Goal: Task Accomplishment & Management: Manage account settings

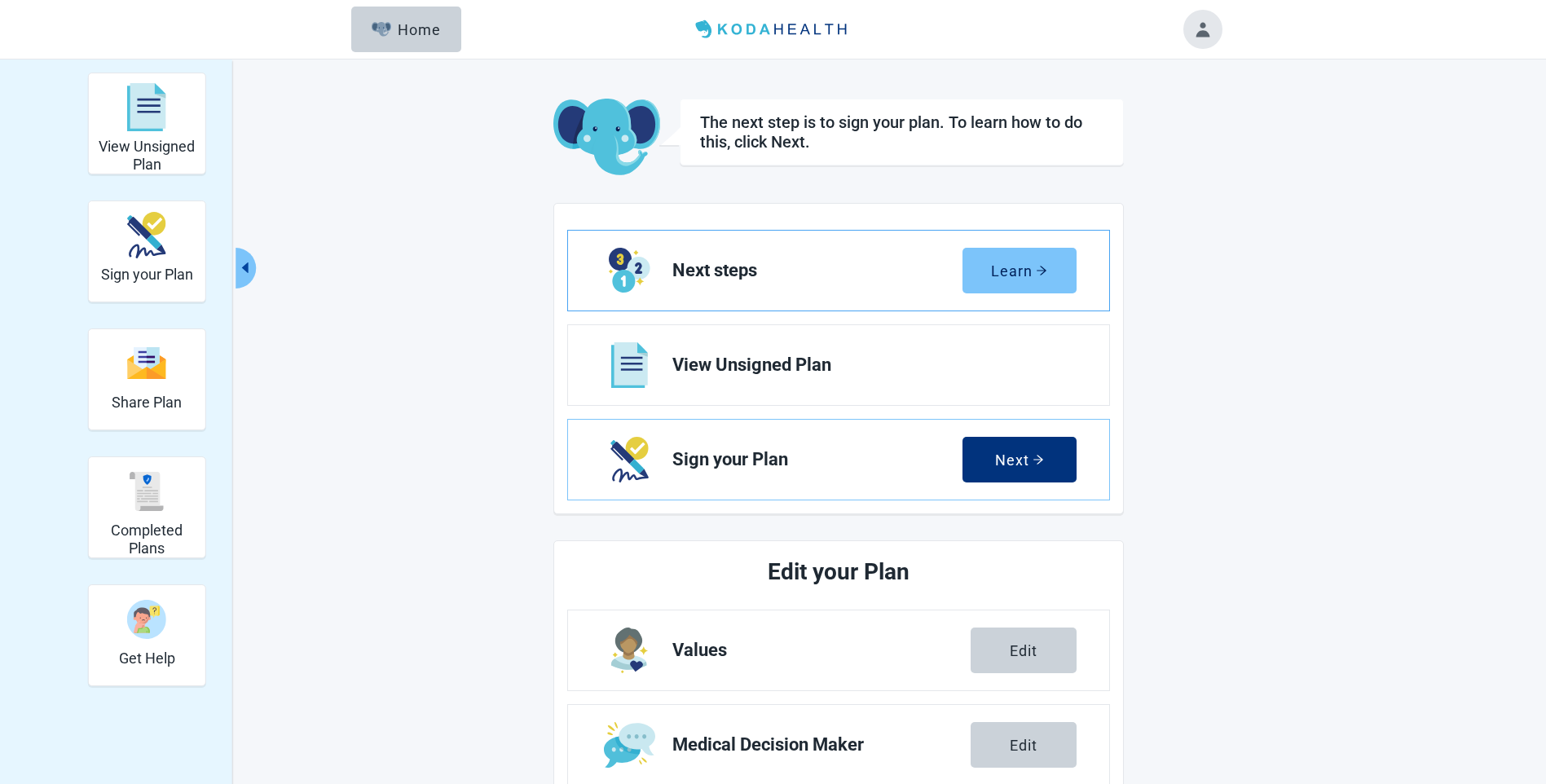
click at [1023, 273] on div "Learn" at bounding box center [1019, 270] width 56 height 16
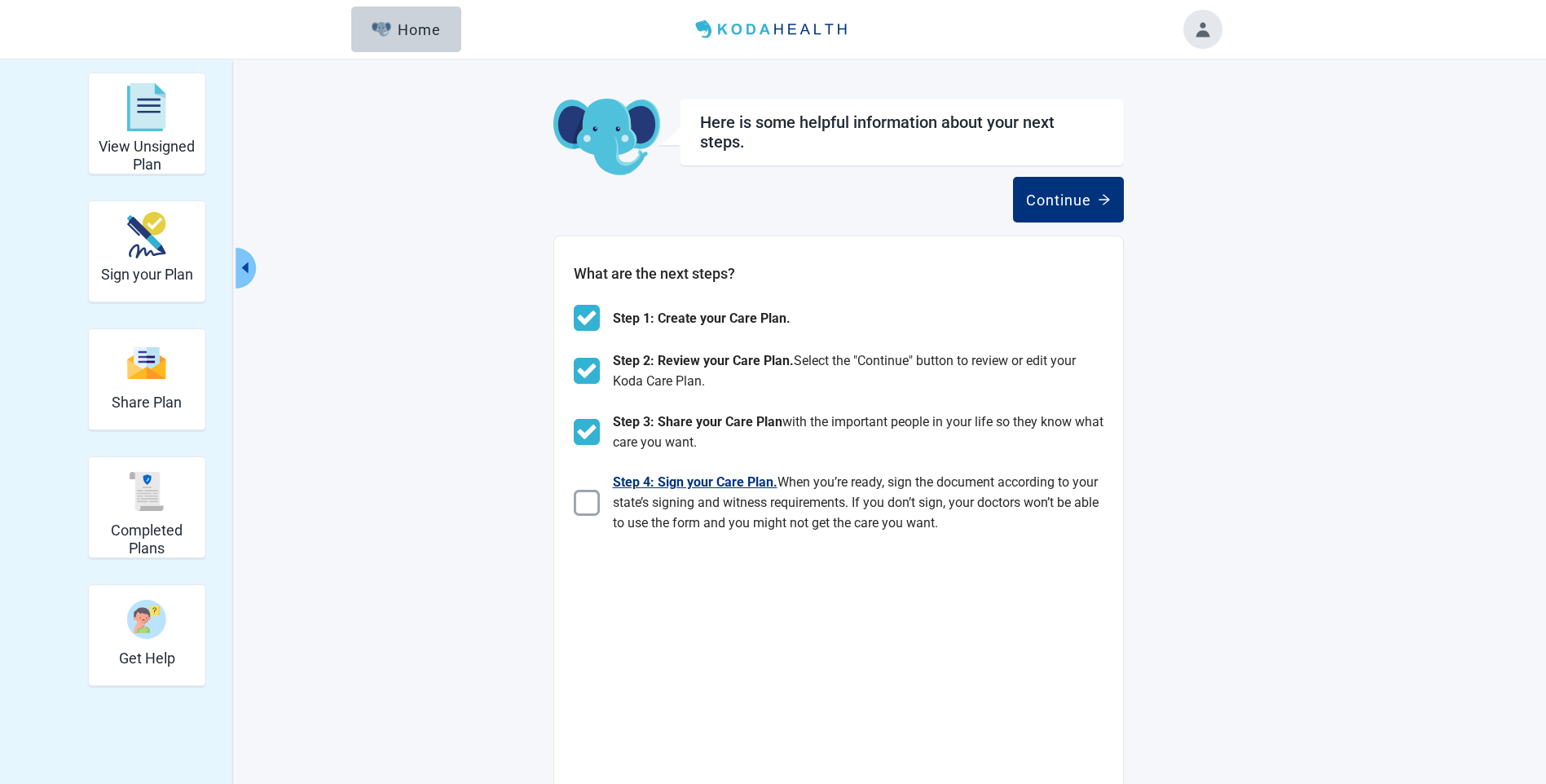
click at [587, 504] on img "Main content" at bounding box center [587, 503] width 26 height 26
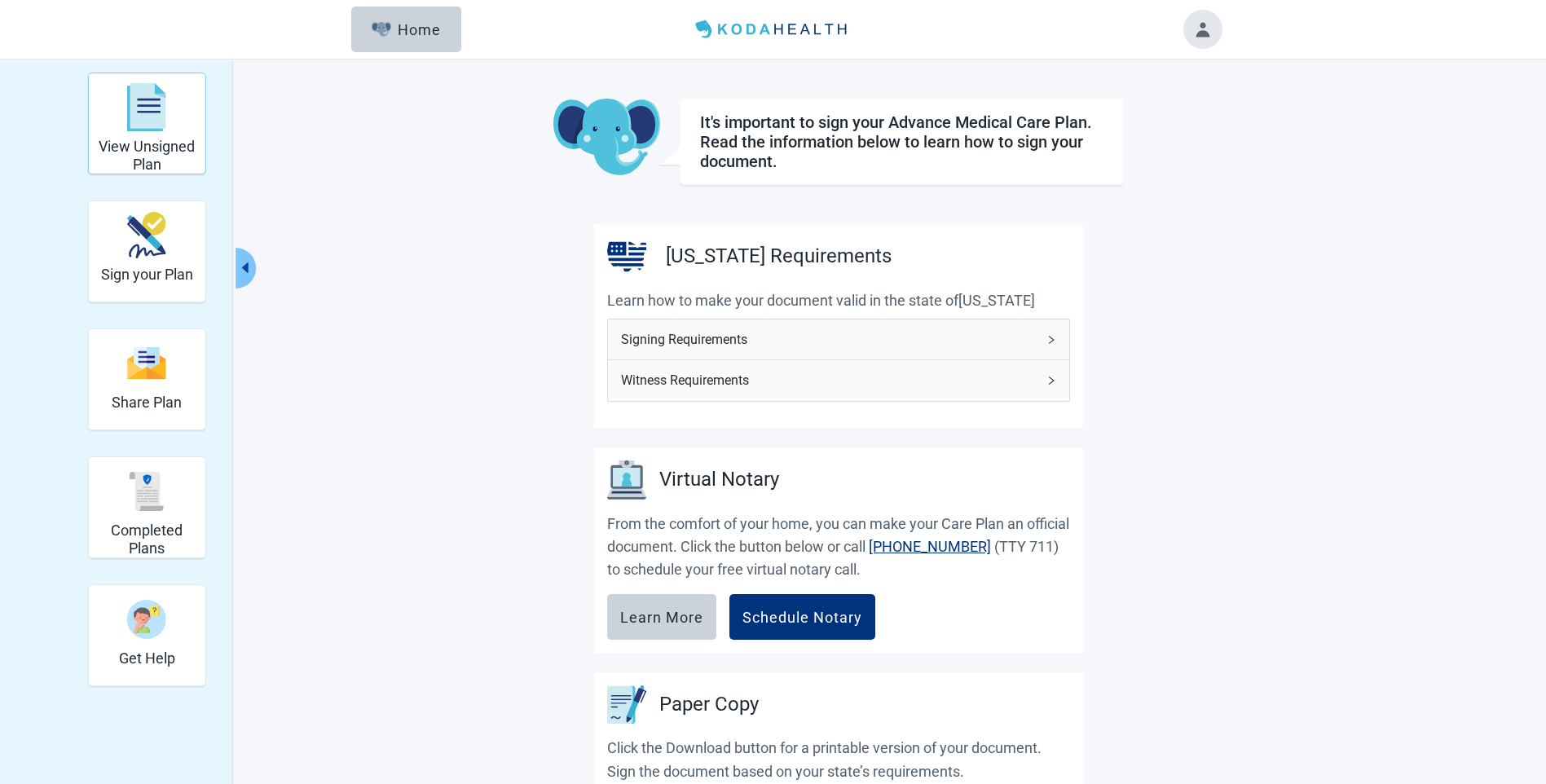
click at [152, 139] on h2 "View Unsigned Plan" at bounding box center [147, 155] width 104 height 35
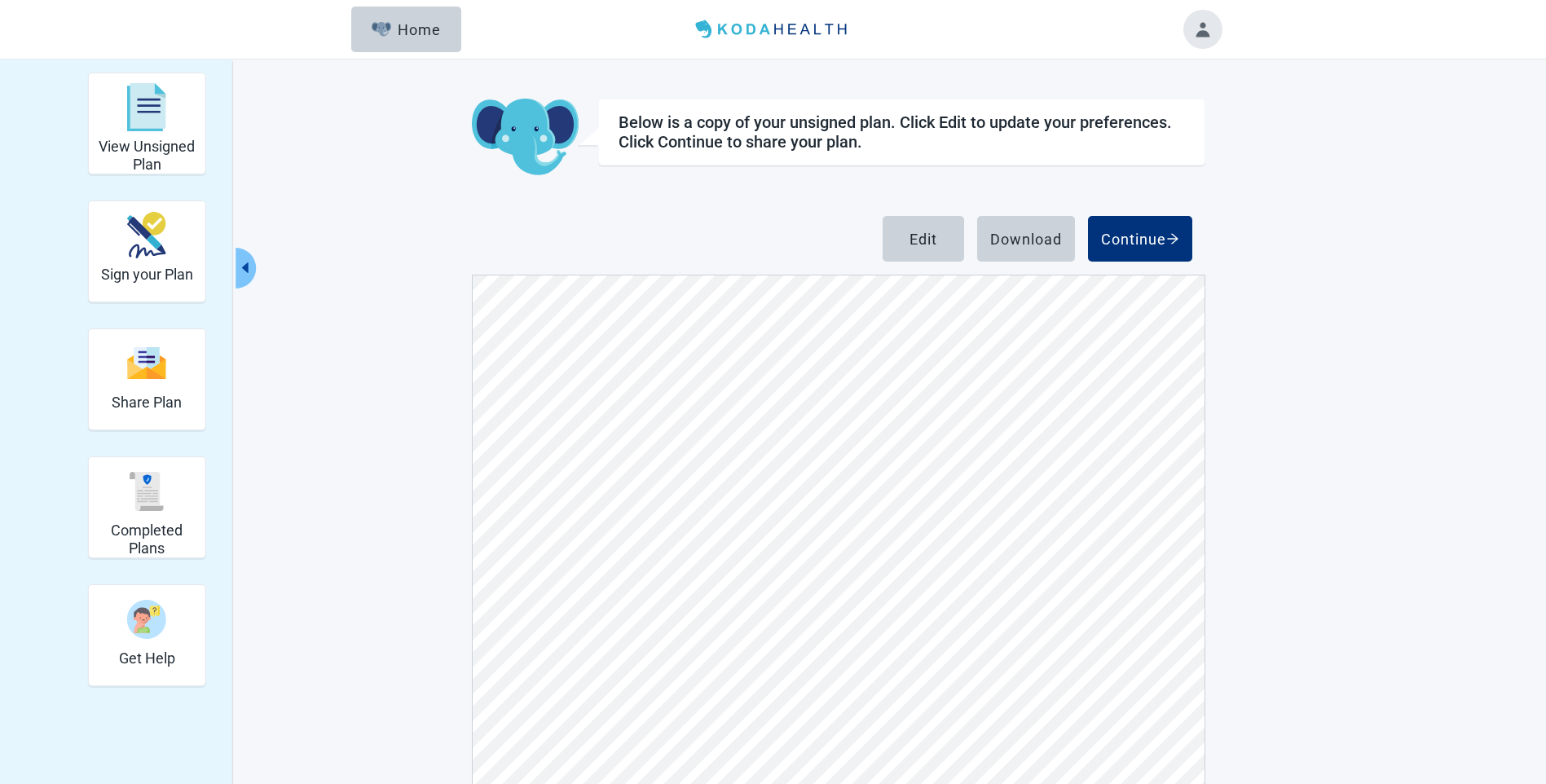
scroll to position [2201, 0]
click at [924, 237] on div "Edit" at bounding box center [924, 239] width 28 height 16
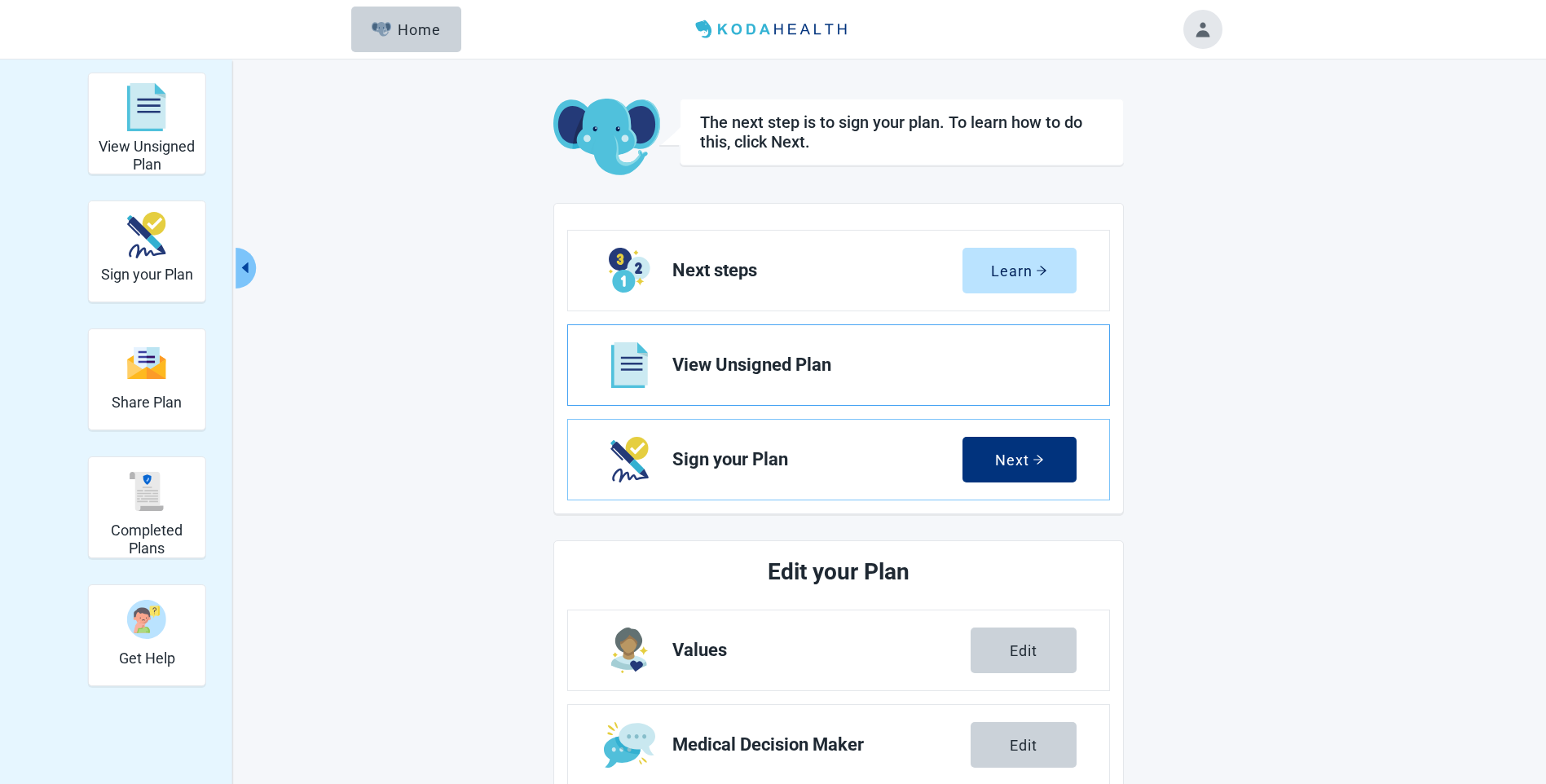
click at [731, 363] on span "View Unsigned Plan" at bounding box center [867, 365] width 391 height 20
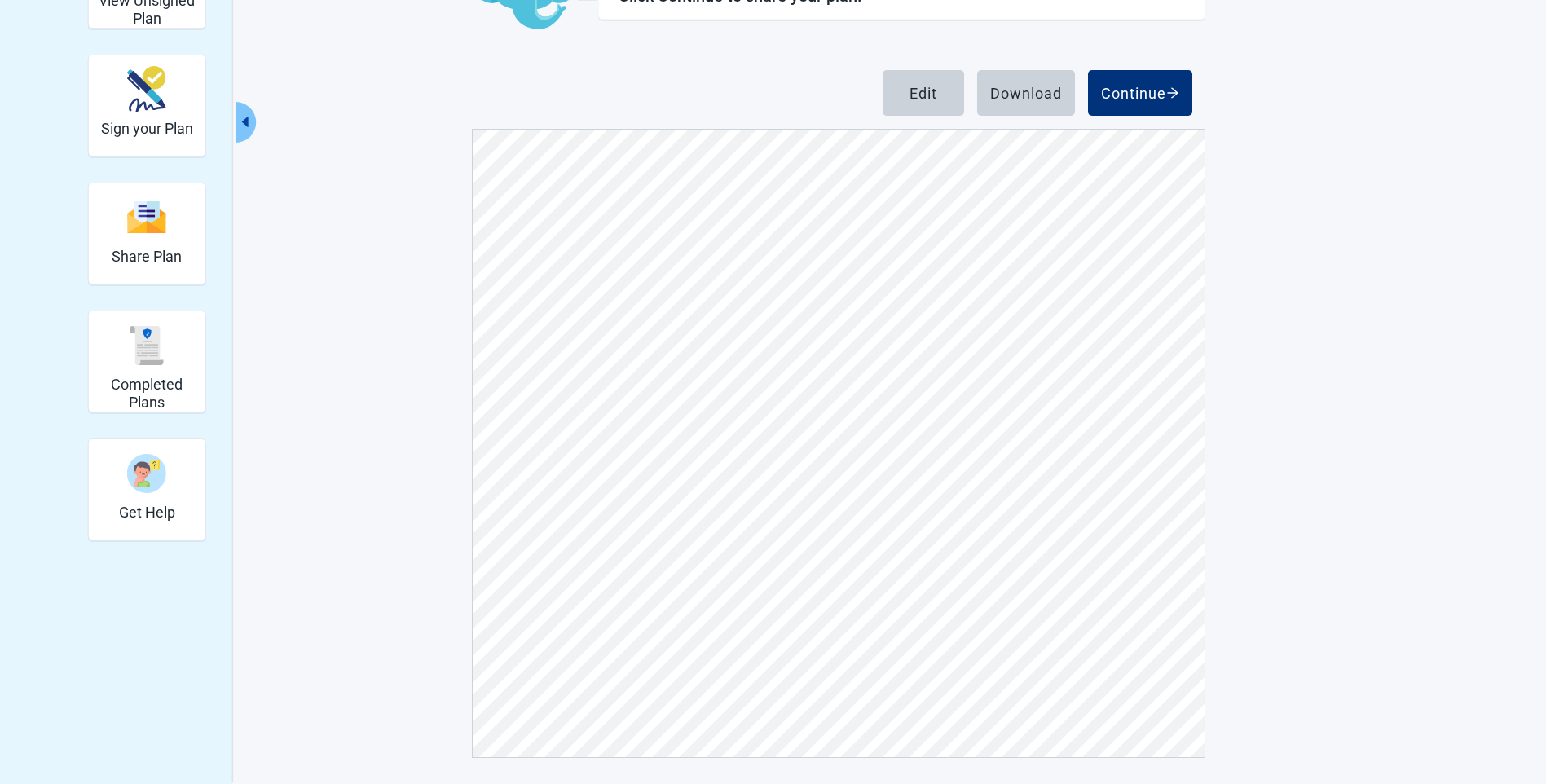
scroll to position [2119, 0]
click at [910, 89] on div "Edit" at bounding box center [924, 93] width 28 height 16
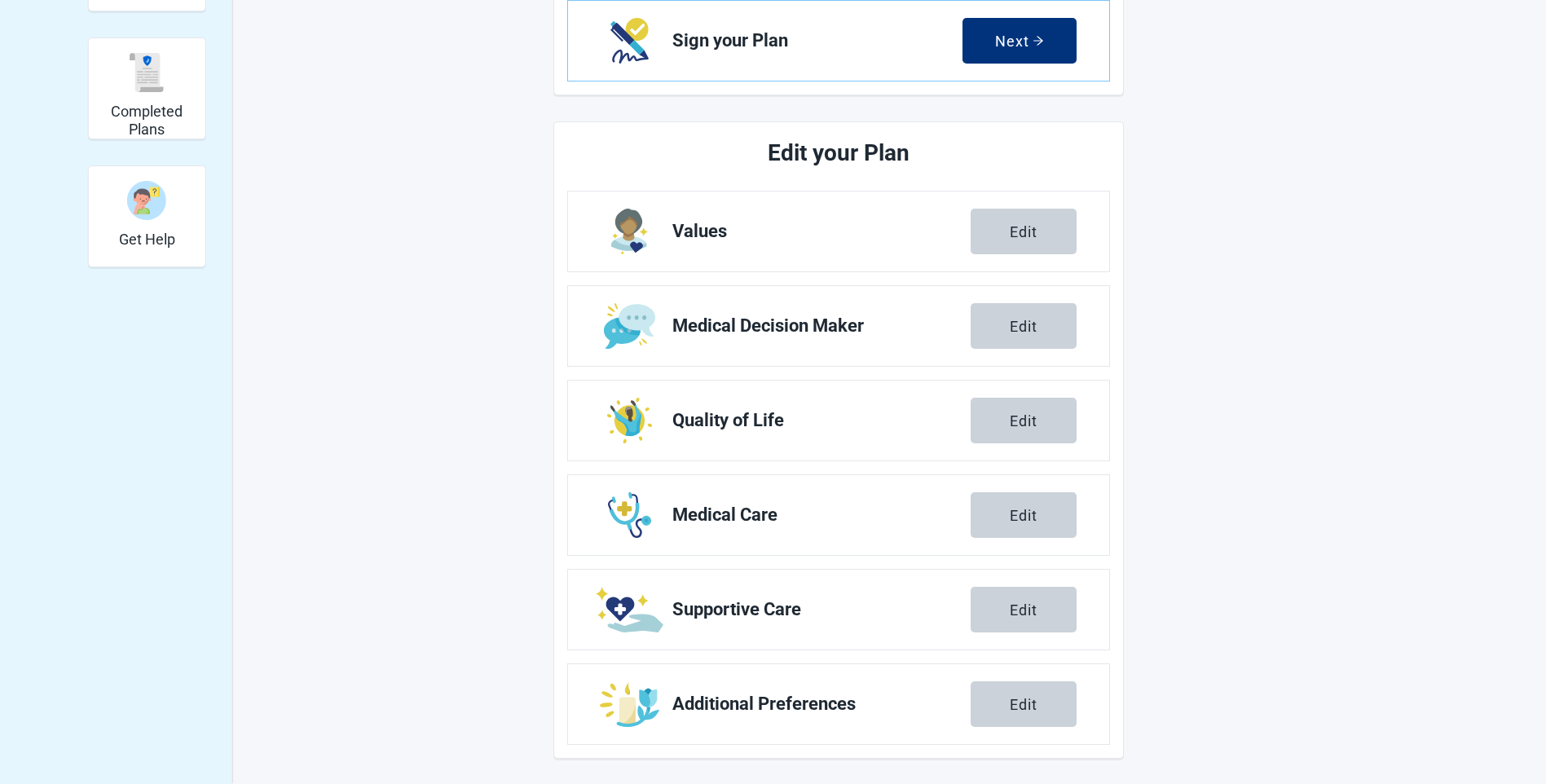
scroll to position [420, 0]
click at [1002, 226] on button "Edit" at bounding box center [1024, 231] width 106 height 46
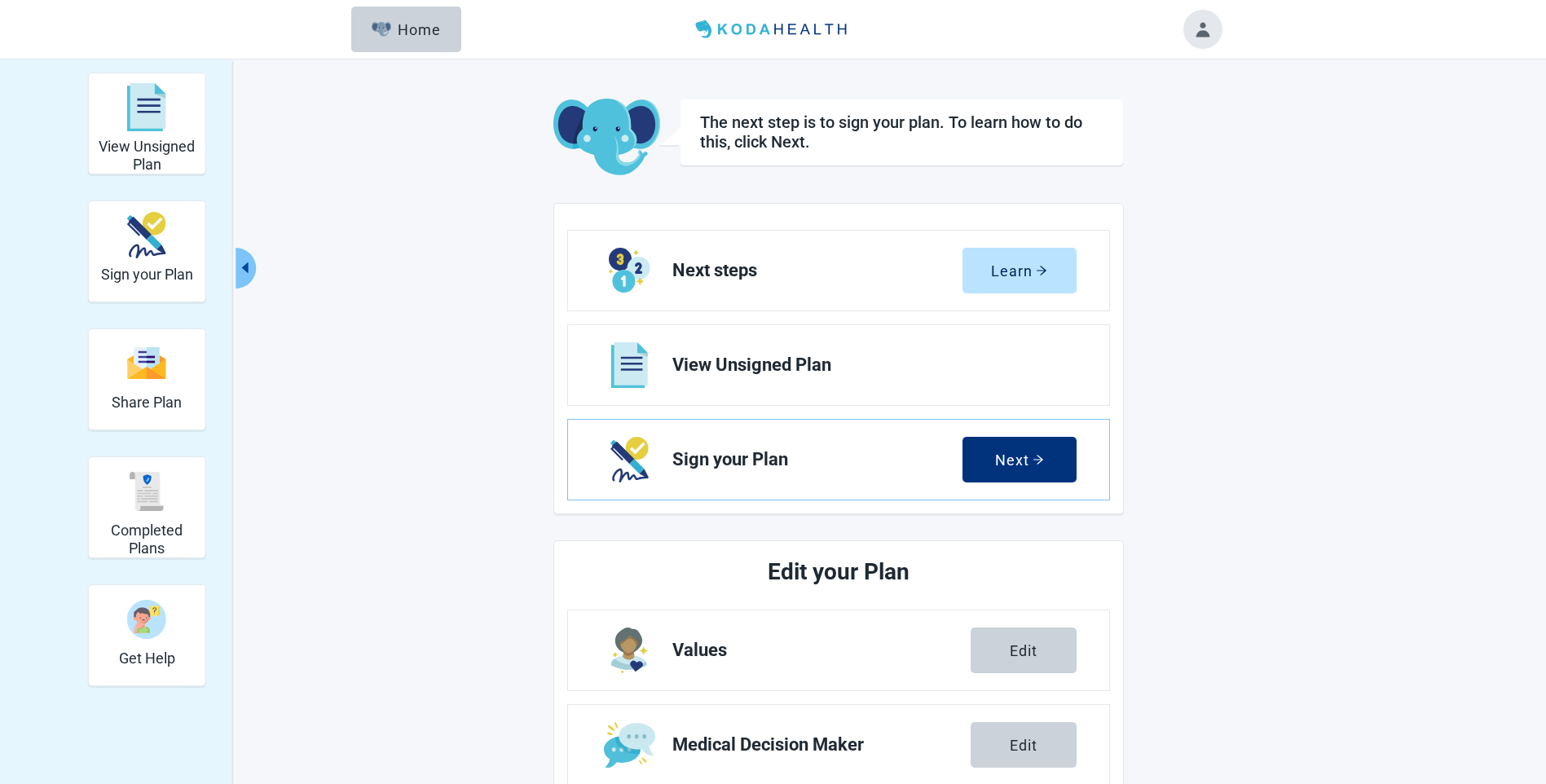
scroll to position [420, 0]
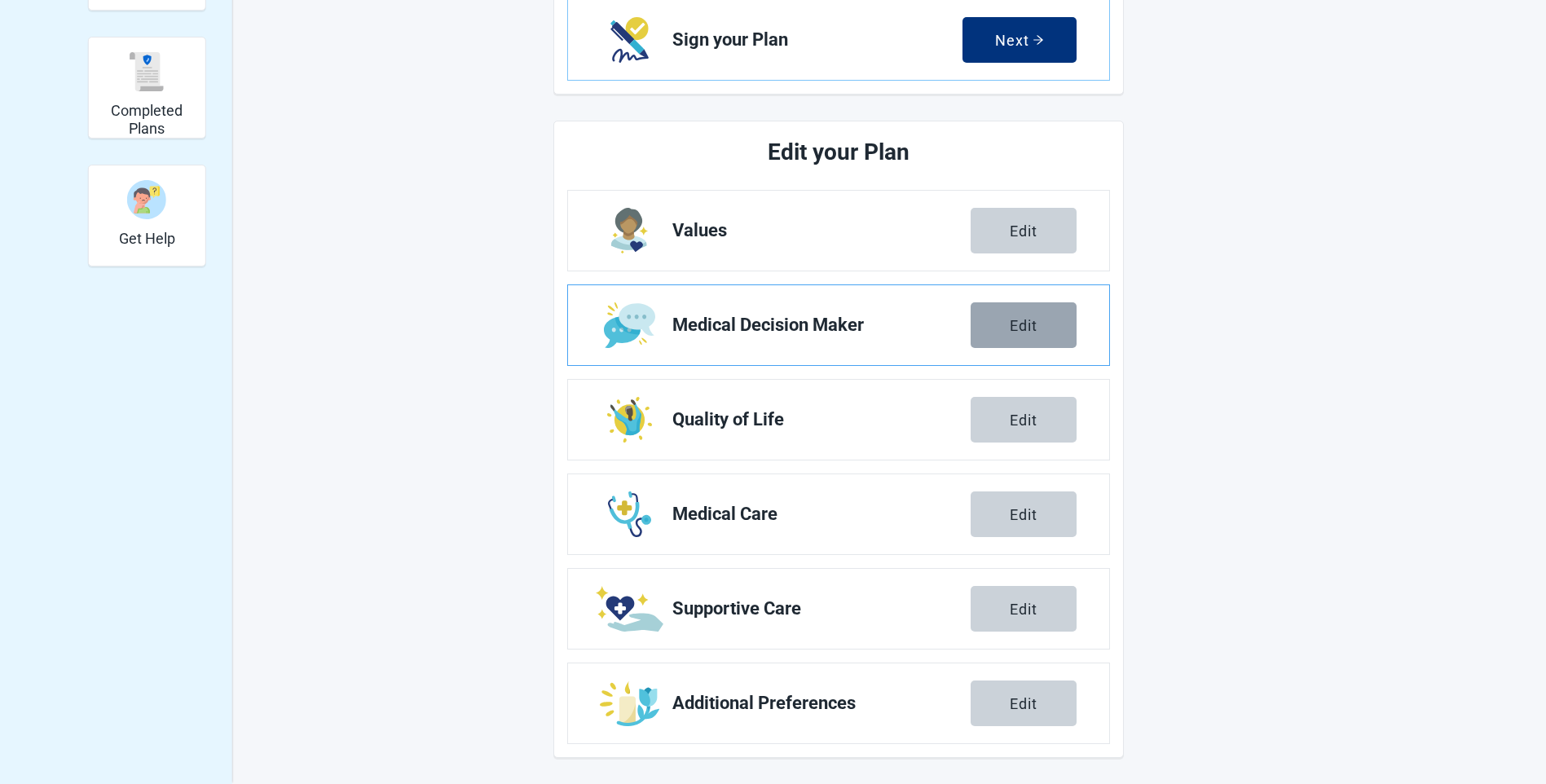
click at [1030, 320] on div "Edit" at bounding box center [1024, 325] width 28 height 16
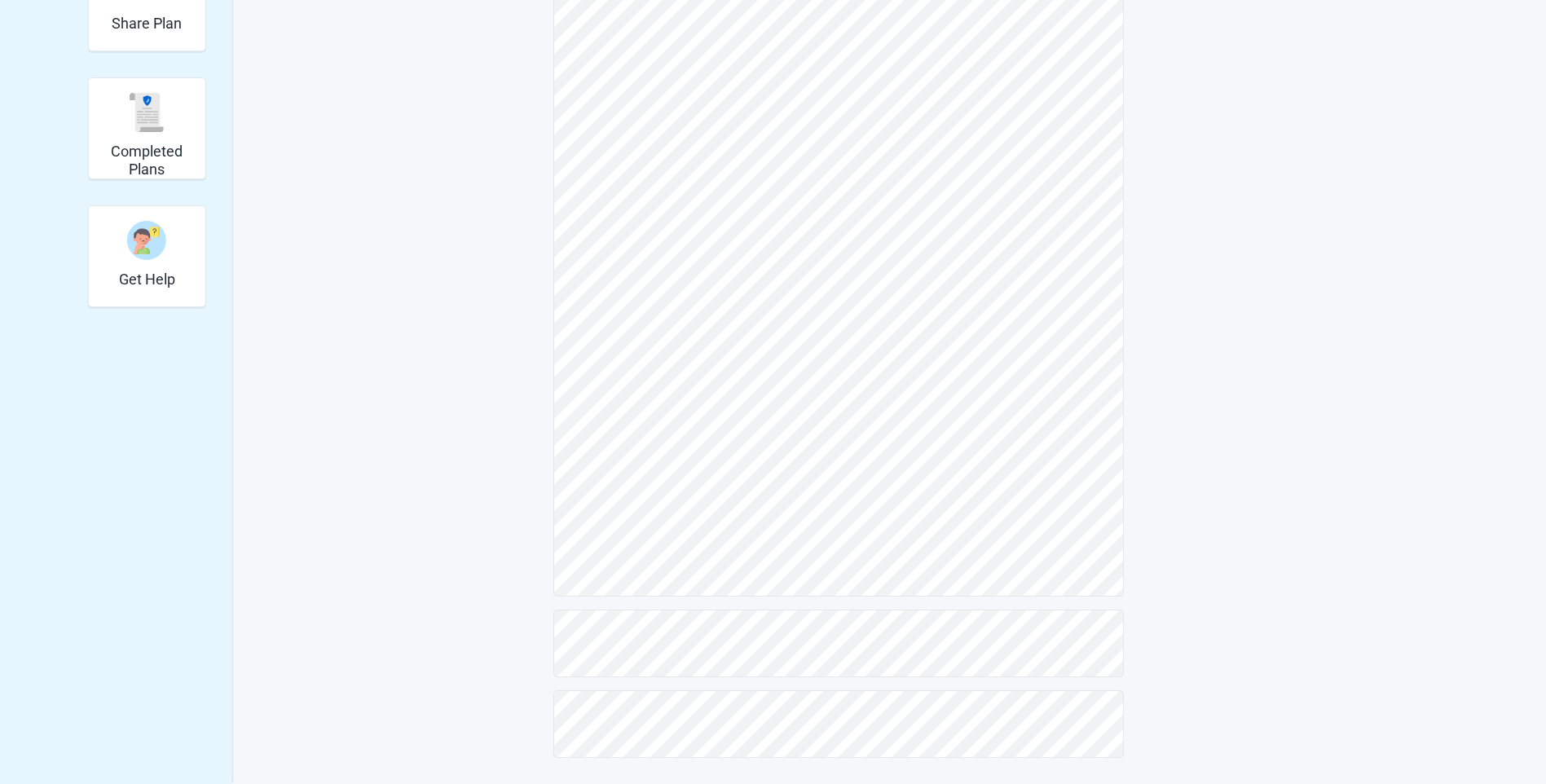
scroll to position [161, 0]
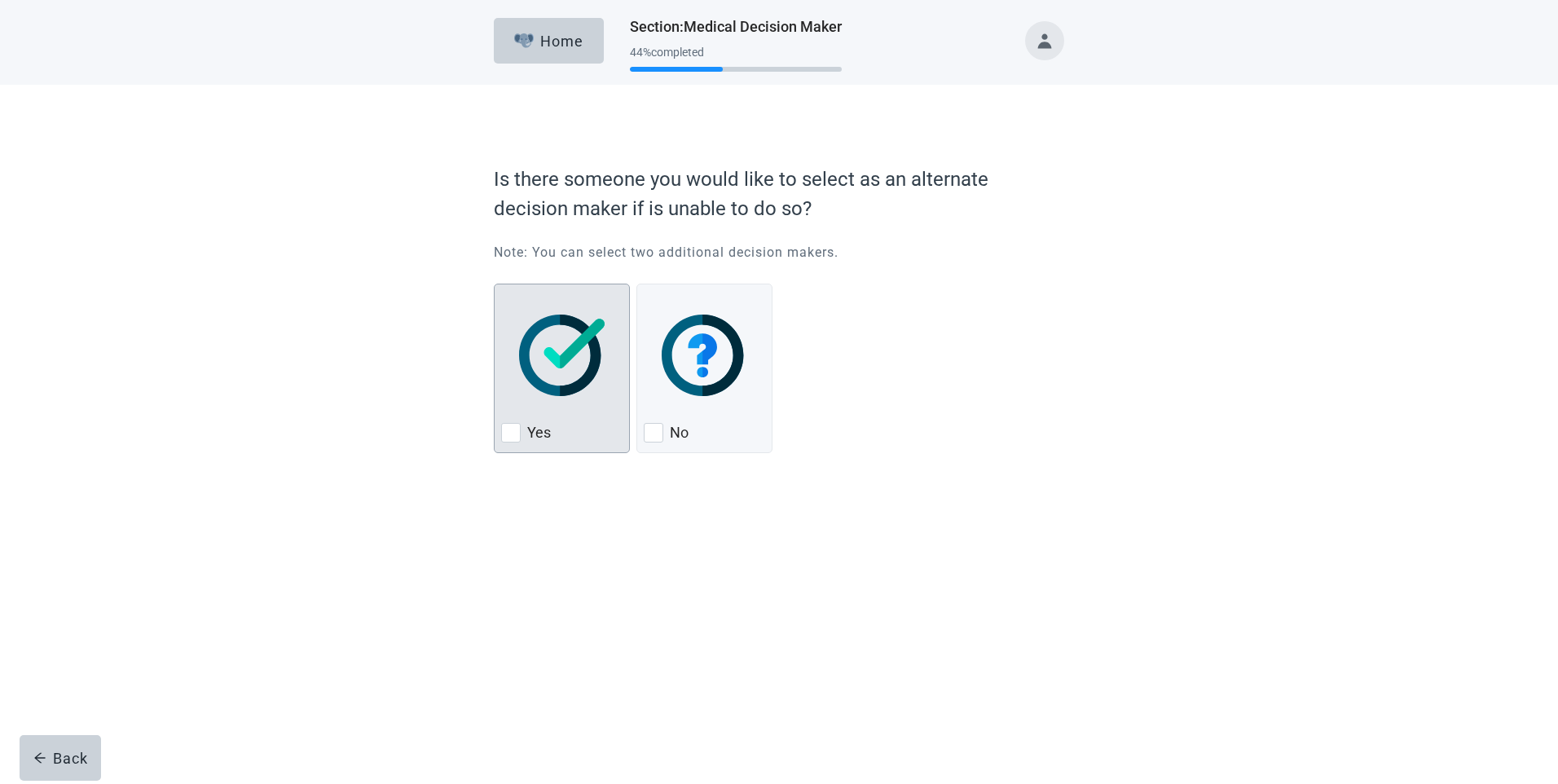
click at [508, 432] on div "Yes, checkbox, not checked" at bounding box center [511, 433] width 20 height 20
click at [495, 284] on input "Yes" at bounding box center [494, 284] width 1 height 1
checkbox input "true"
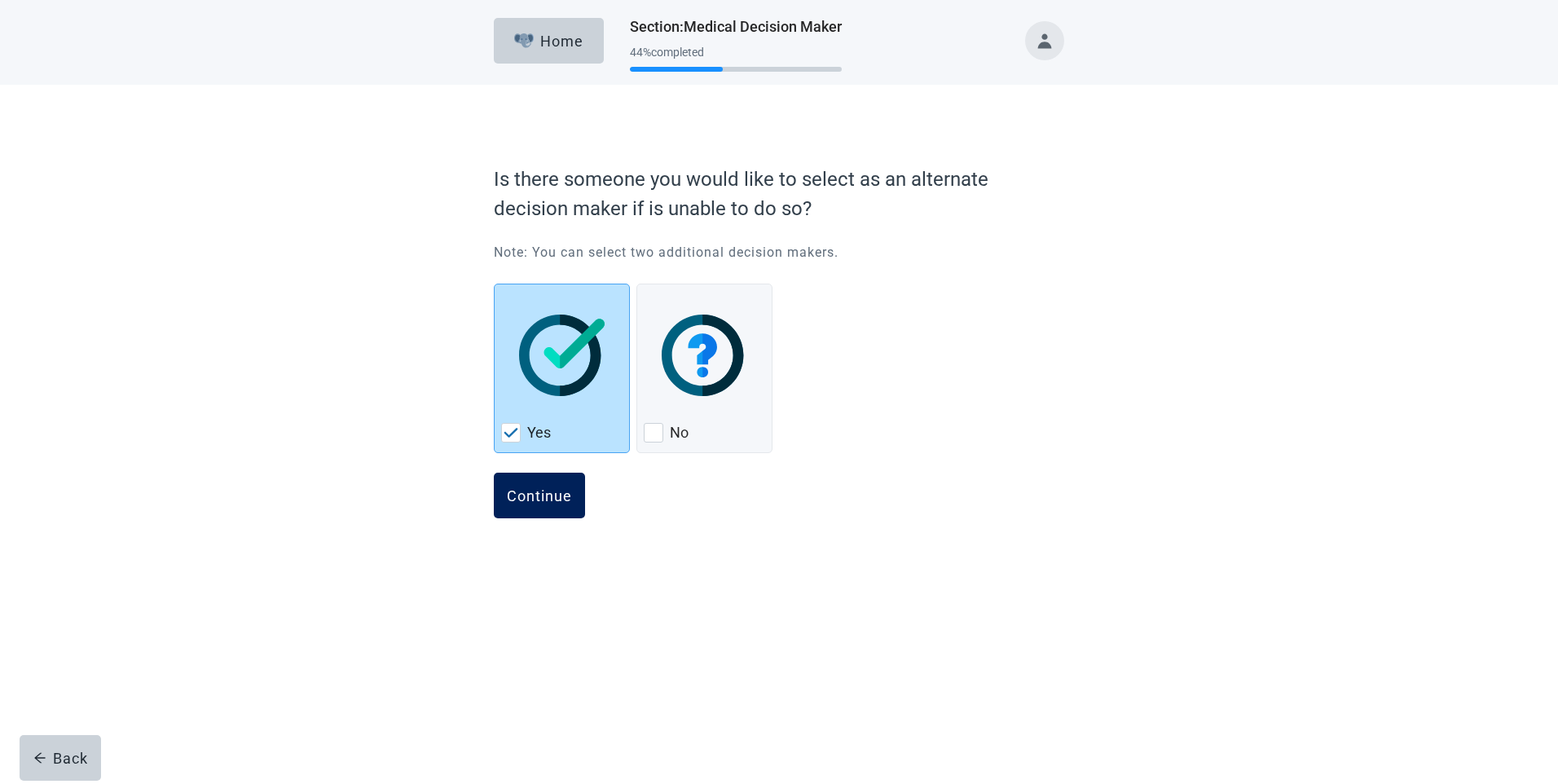
click at [543, 487] on div "Continue" at bounding box center [539, 495] width 65 height 16
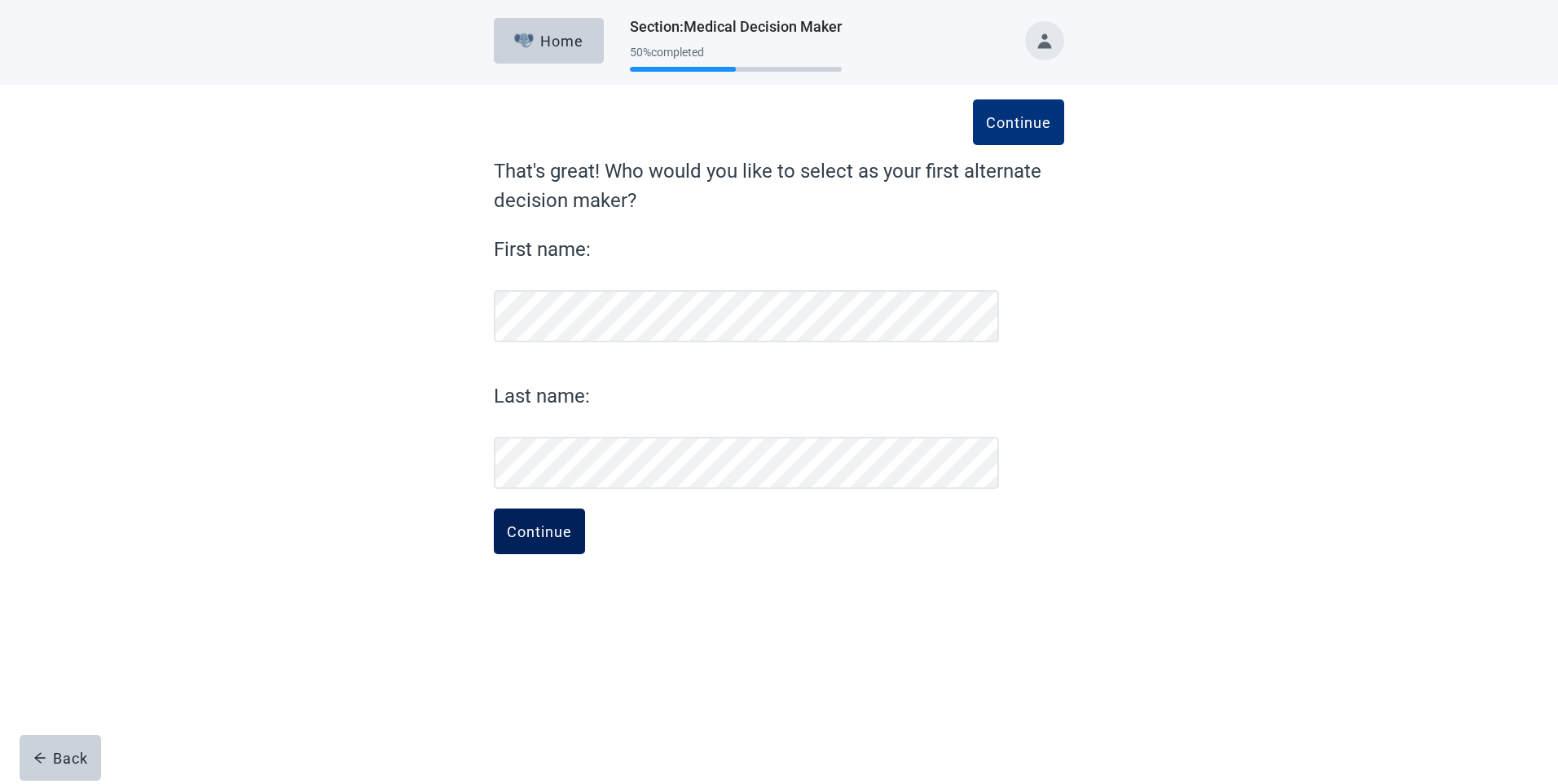
click at [531, 525] on div "Continue" at bounding box center [539, 531] width 65 height 16
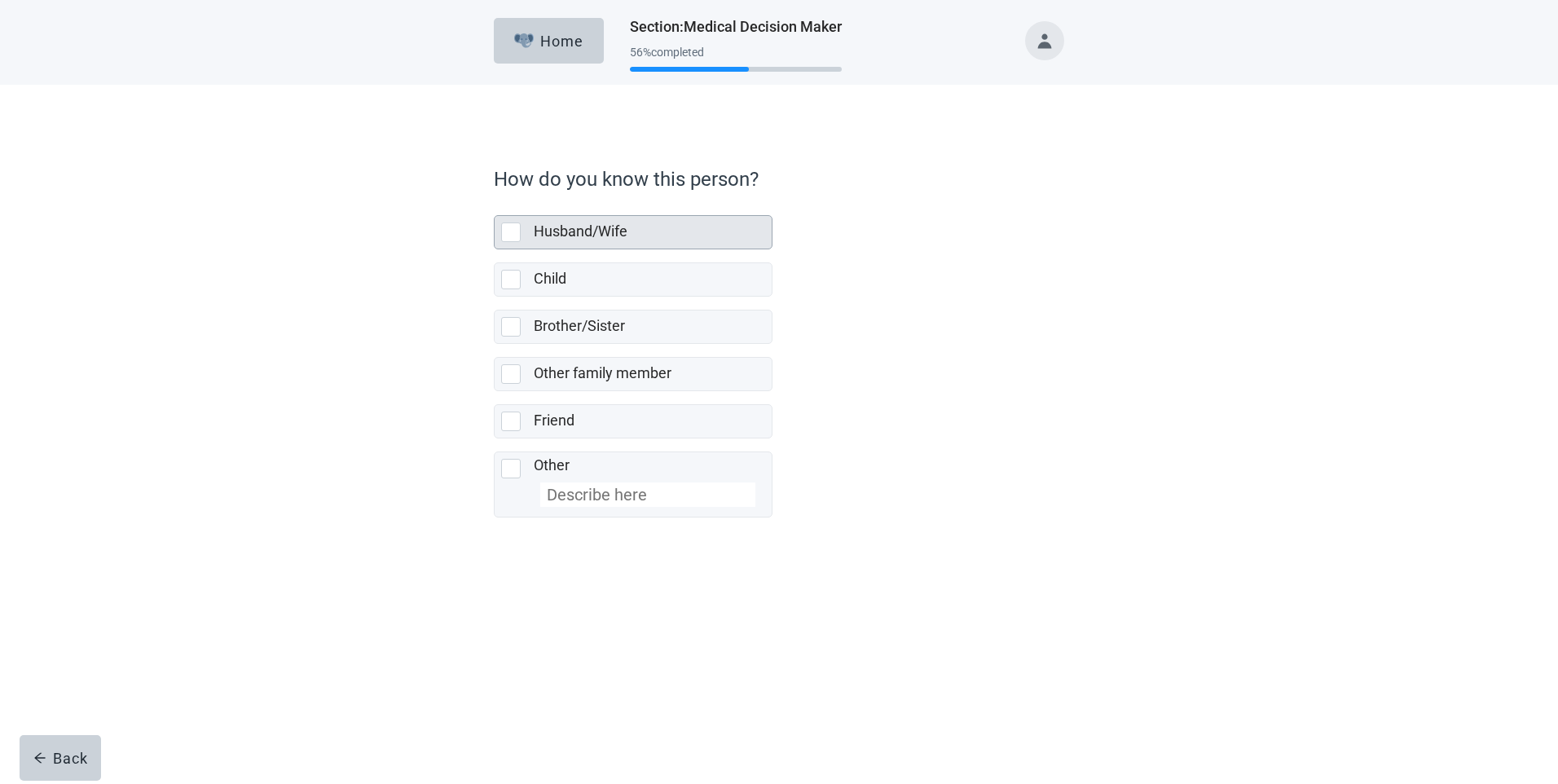
click at [512, 229] on div "Husband/Wife, checkbox, not selected" at bounding box center [511, 232] width 20 height 20
click at [495, 203] on input "Husband/Wife" at bounding box center [494, 202] width 1 height 1
checkbox input "true"
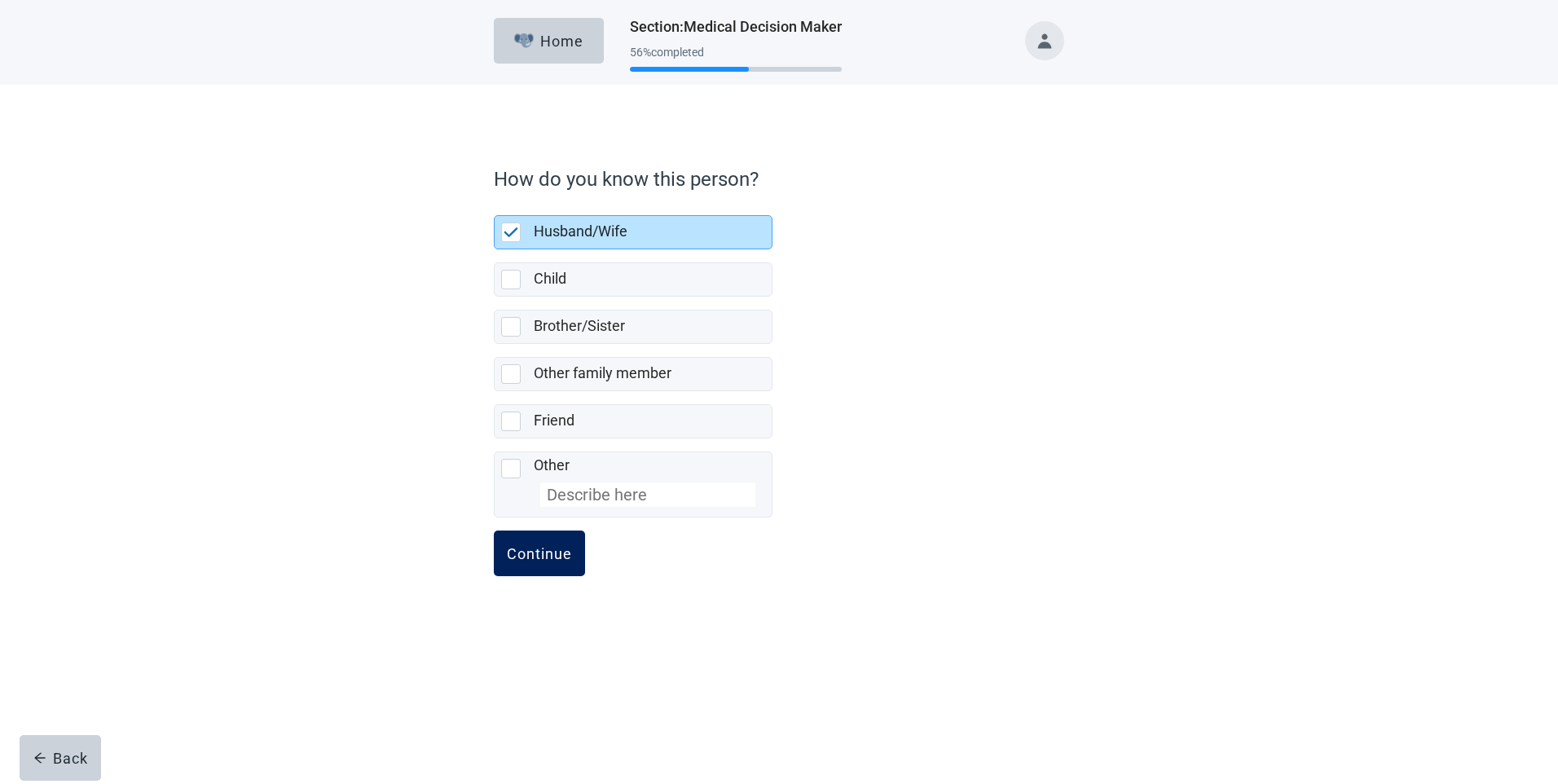
click at [531, 565] on button "Continue" at bounding box center [539, 554] width 91 height 46
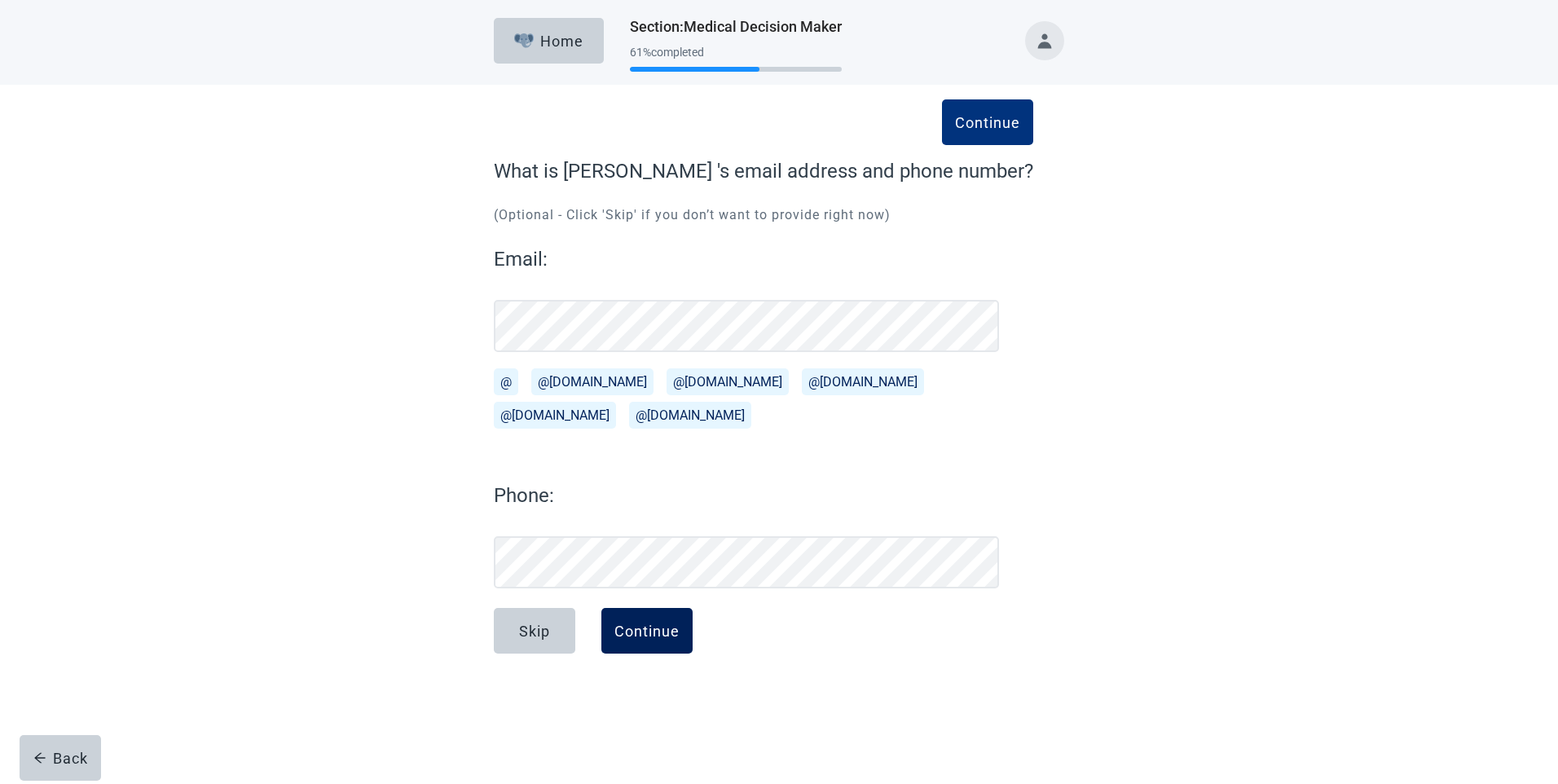
click at [644, 632] on div "Continue" at bounding box center [647, 631] width 65 height 16
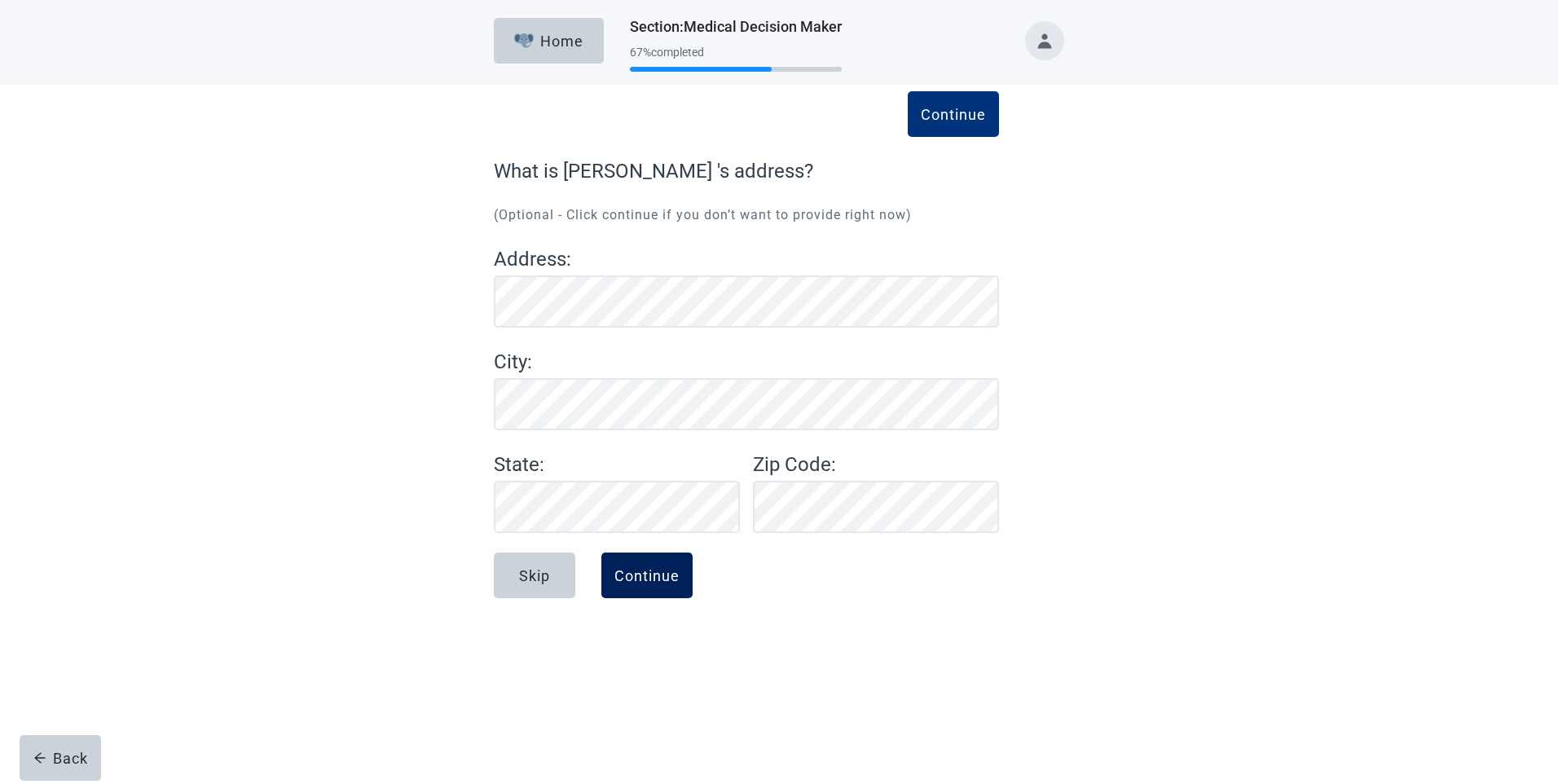
click at [647, 569] on div "Continue" at bounding box center [647, 575] width 65 height 16
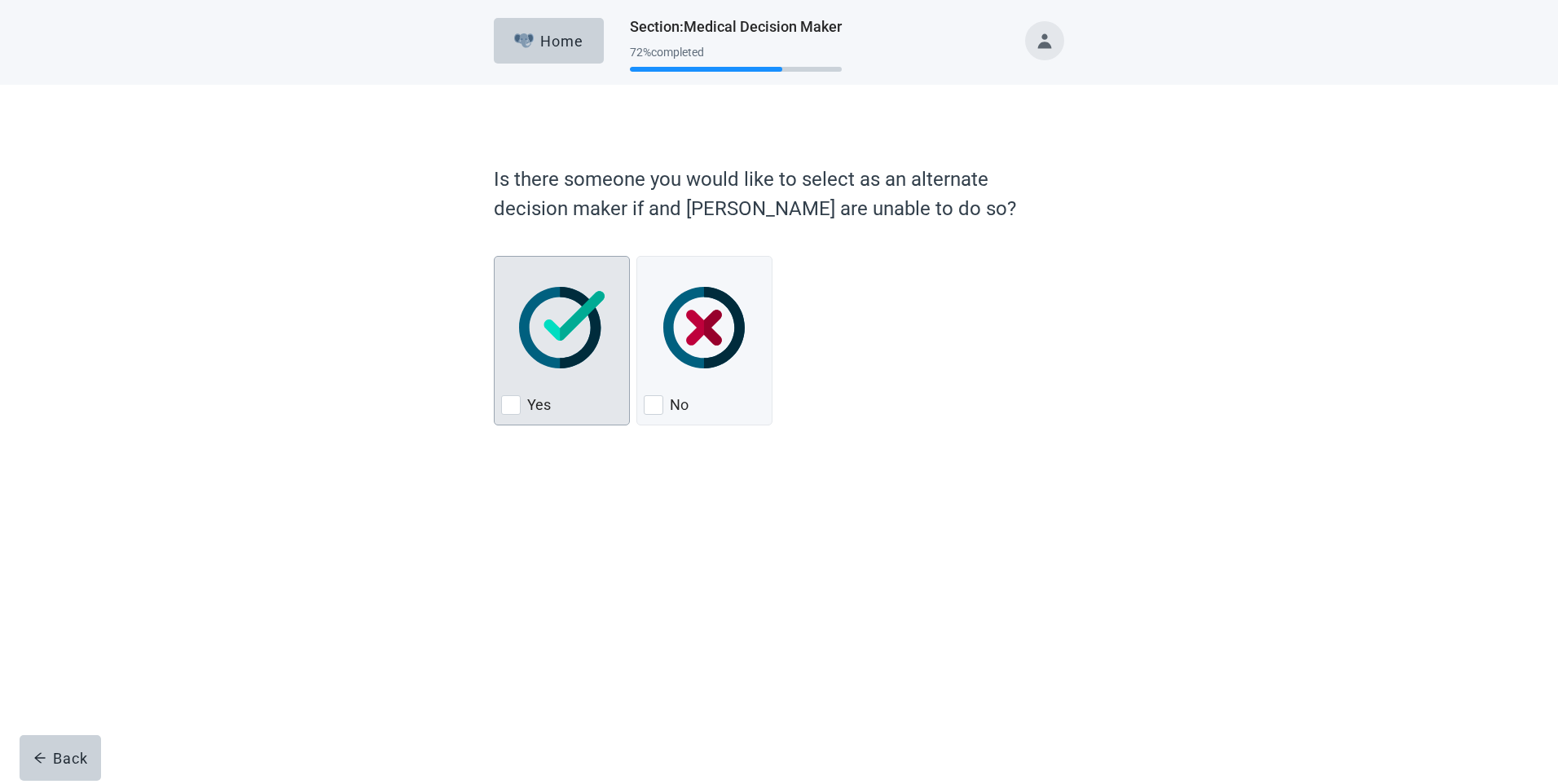
click at [513, 405] on div "Yes, checkbox, not checked" at bounding box center [511, 405] width 20 height 20
click at [495, 257] on input "Yes" at bounding box center [494, 256] width 1 height 1
checkbox input "true"
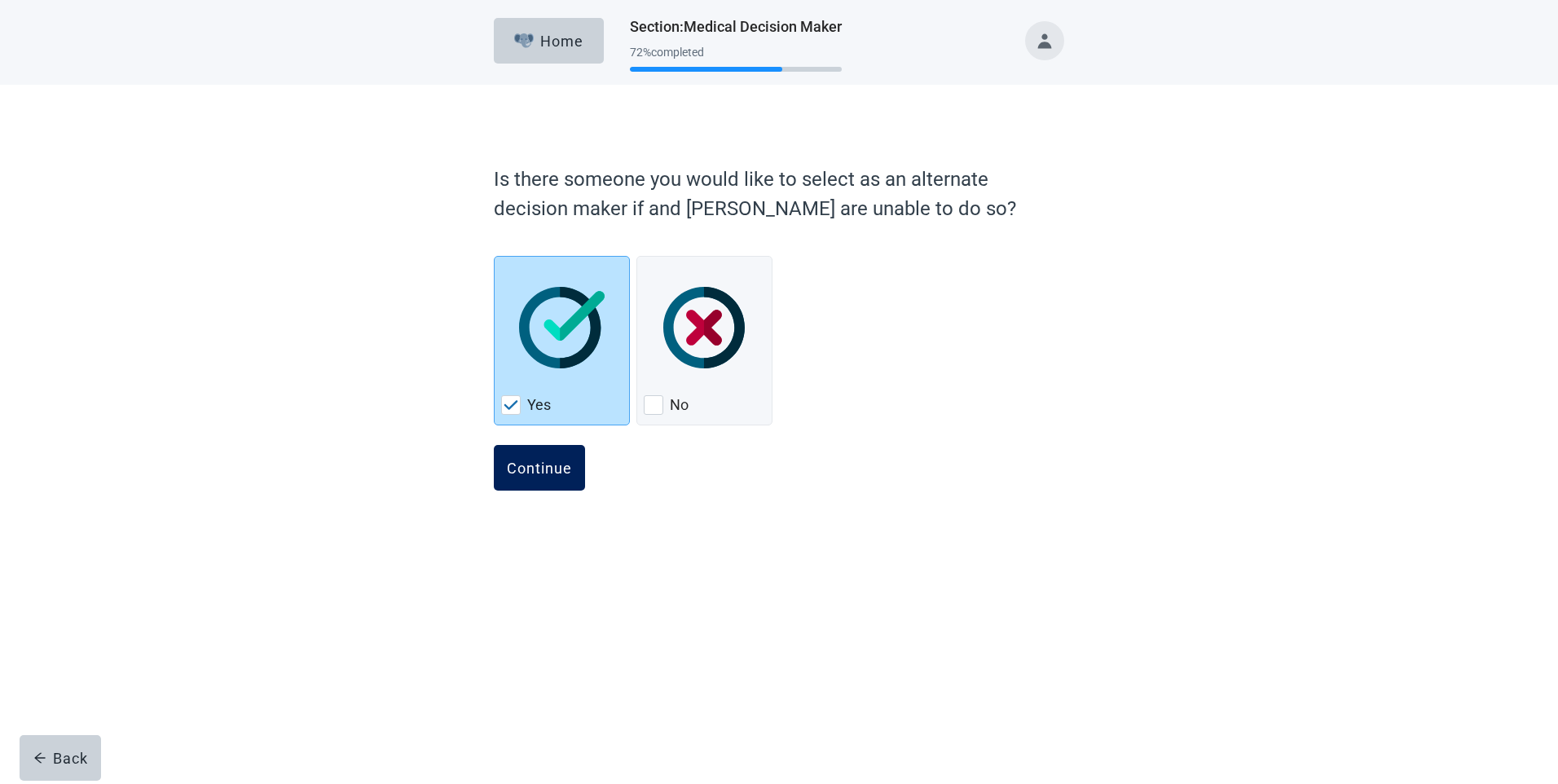
click at [564, 476] on div "Continue" at bounding box center [539, 468] width 65 height 16
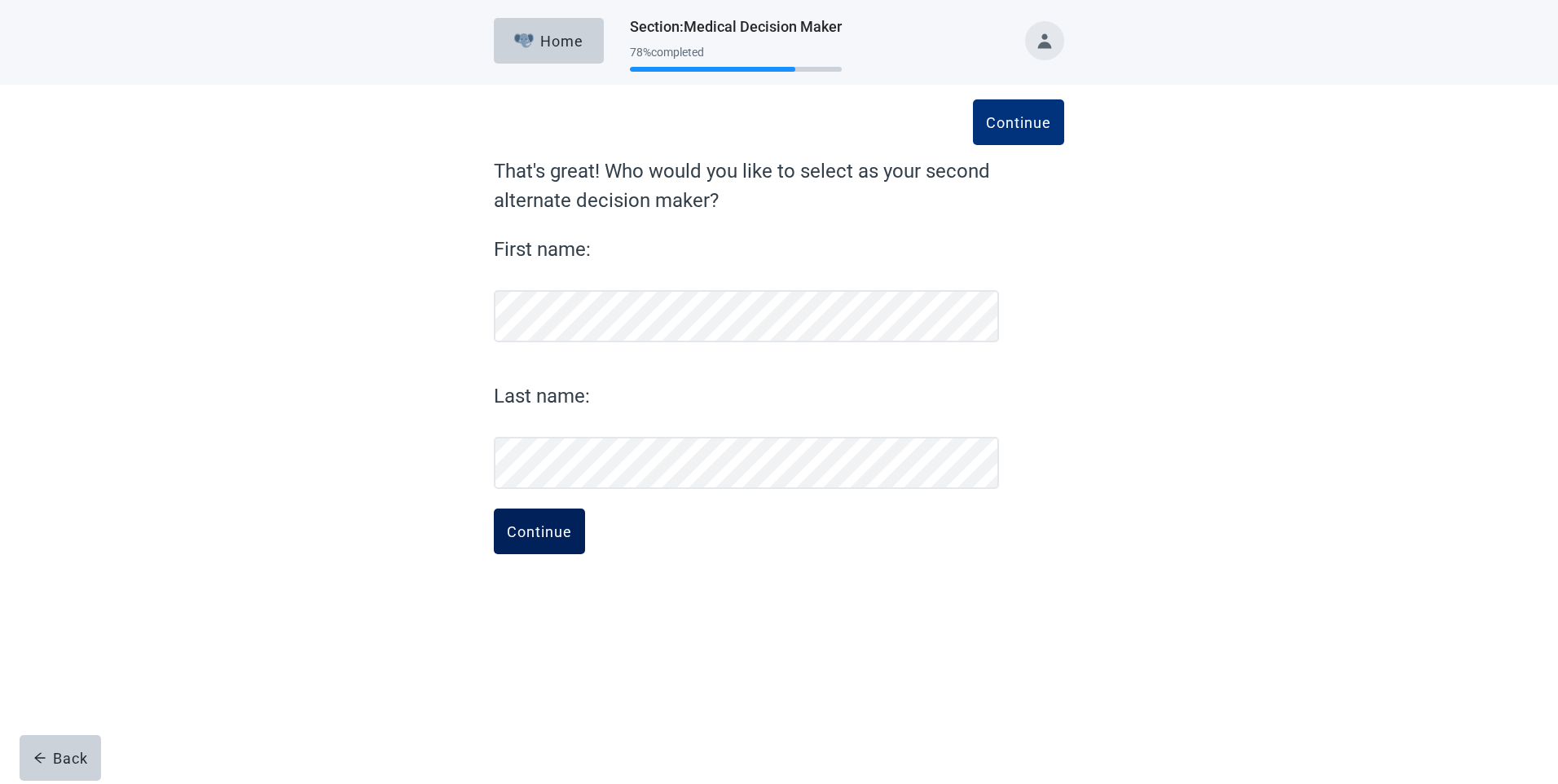
click at [539, 535] on div "Continue" at bounding box center [539, 531] width 65 height 16
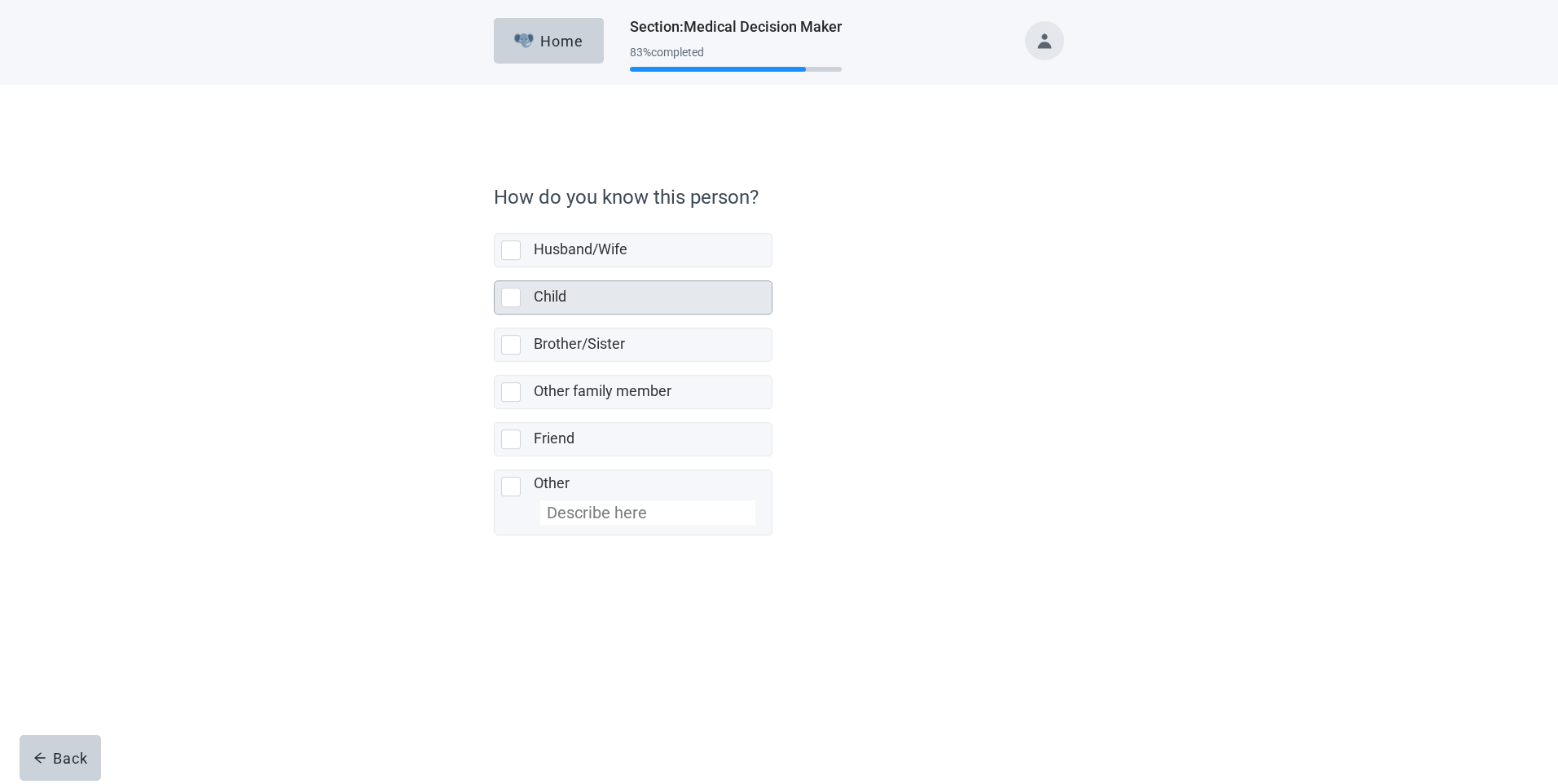
click at [513, 275] on div "Child, checkbox, not selected" at bounding box center [511, 280] width 20 height 20
click at [495, 250] on input "Child" at bounding box center [494, 249] width 1 height 1
checkbox input "true"
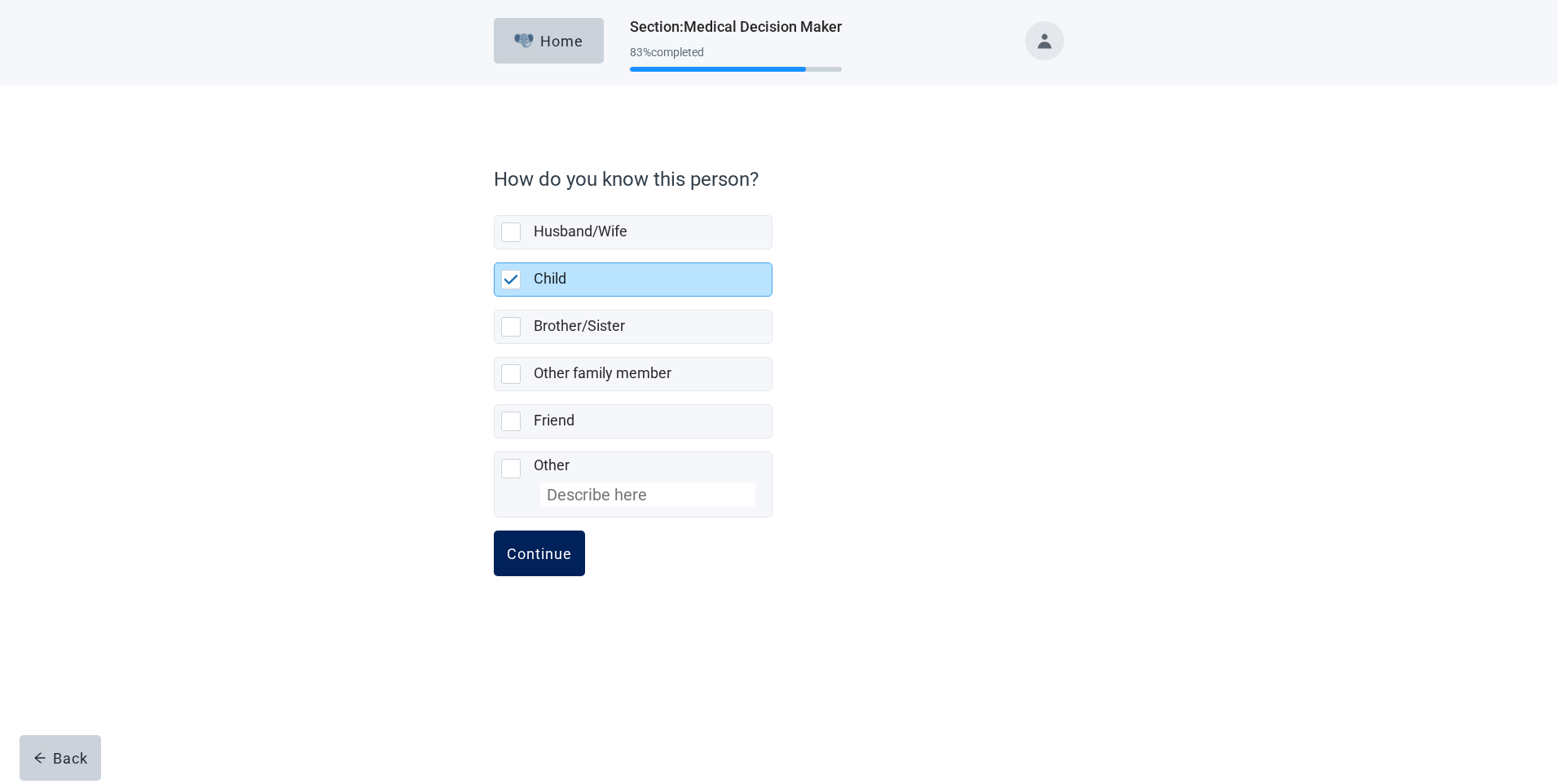
click at [539, 546] on div "Continue" at bounding box center [539, 553] width 65 height 16
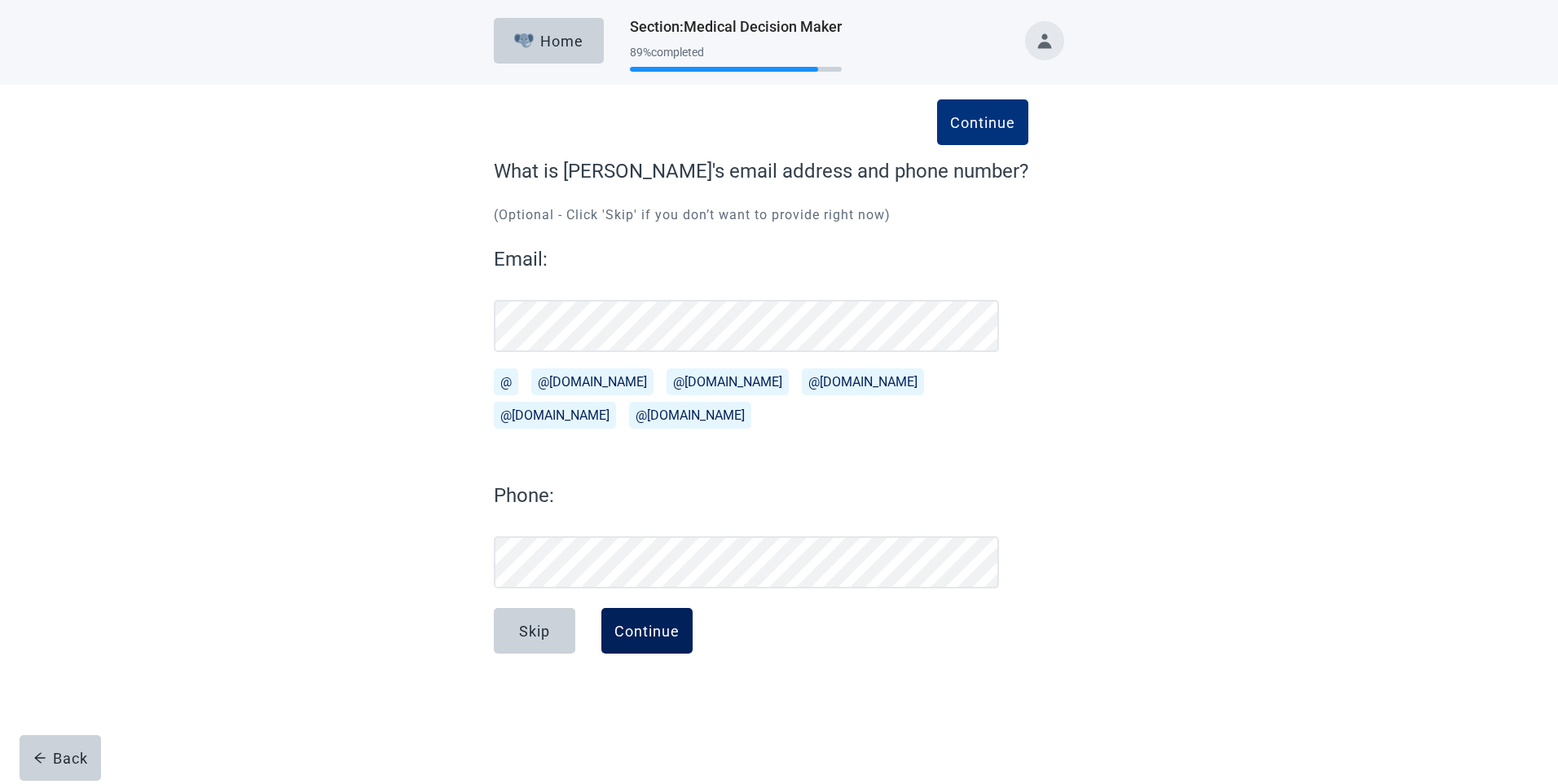
click at [657, 634] on div "Continue" at bounding box center [647, 631] width 65 height 16
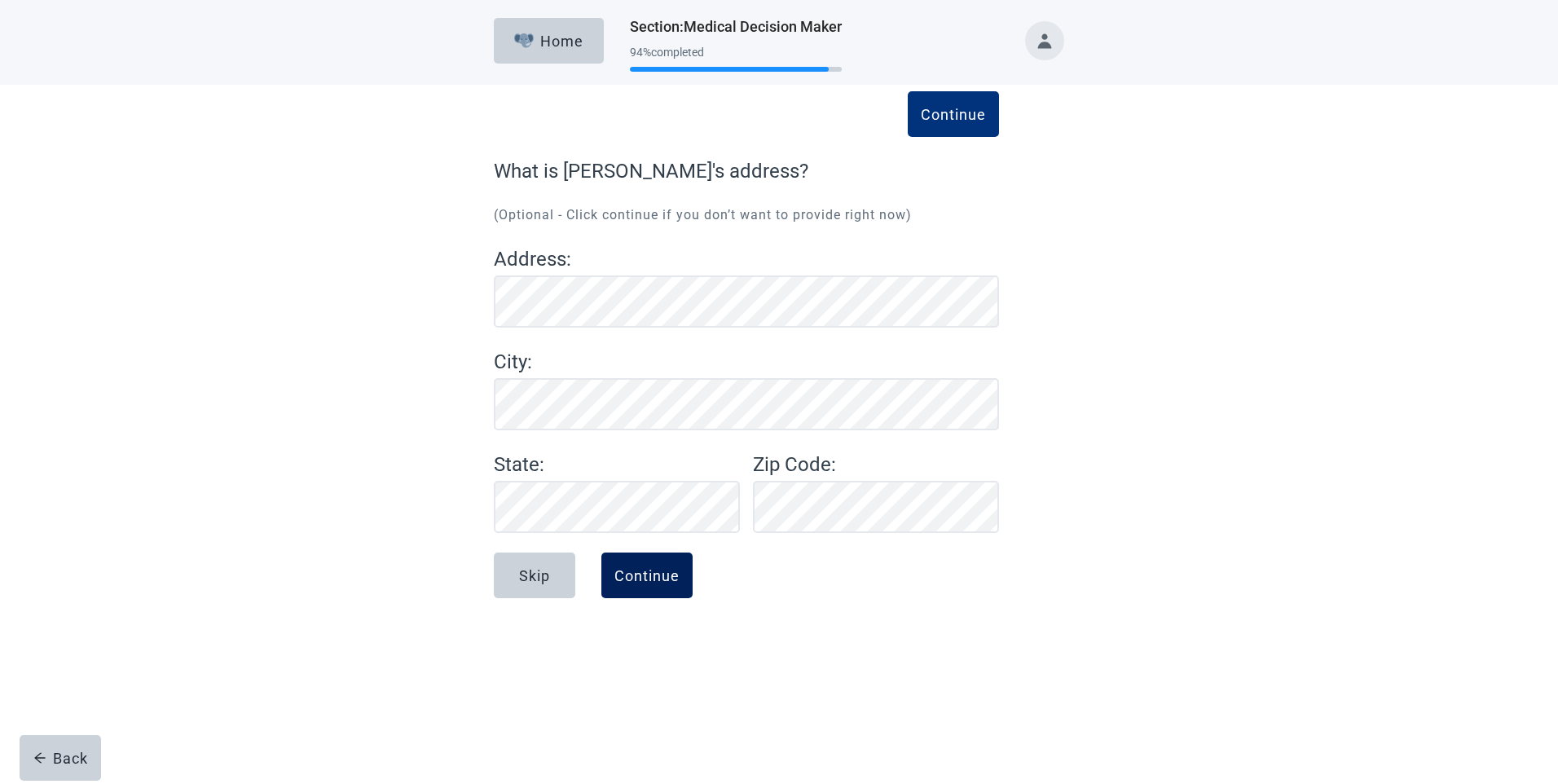
click at [642, 564] on button "Continue" at bounding box center [646, 576] width 91 height 46
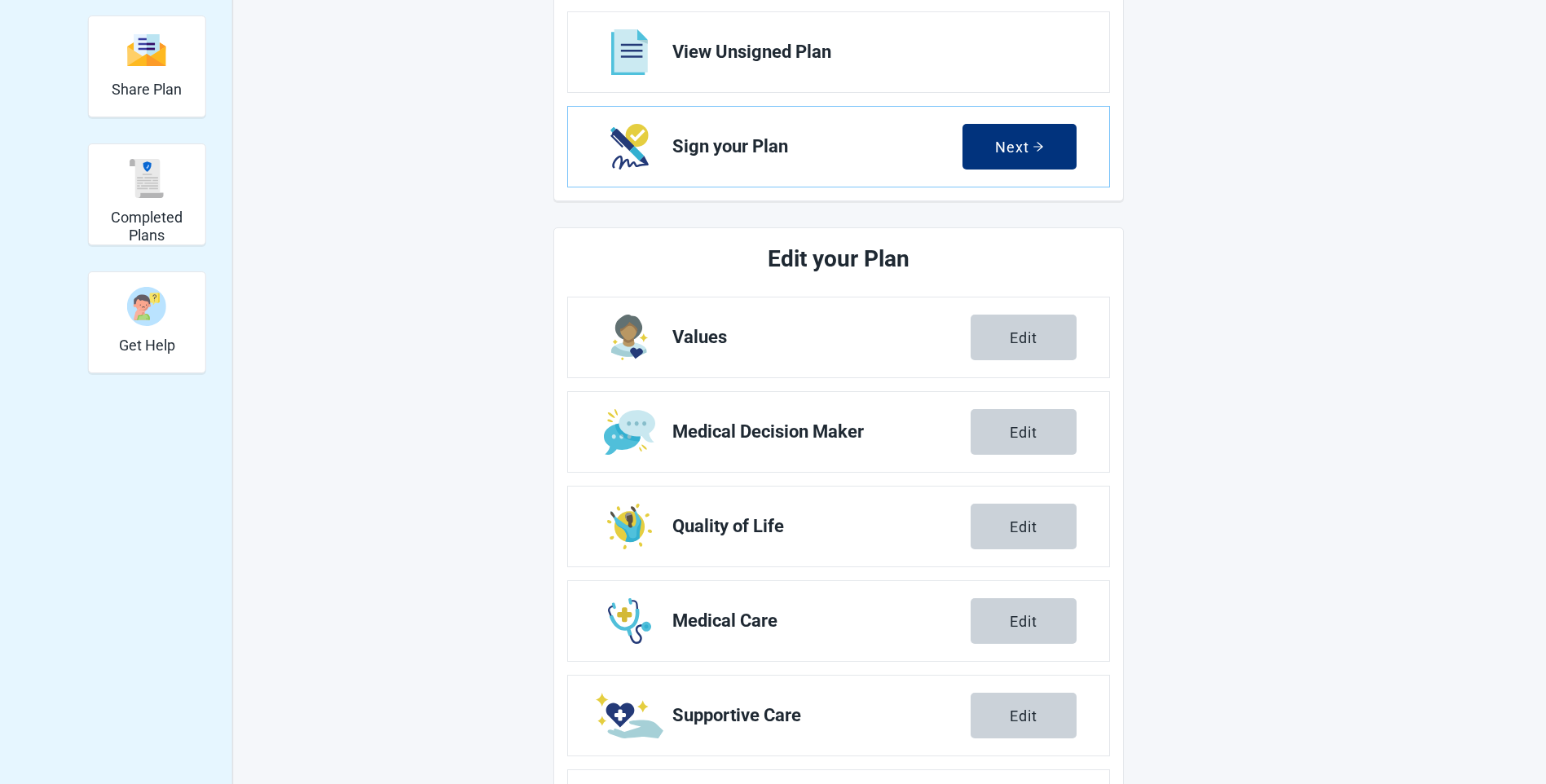
scroll to position [326, 0]
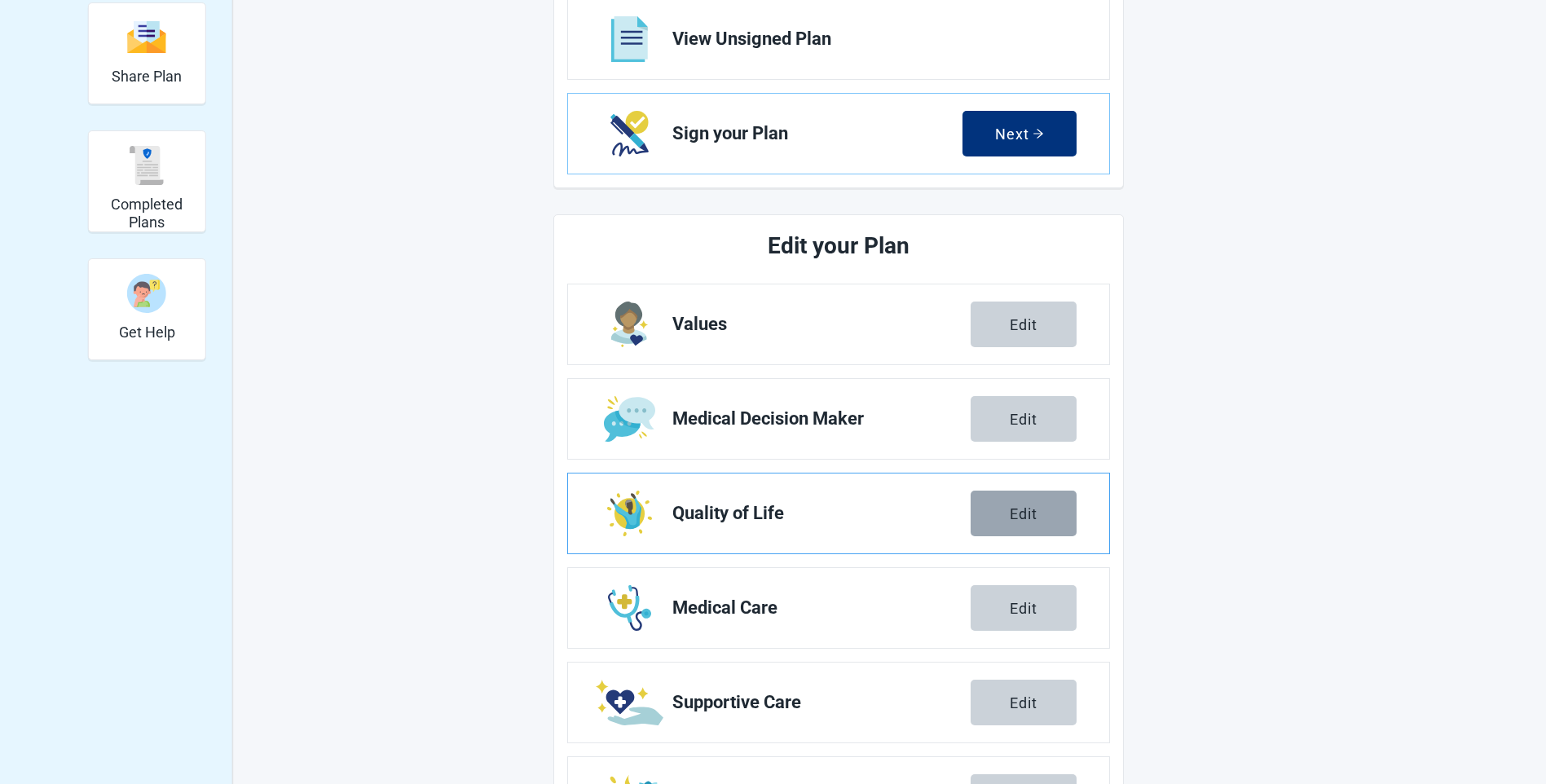
click at [1017, 512] on div "Edit" at bounding box center [1024, 513] width 28 height 16
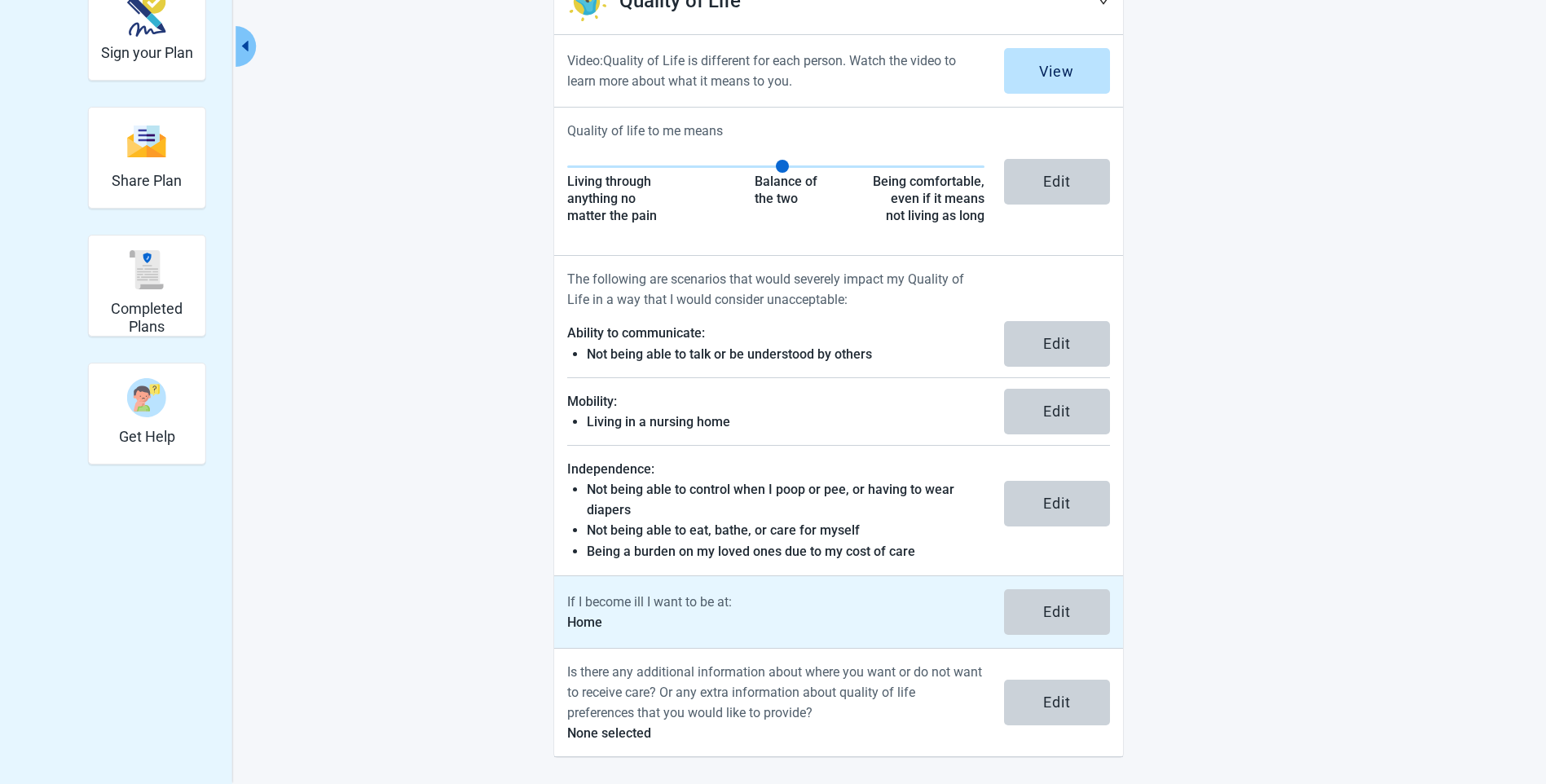
scroll to position [222, 0]
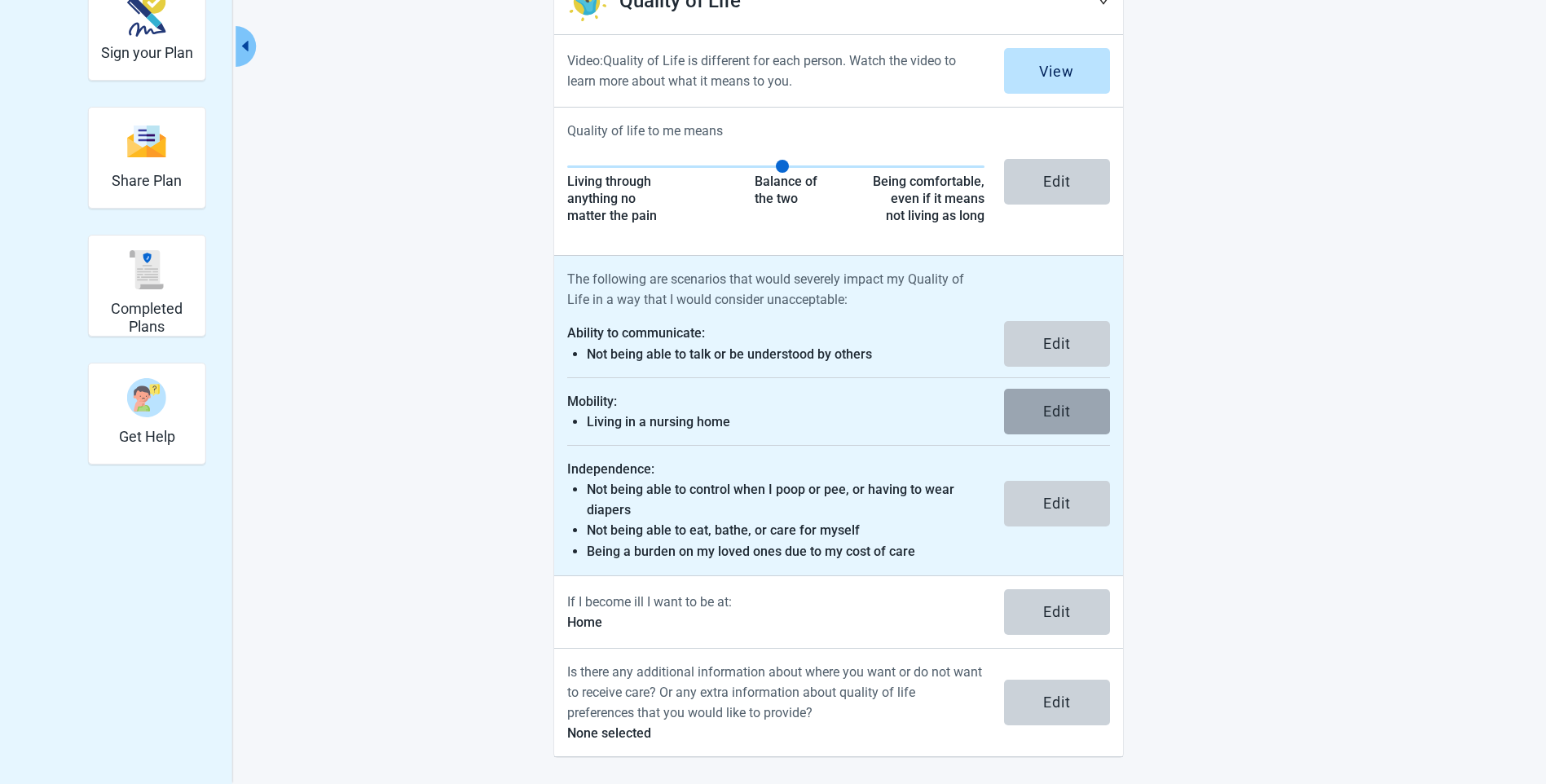
click at [1054, 408] on div "Edit" at bounding box center [1057, 411] width 28 height 16
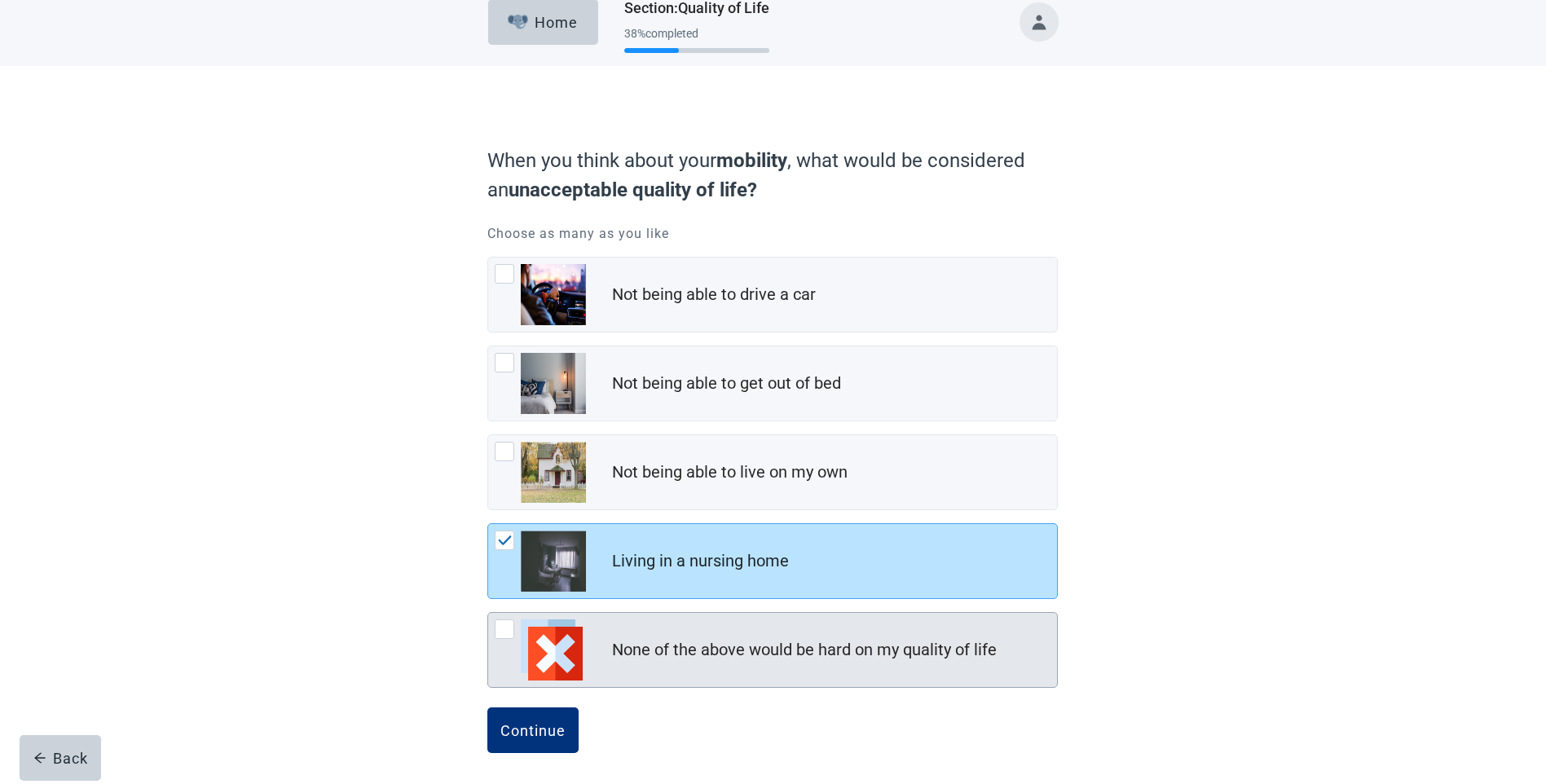
scroll to position [24, 0]
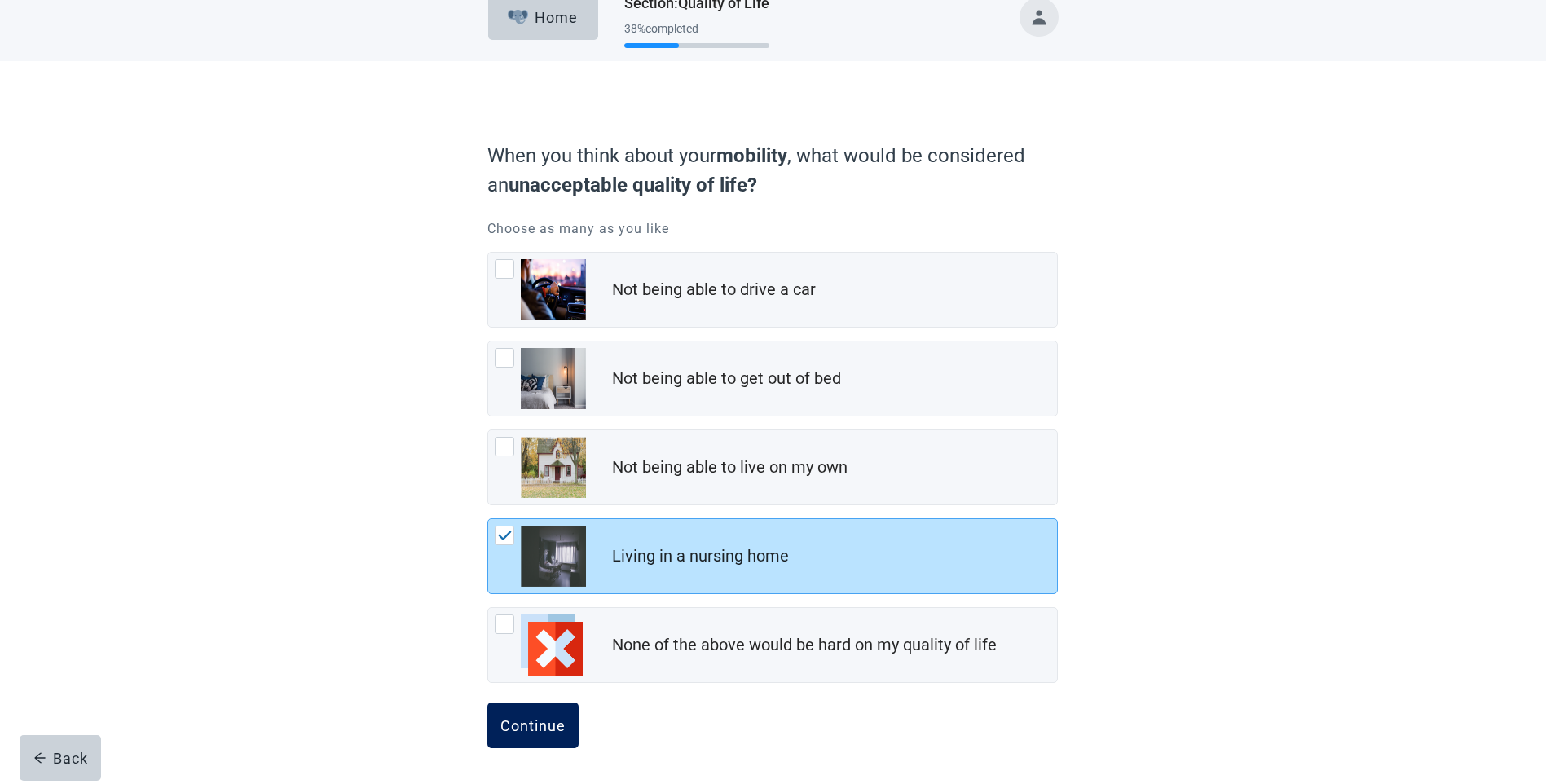
click at [533, 717] on div "Continue" at bounding box center [532, 725] width 65 height 16
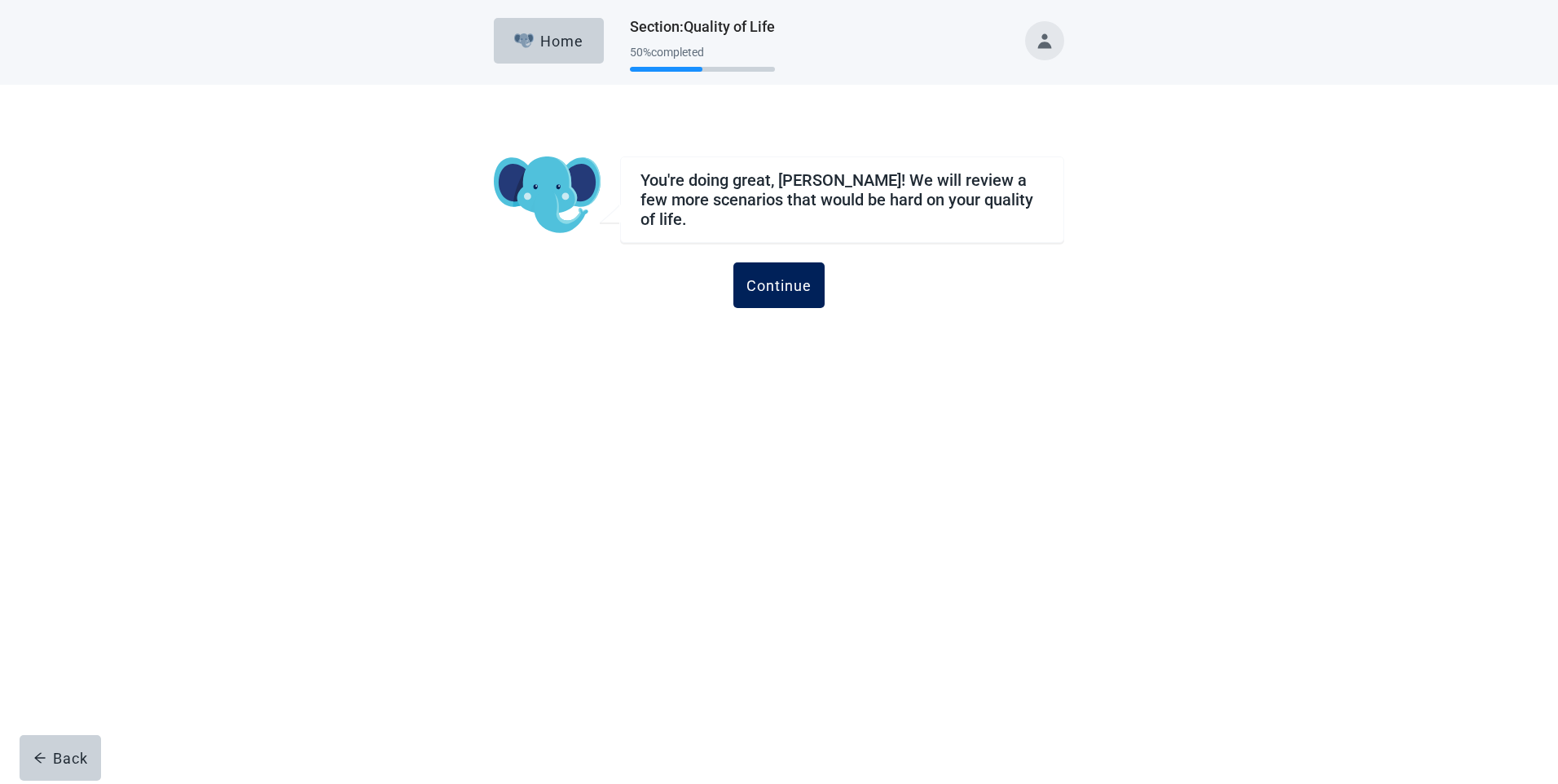
click at [779, 277] on div "Continue" at bounding box center [779, 285] width 65 height 16
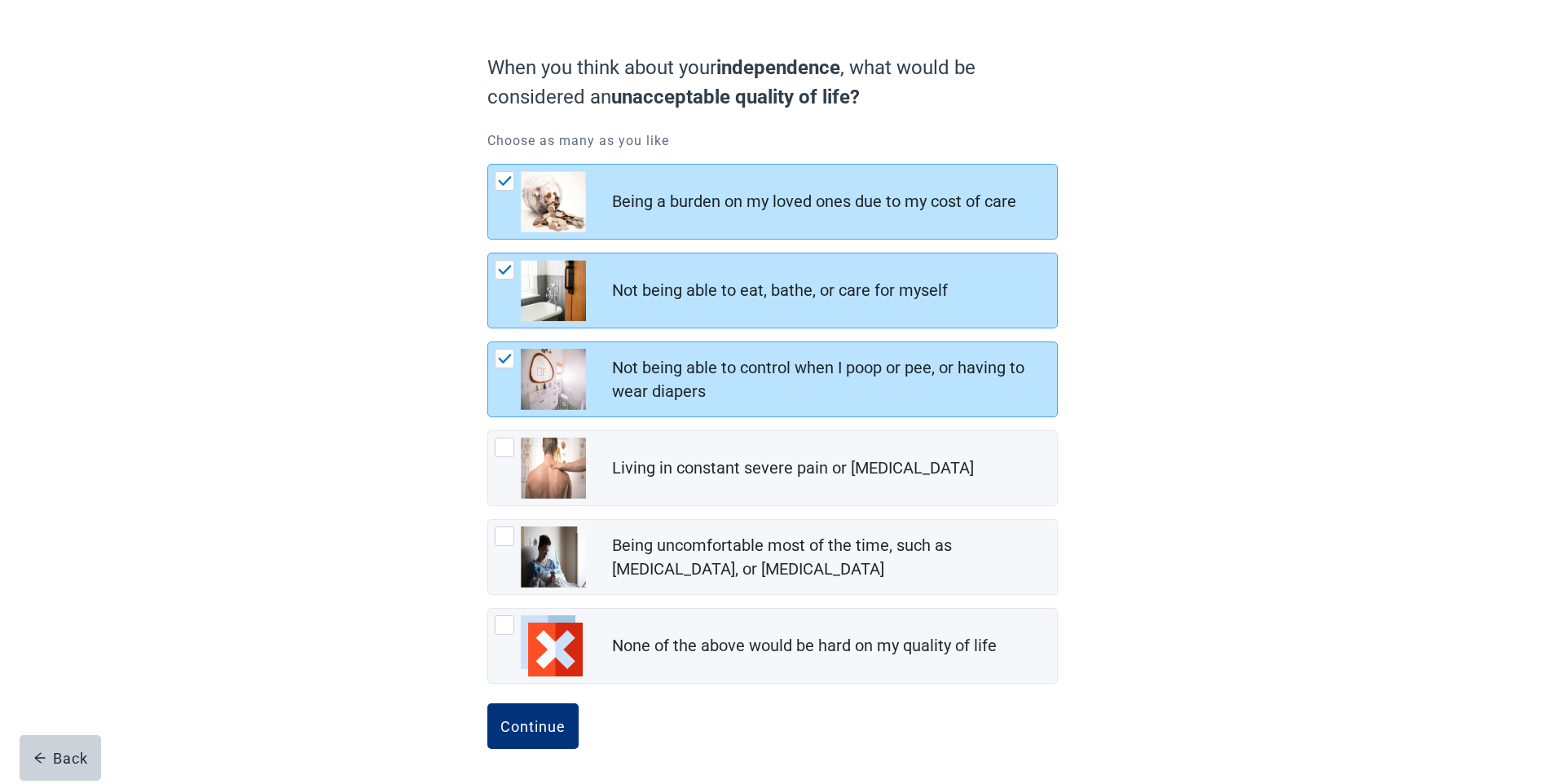
scroll to position [112, 0]
click at [531, 724] on div "Continue" at bounding box center [532, 725] width 65 height 16
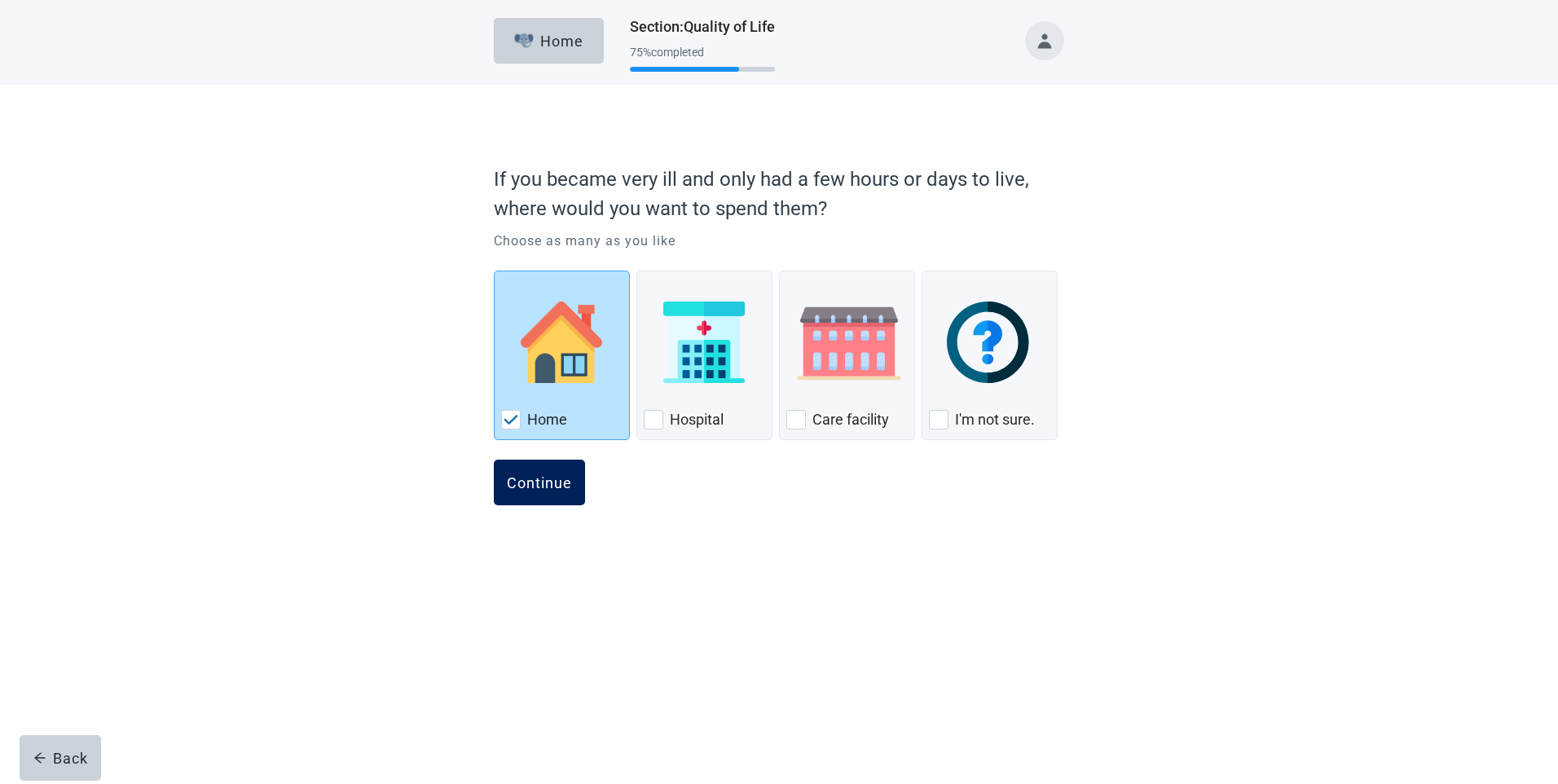
click at [538, 482] on div "Continue" at bounding box center [539, 482] width 65 height 16
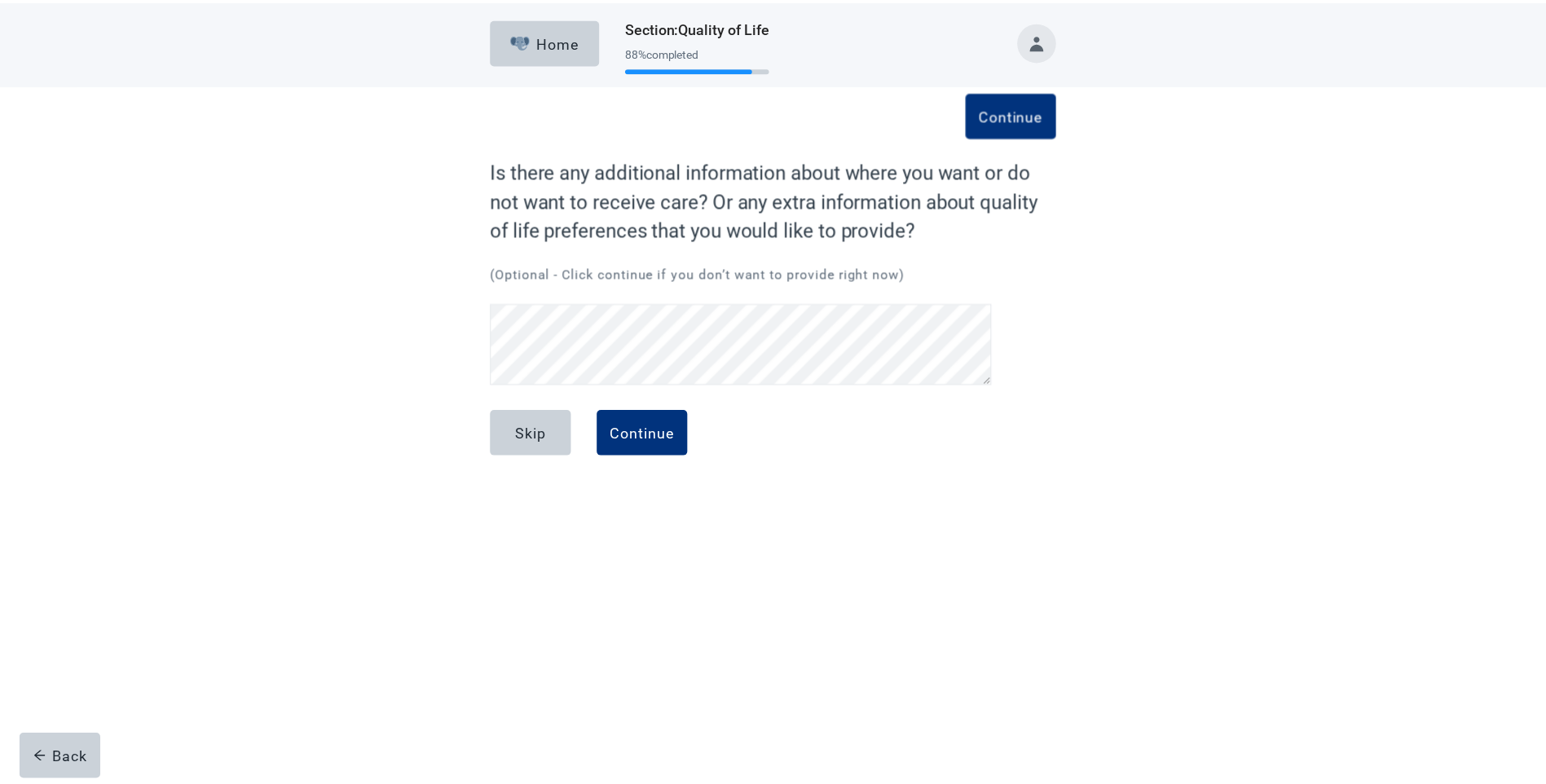
scroll to position [33, 0]
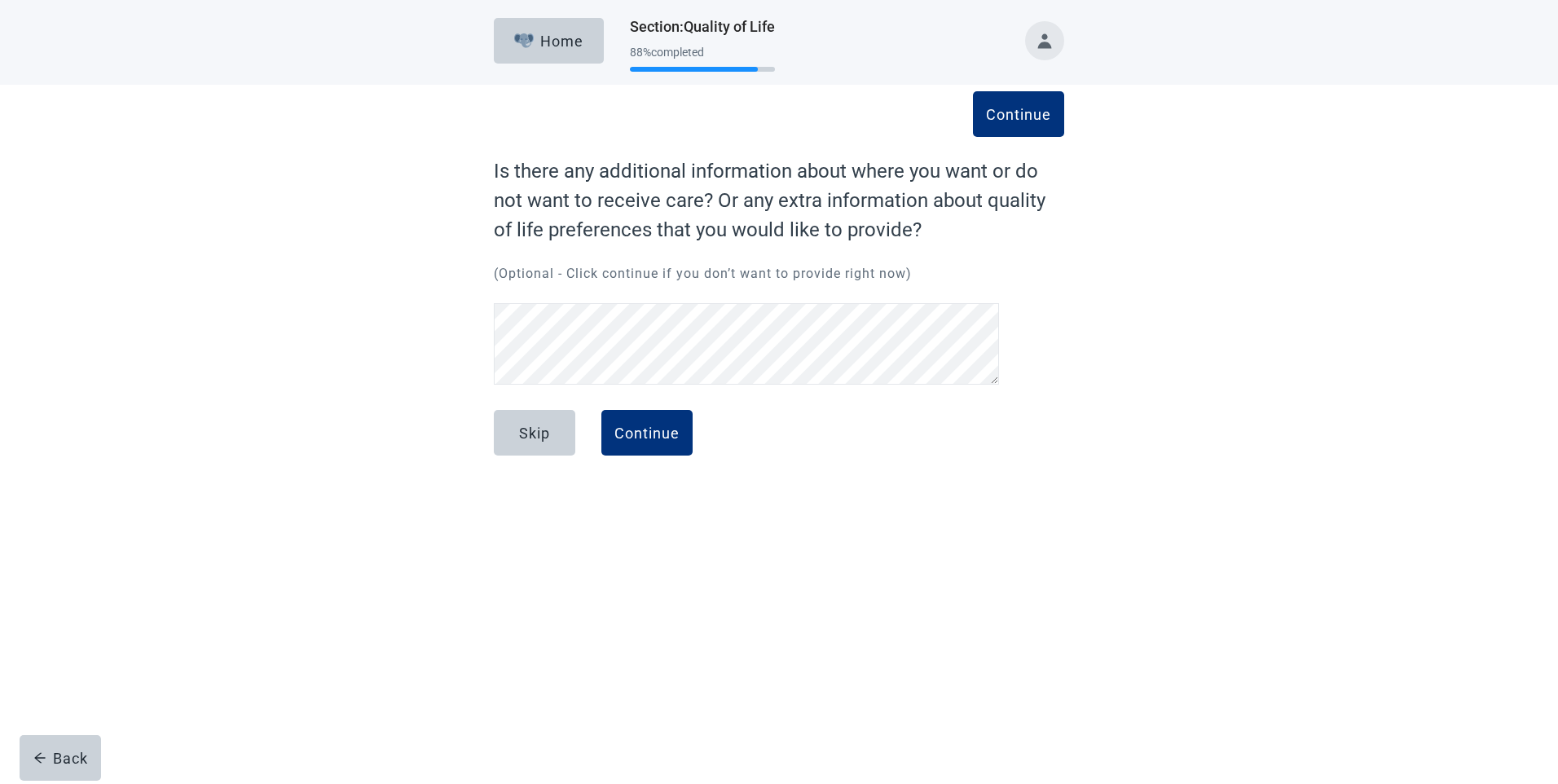
drag, startPoint x: 551, startPoint y: 297, endPoint x: 635, endPoint y: 544, distance: 261.6
click at [635, 544] on div "Home Section : Quality of Life 88 % completed Continue Is there any additional …" at bounding box center [779, 392] width 1558 height 784
click at [619, 434] on div "Continue" at bounding box center [647, 433] width 65 height 16
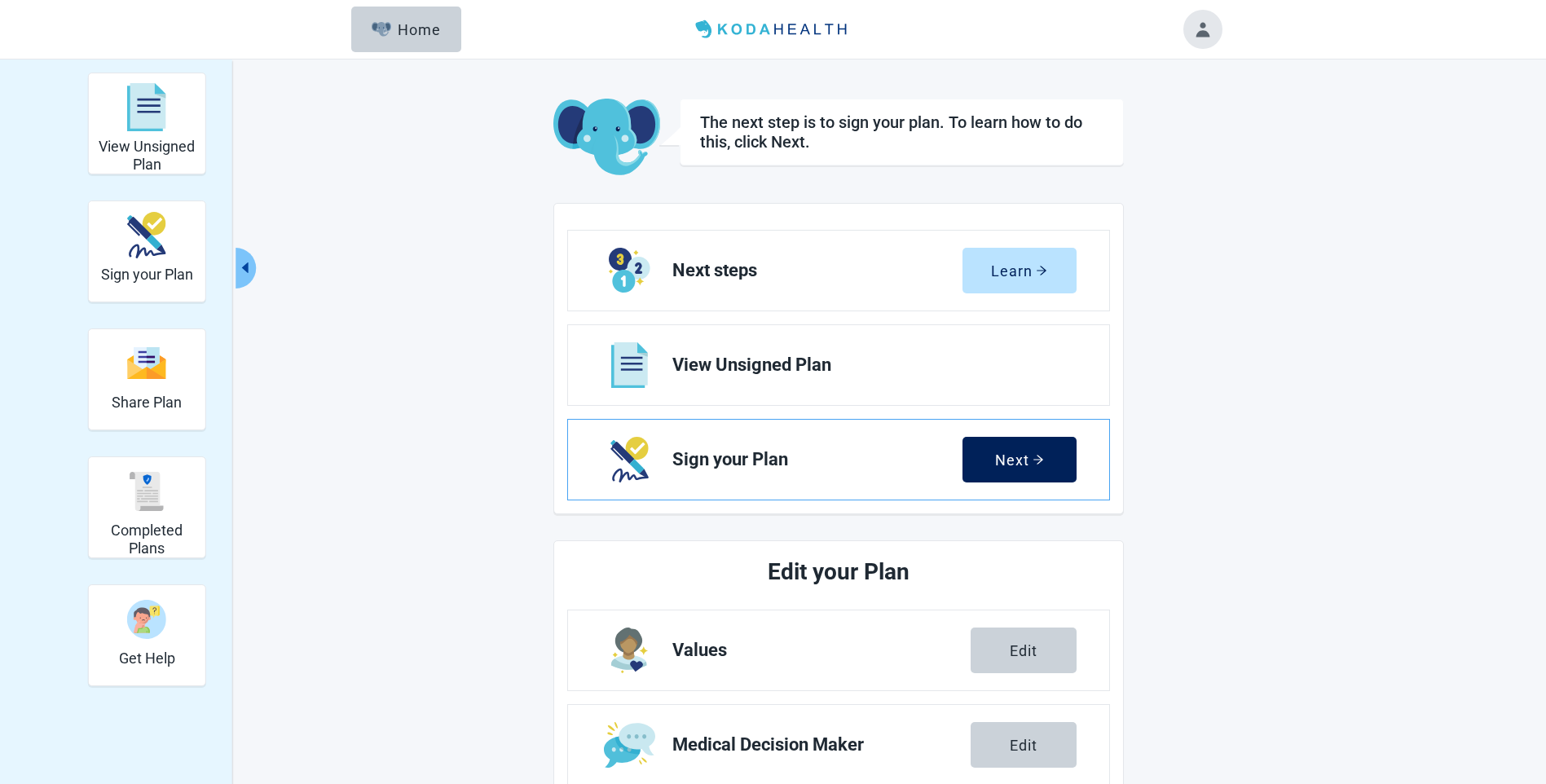
click at [1015, 469] on button "Next" at bounding box center [1020, 460] width 114 height 46
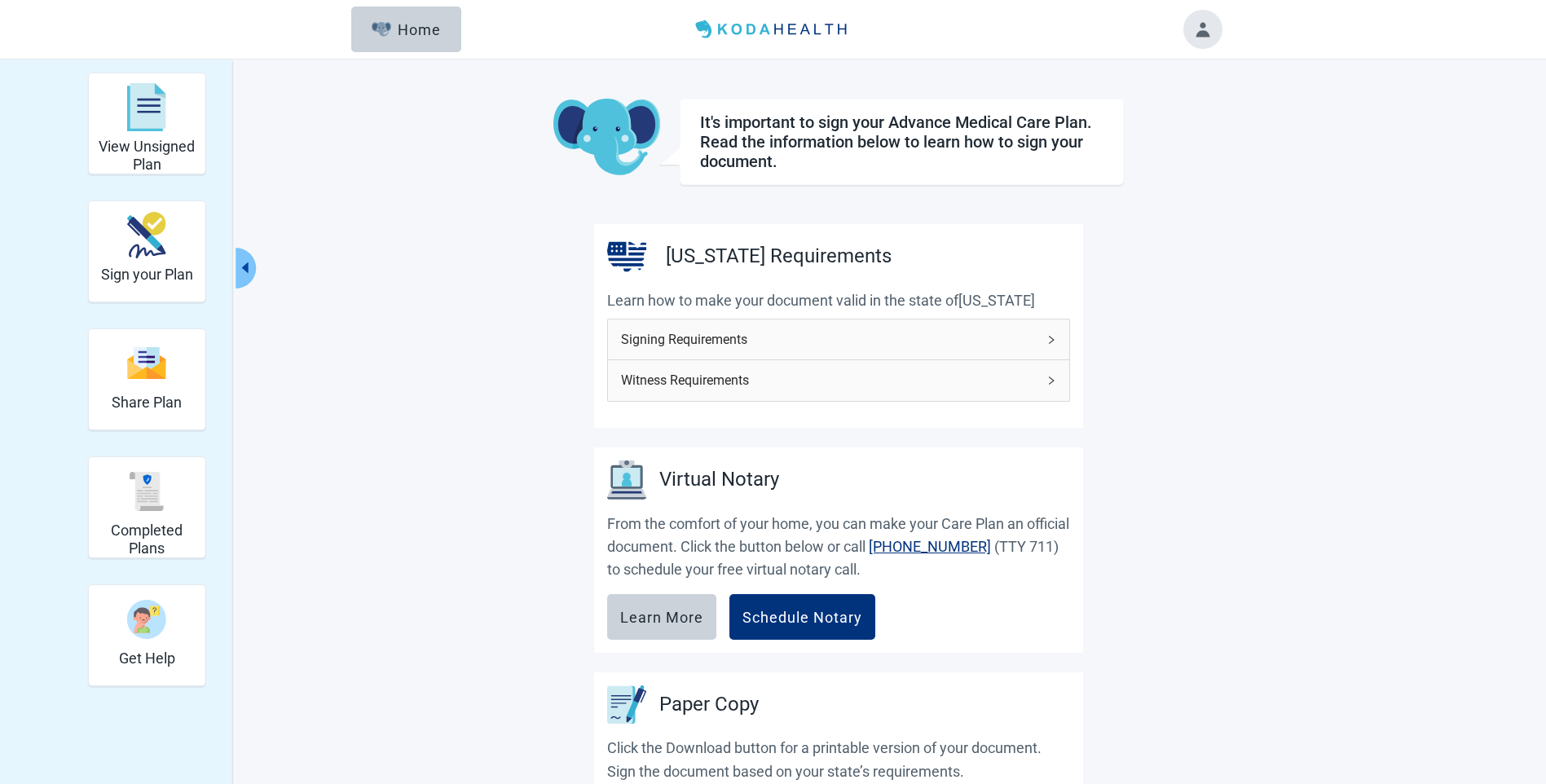
click at [902, 329] on span "Signing Requirements" at bounding box center [829, 339] width 416 height 20
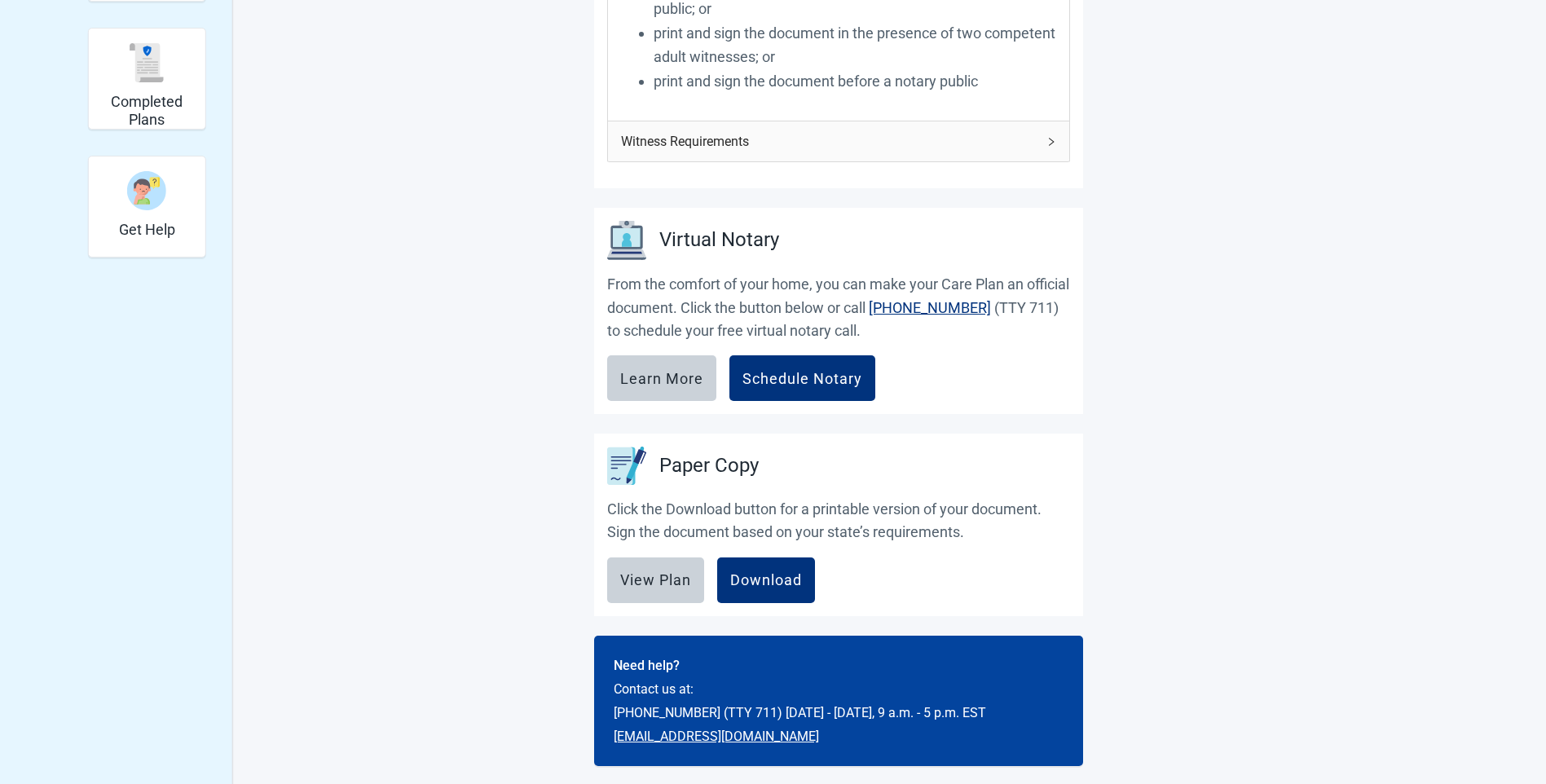
scroll to position [437, 0]
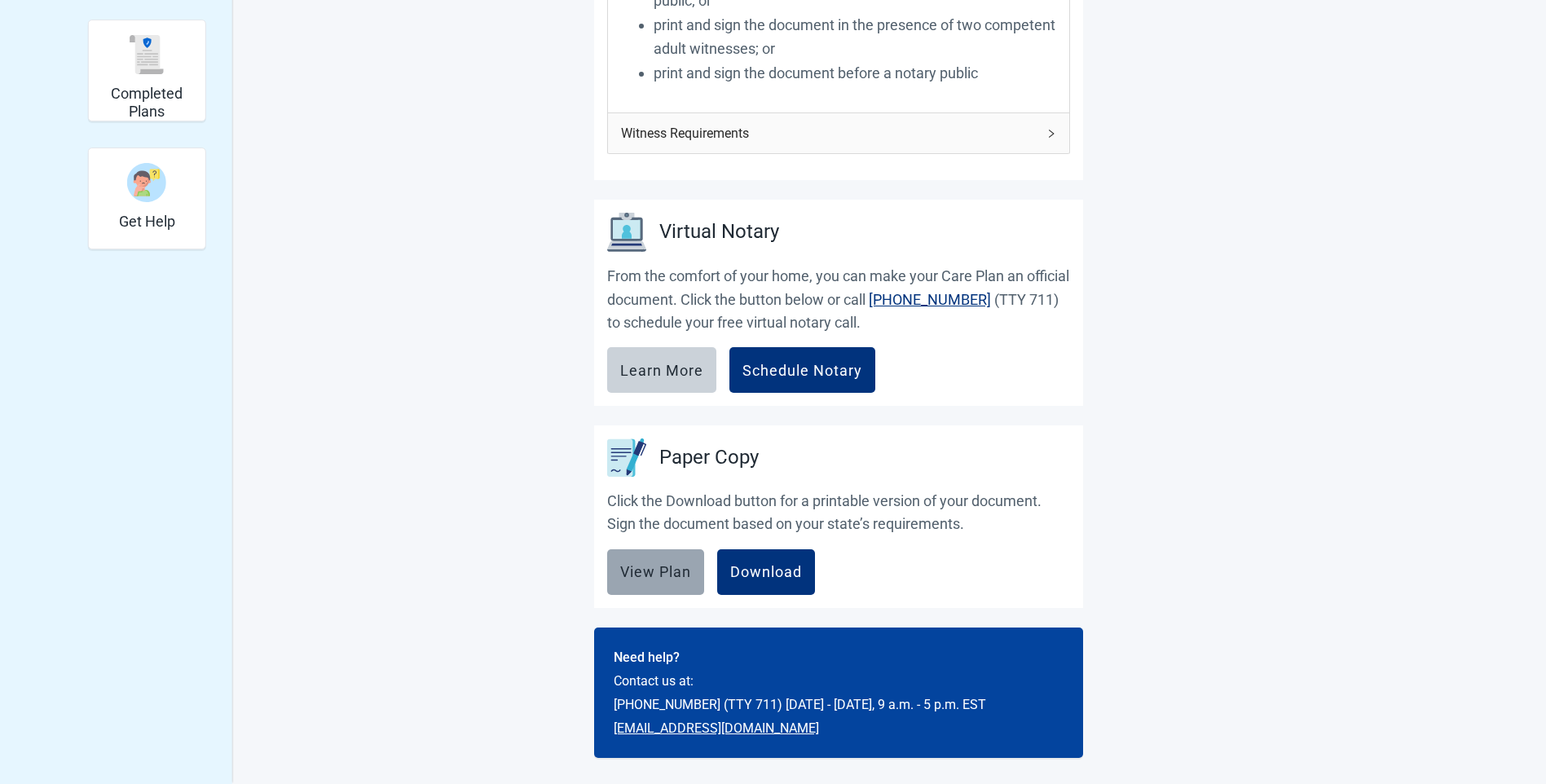
click at [660, 568] on div "View Plan" at bounding box center [655, 572] width 71 height 16
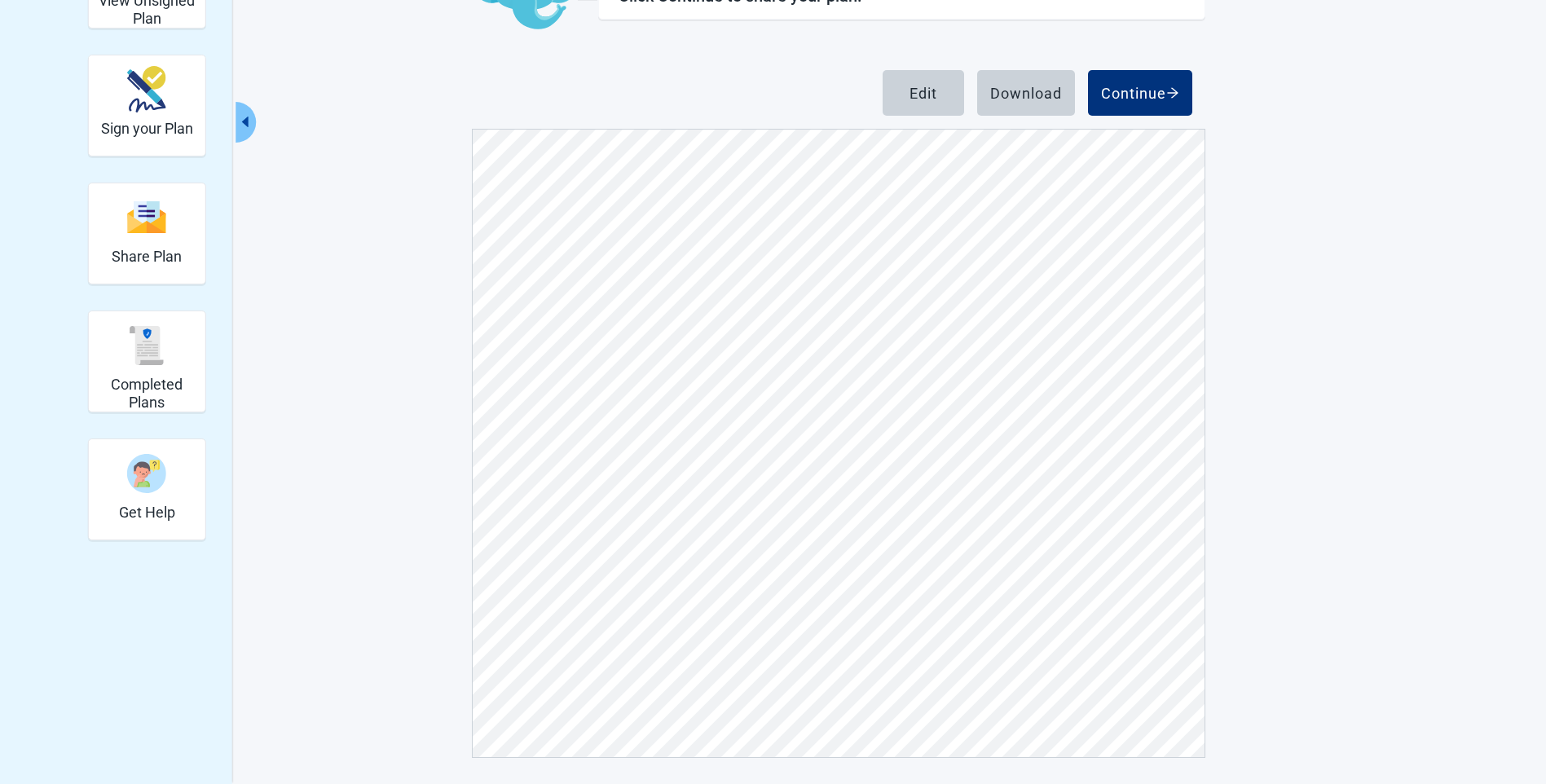
scroll to position [6194, 0]
click at [918, 87] on div "Edit" at bounding box center [924, 93] width 28 height 16
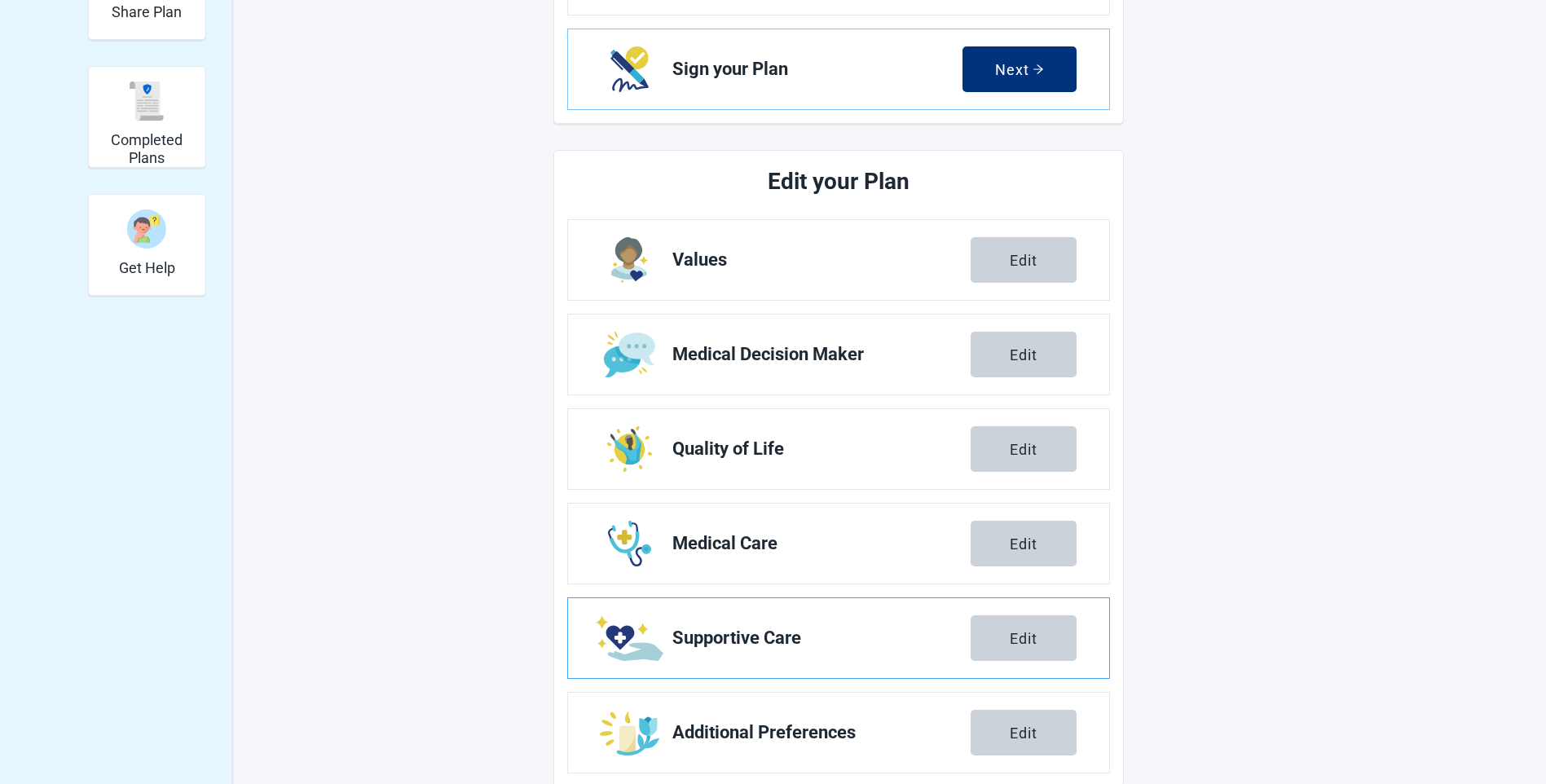
scroll to position [420, 0]
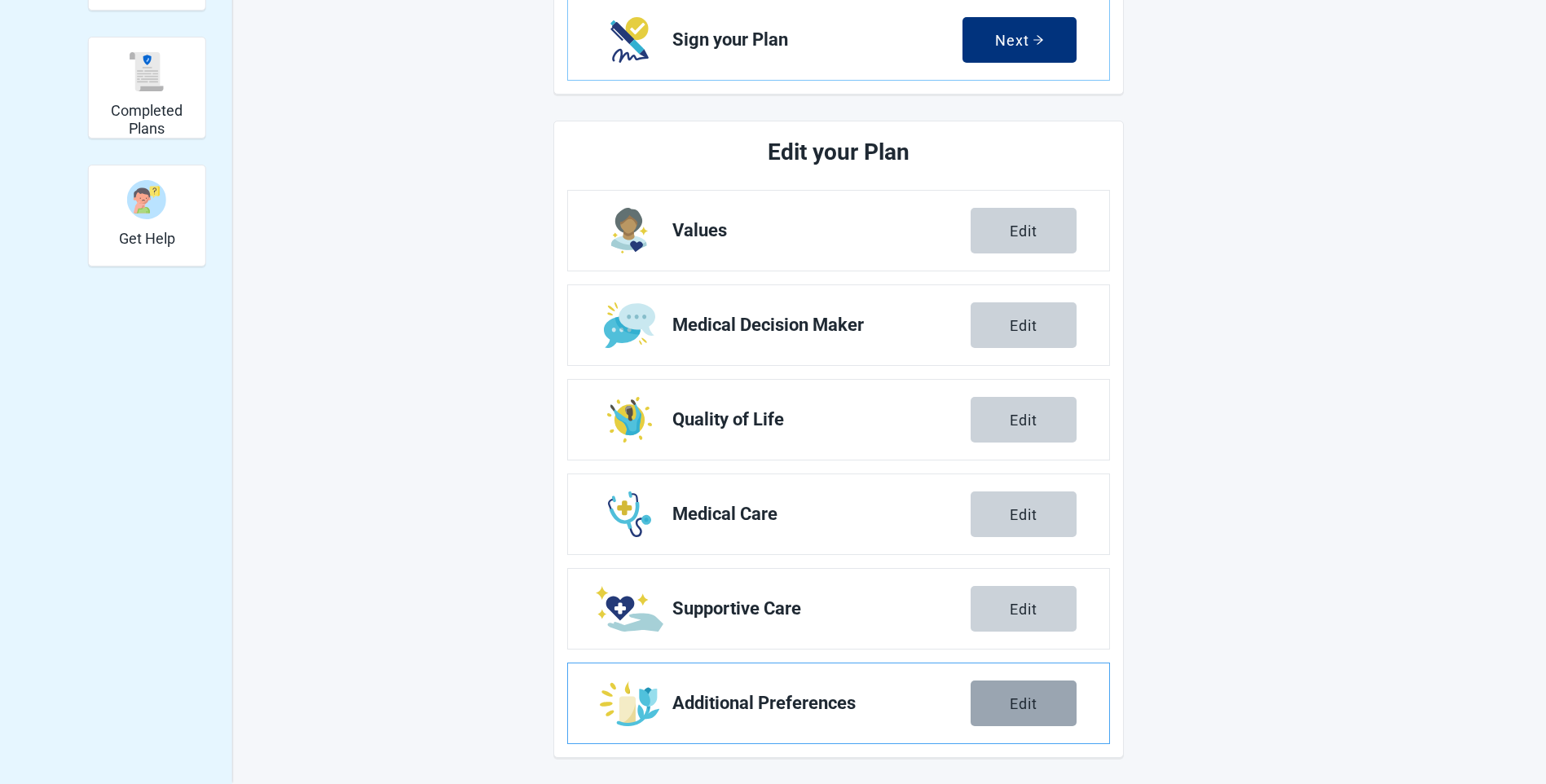
click at [1027, 707] on div "Edit" at bounding box center [1024, 703] width 28 height 16
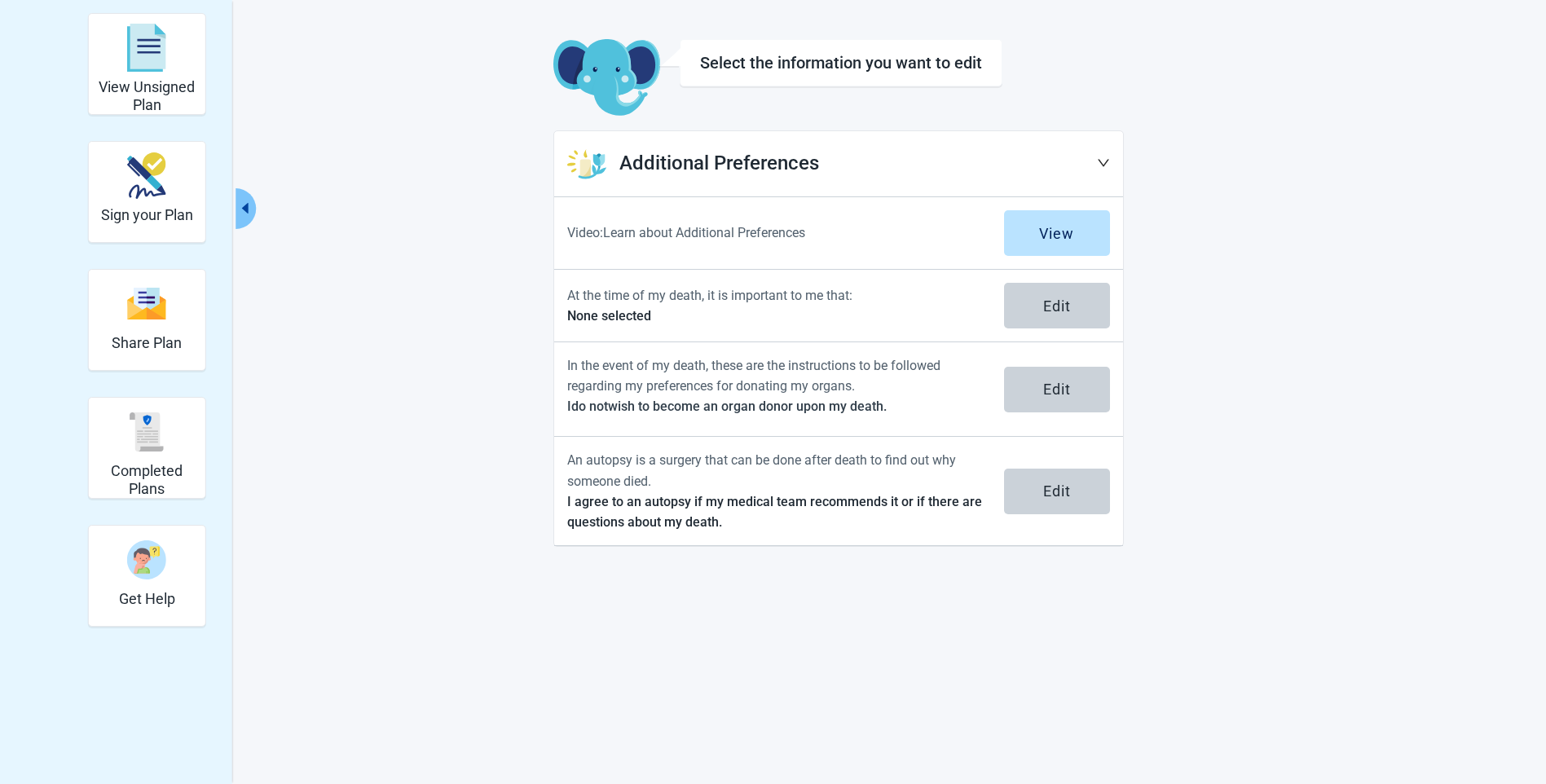
scroll to position [59, 0]
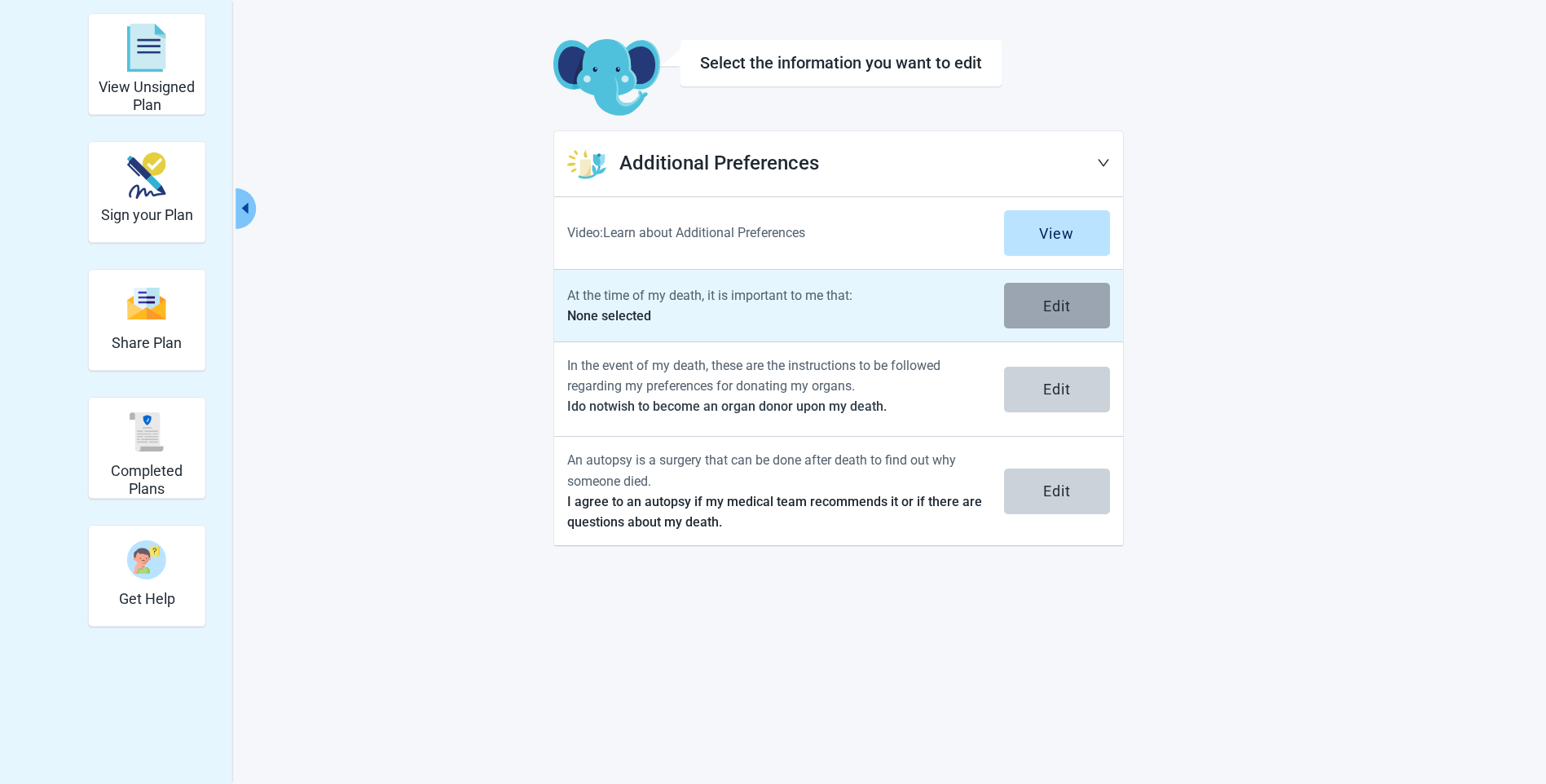
click at [1039, 298] on button "Edit" at bounding box center [1057, 306] width 106 height 46
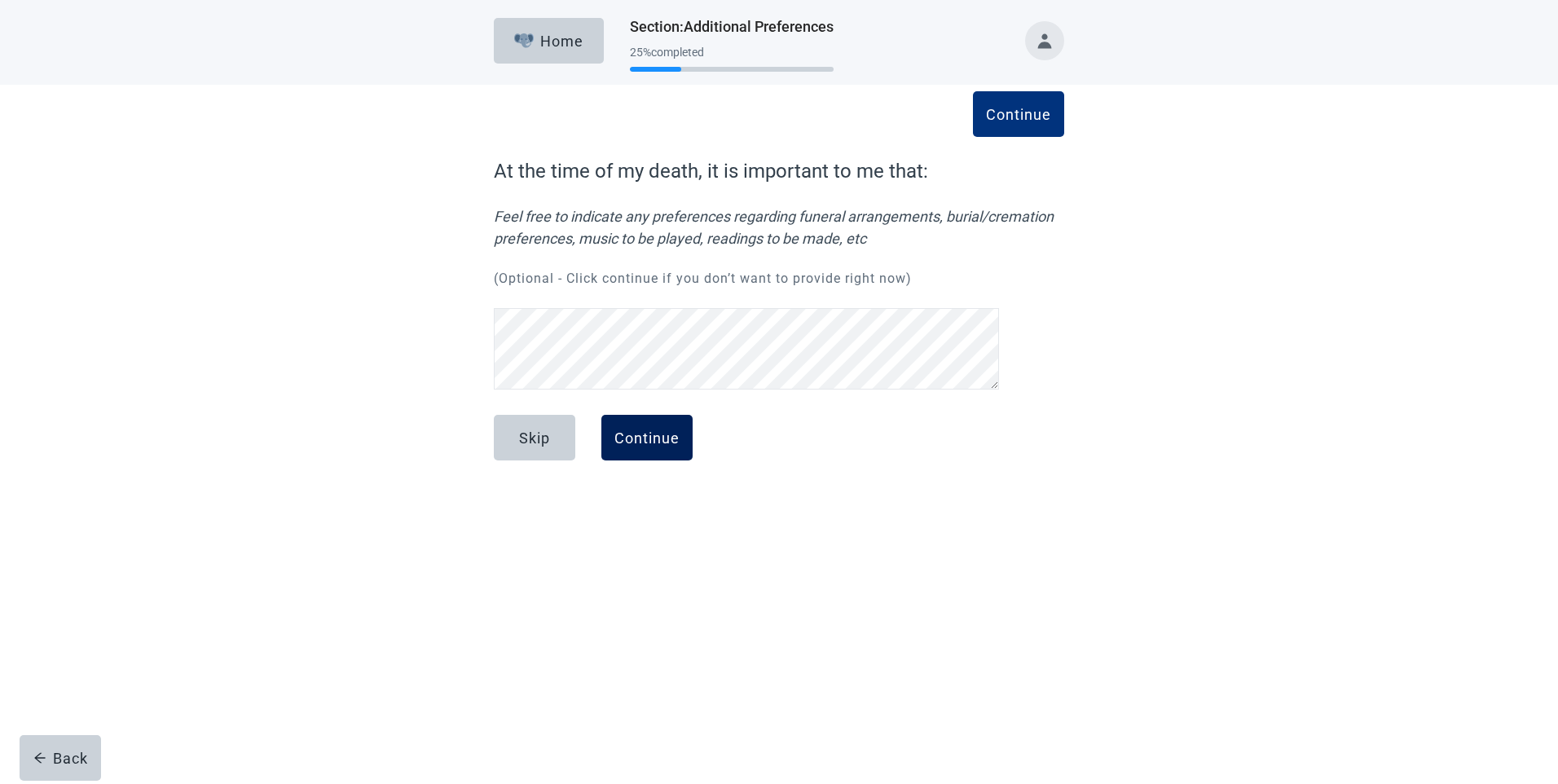
click at [651, 434] on div "Continue" at bounding box center [647, 438] width 65 height 16
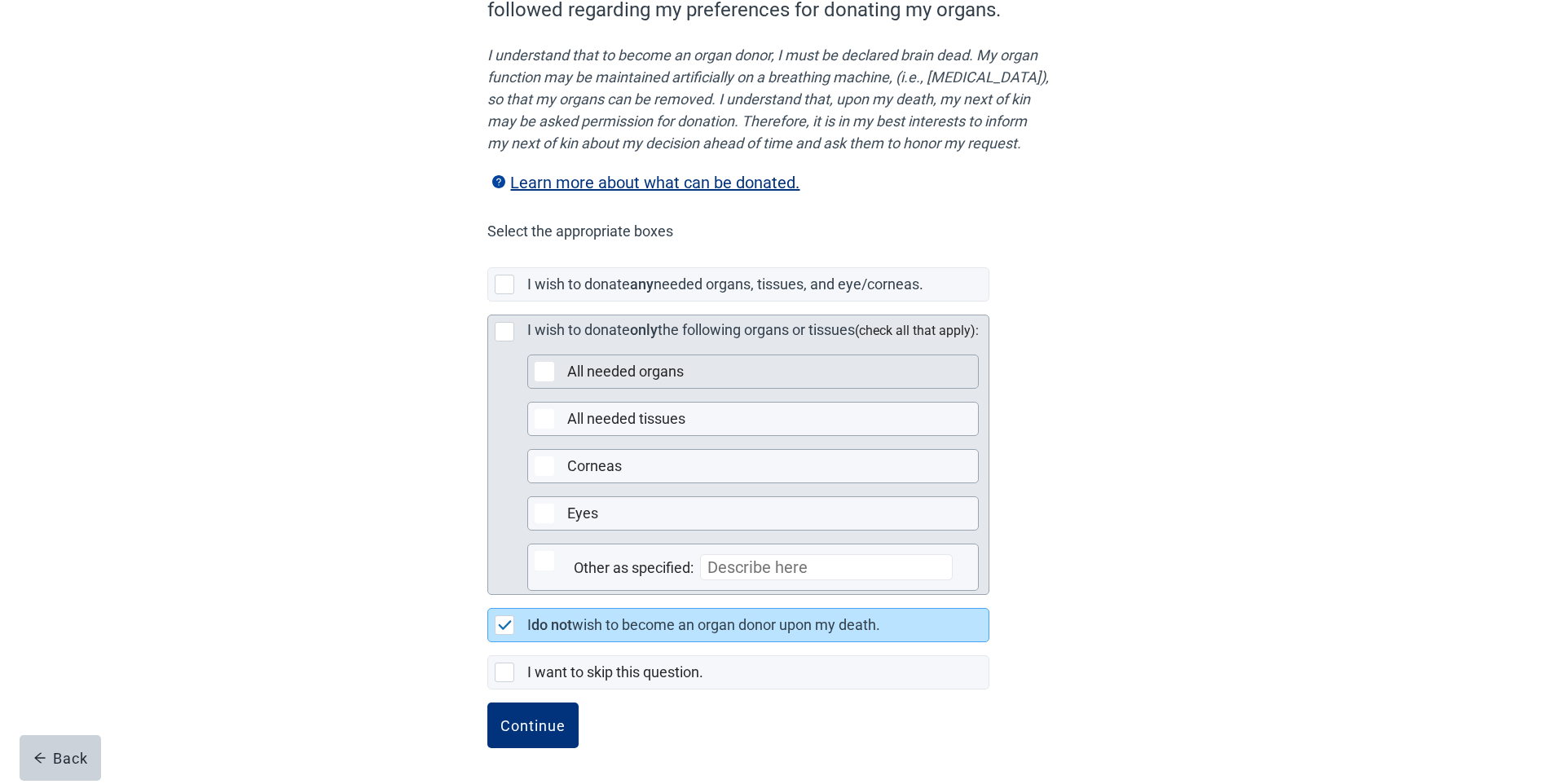
scroll to position [221, 0]
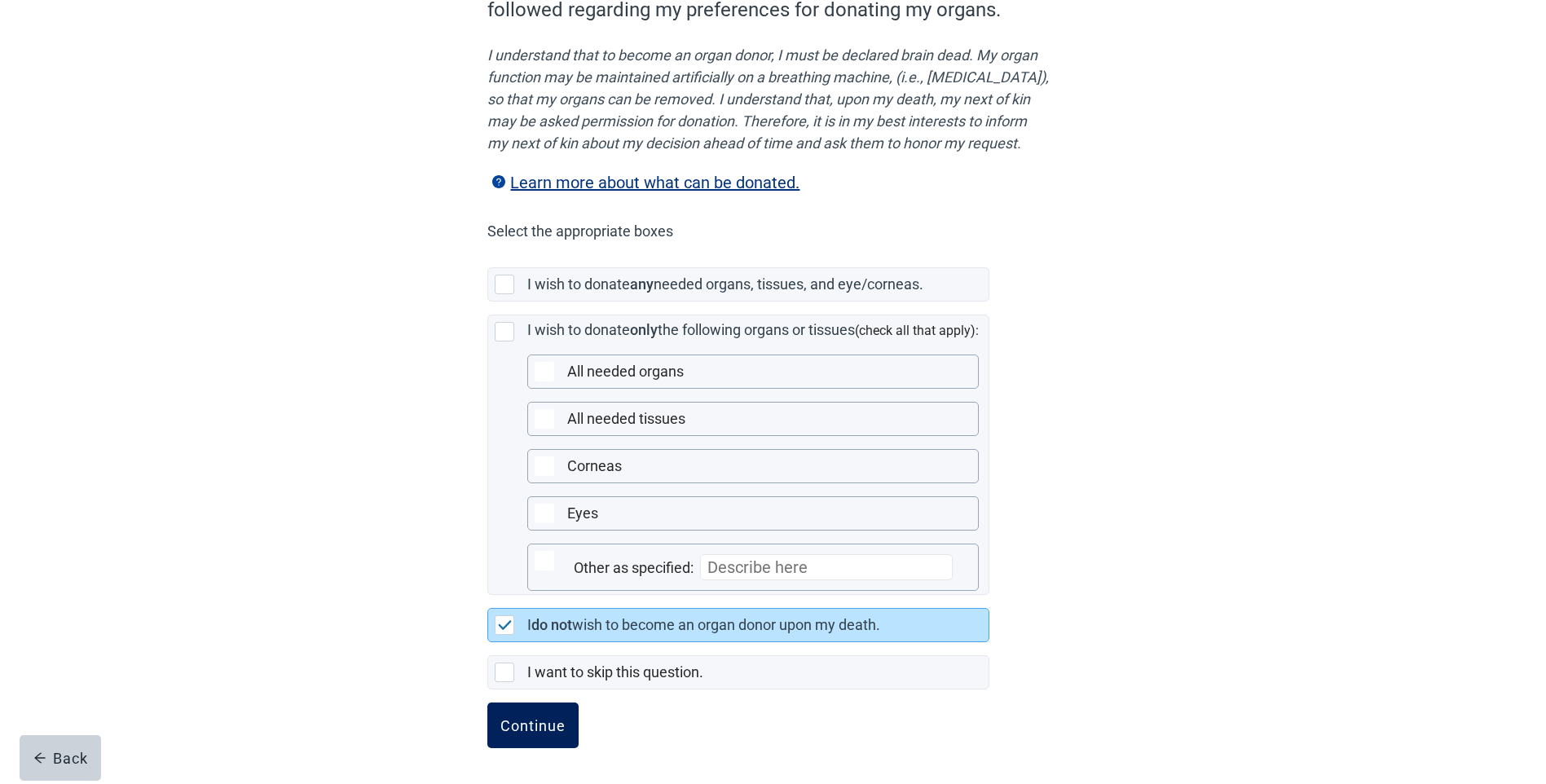
click at [540, 718] on div "Continue" at bounding box center [532, 725] width 65 height 16
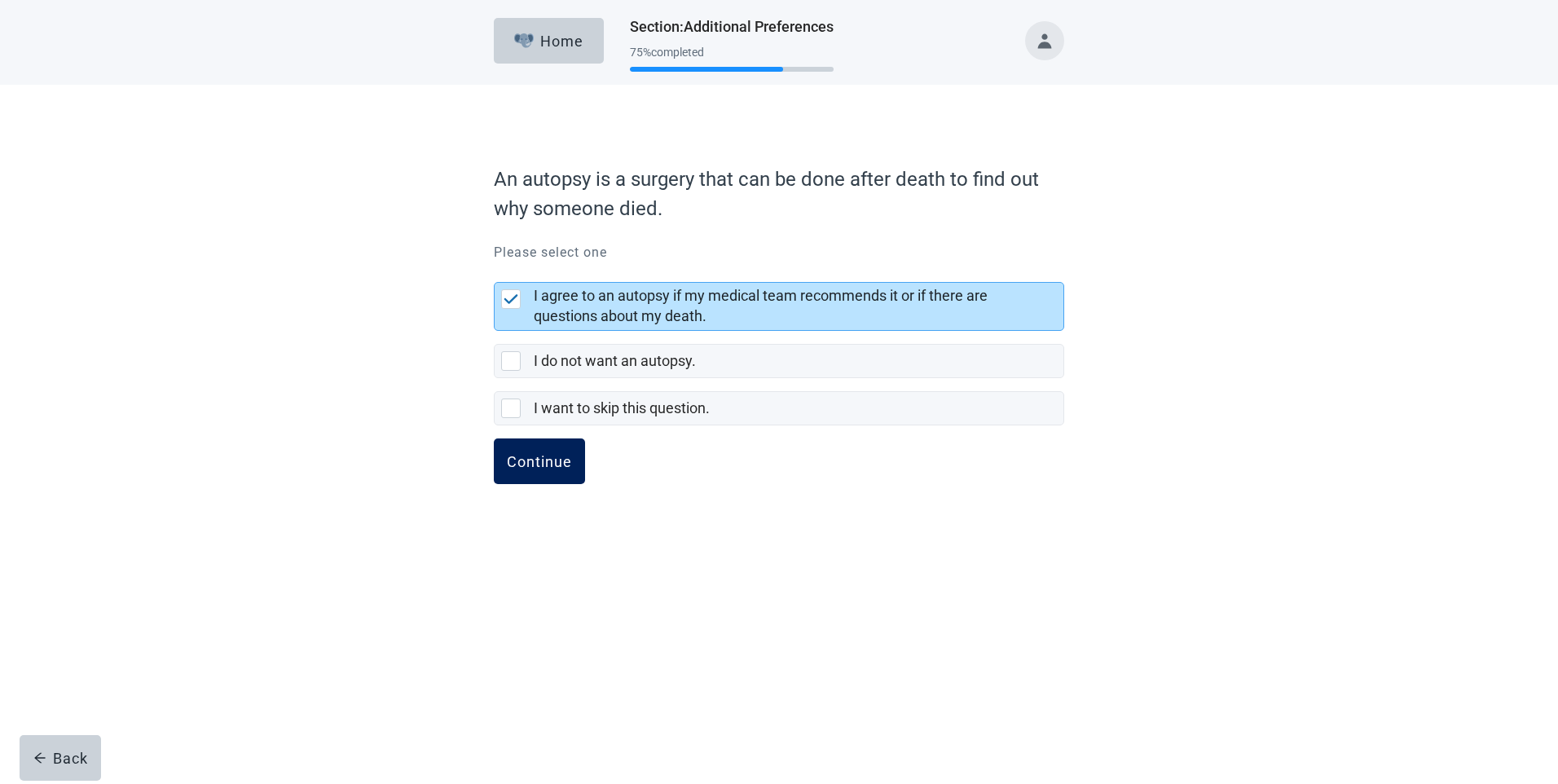
click at [530, 450] on button "Continue" at bounding box center [539, 461] width 91 height 46
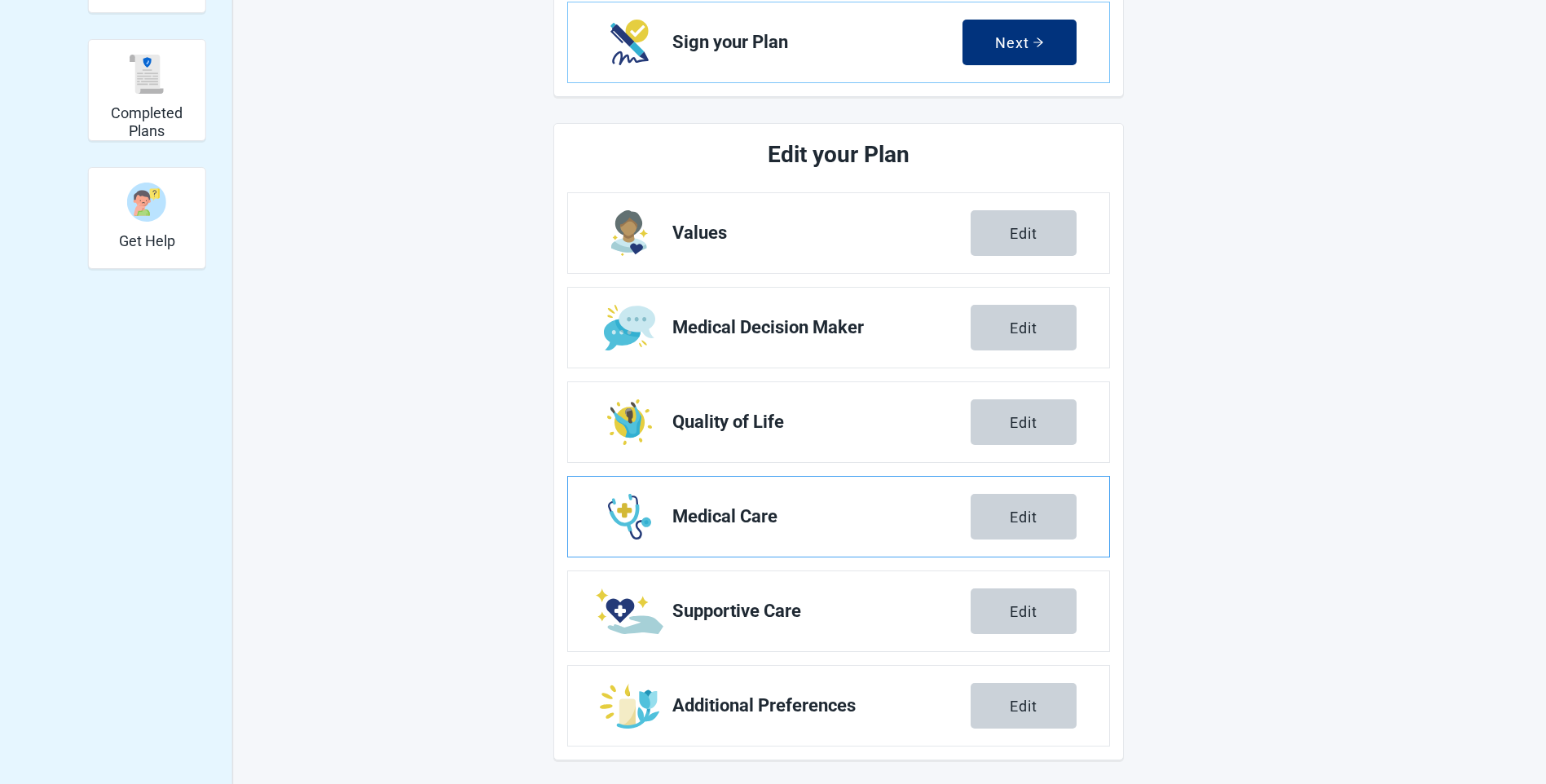
scroll to position [420, 0]
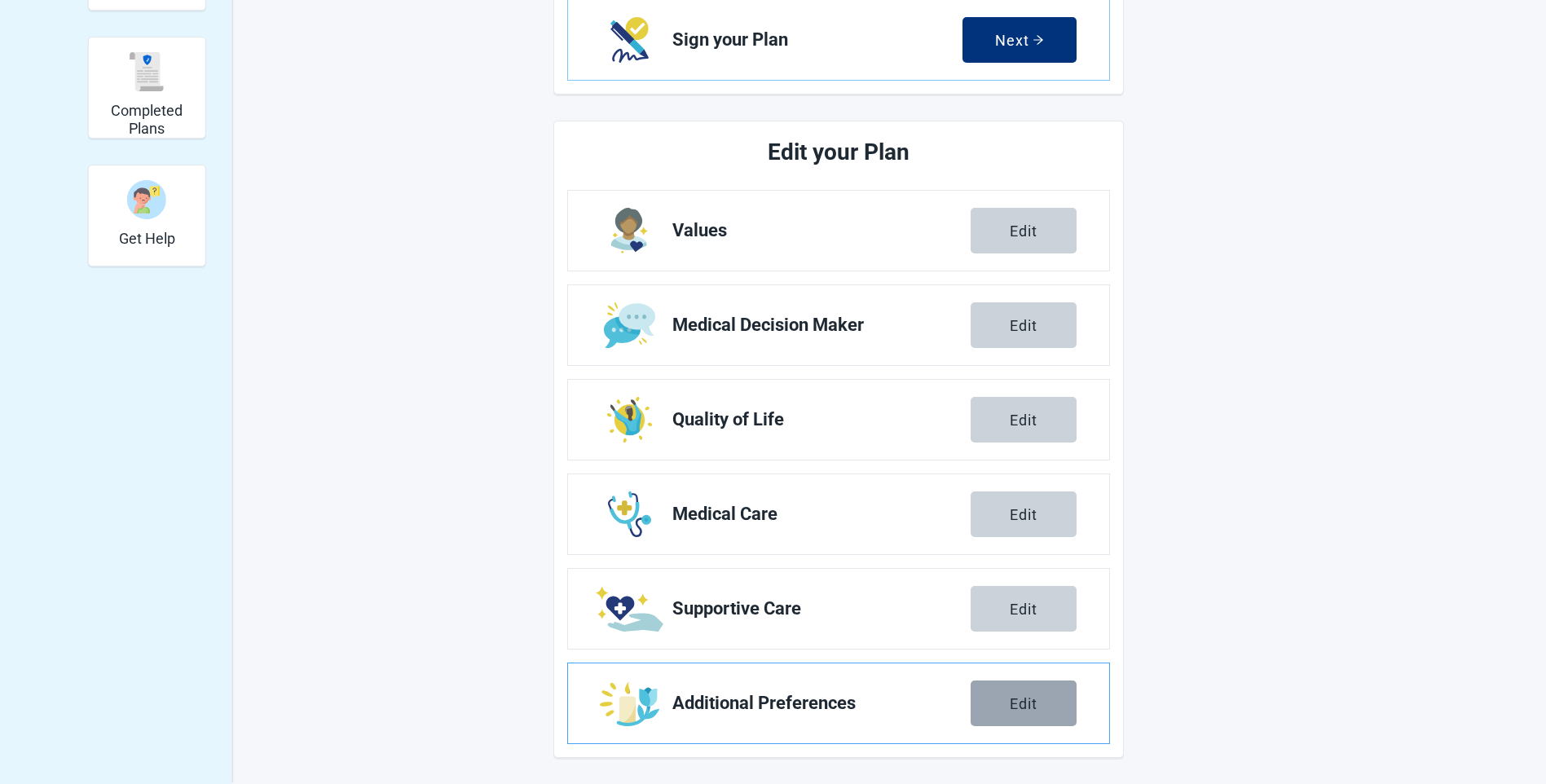
click at [1023, 696] on div "Edit" at bounding box center [1024, 703] width 28 height 16
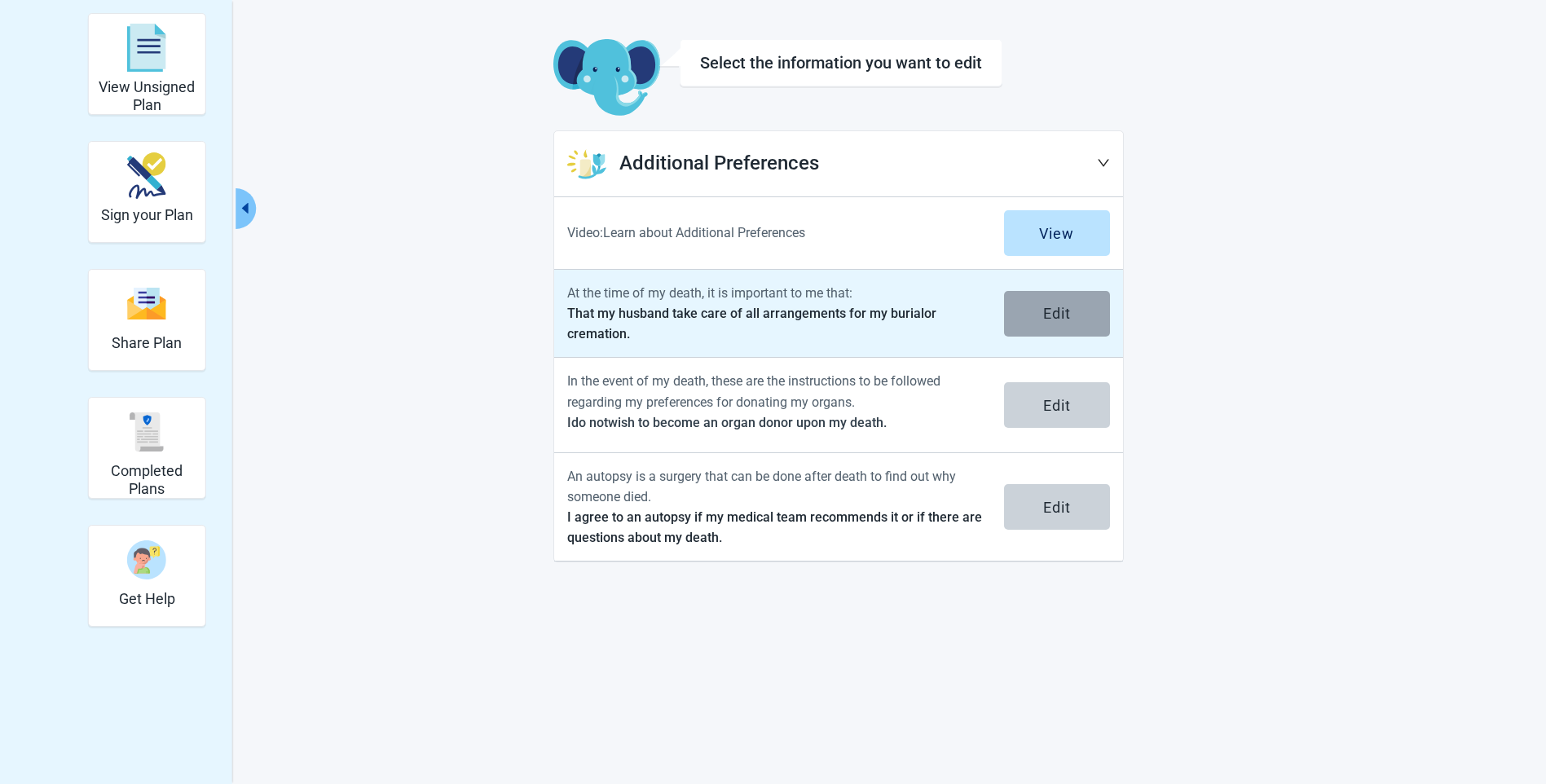
click at [1033, 316] on button "Edit" at bounding box center [1057, 314] width 106 height 46
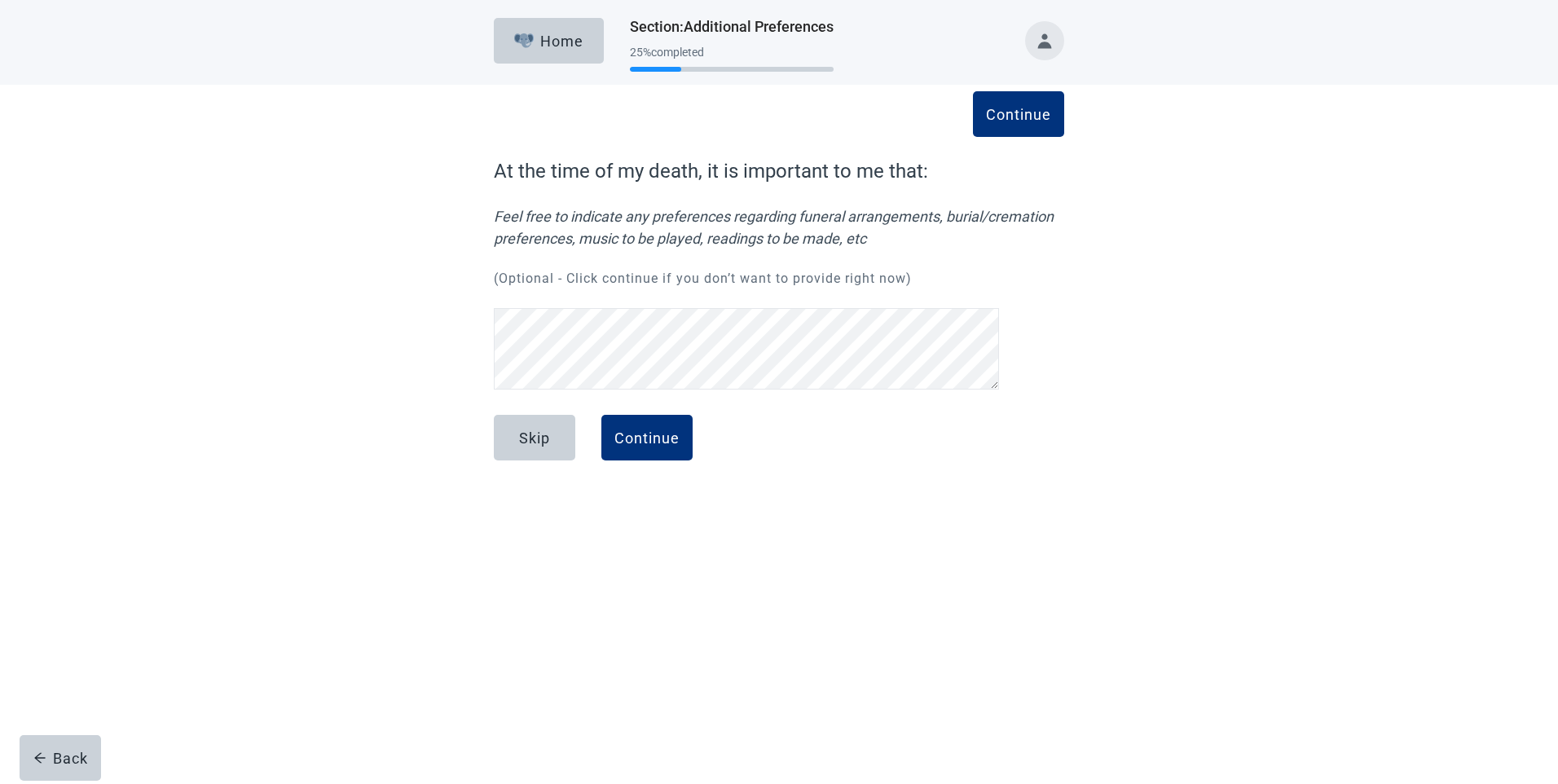
click at [815, 450] on div "Skip Continue" at bounding box center [779, 456] width 571 height 82
click at [657, 445] on div "Continue" at bounding box center [647, 438] width 65 height 16
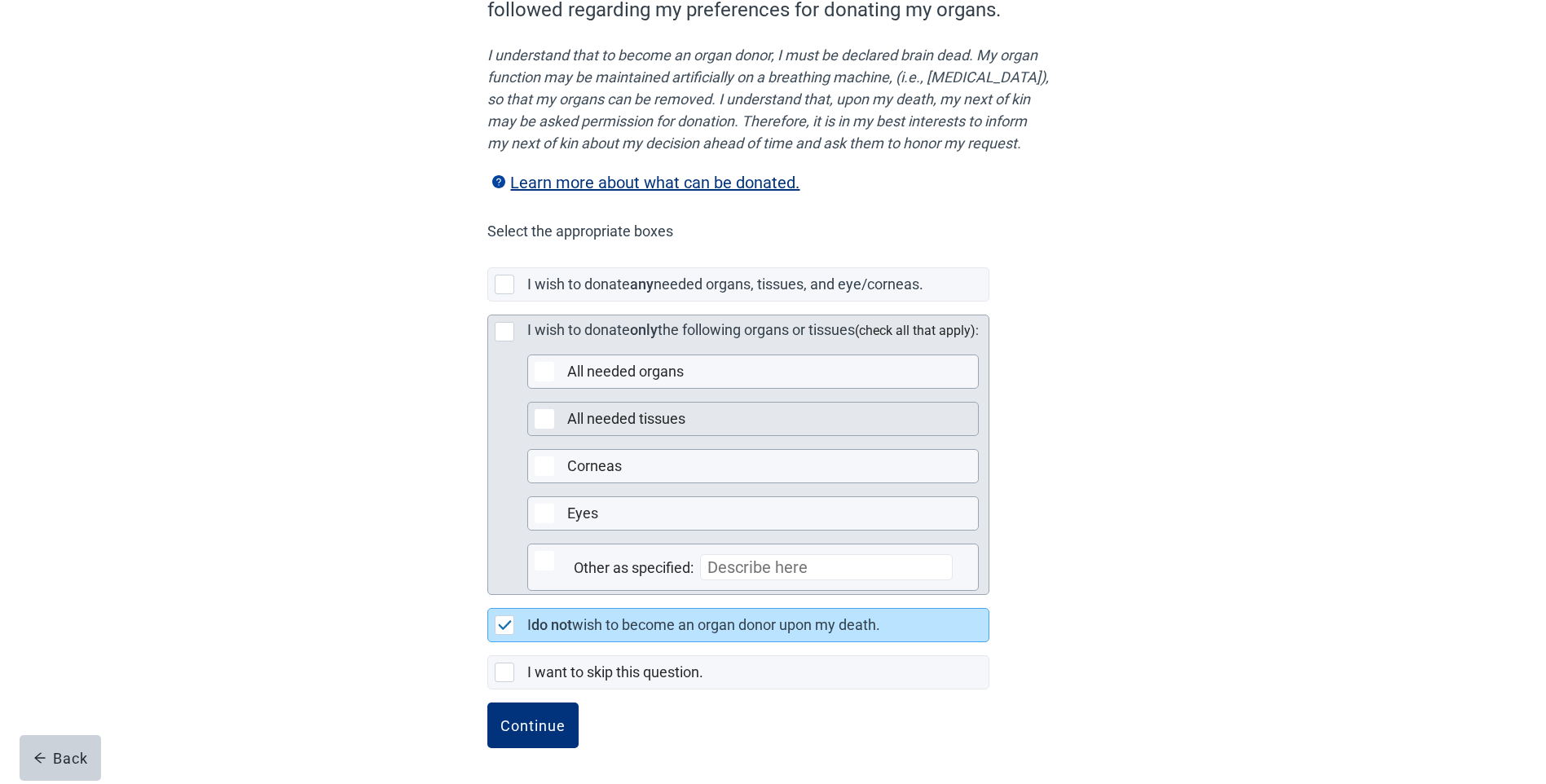
scroll to position [221, 0]
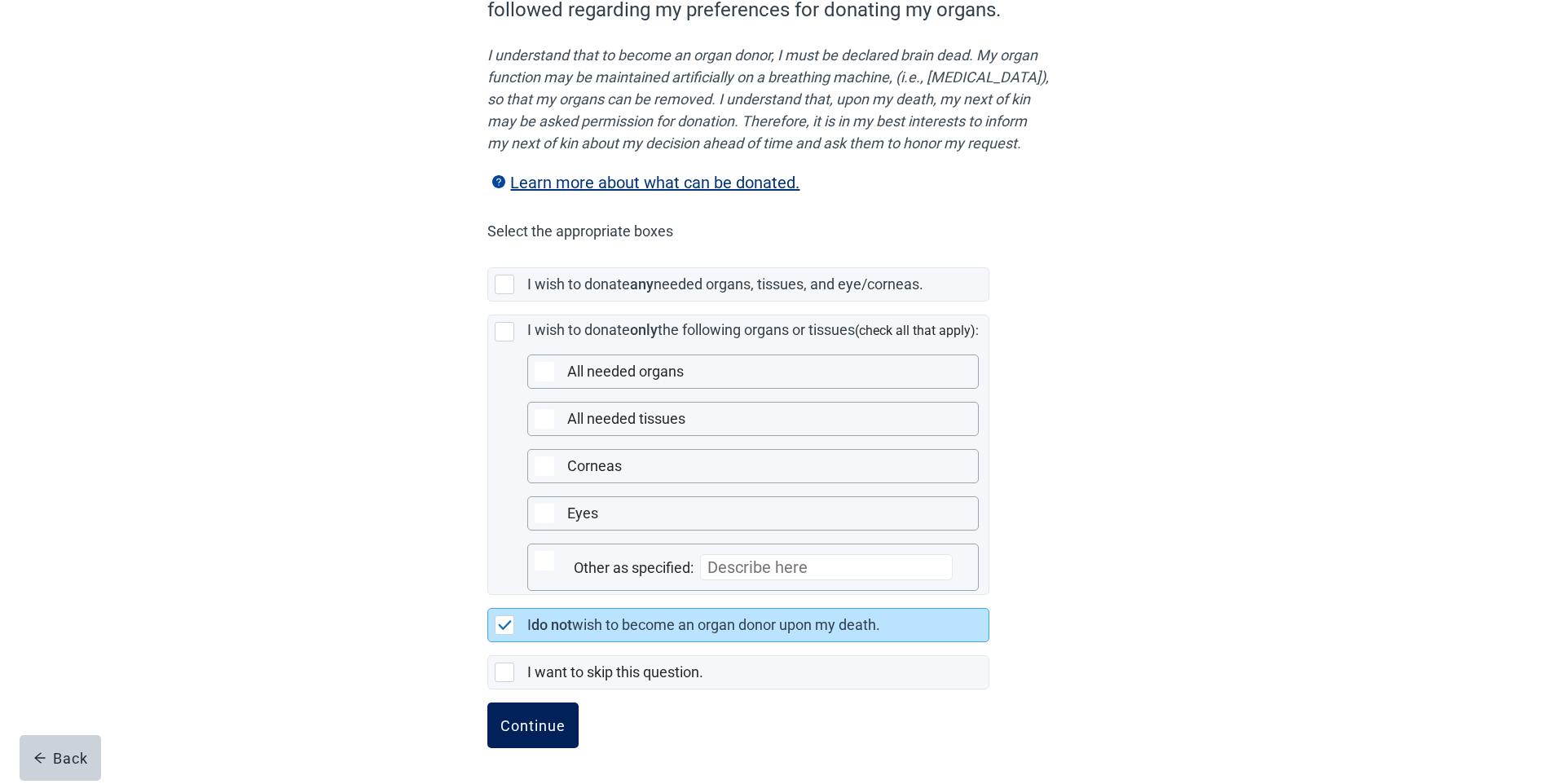
click at [553, 716] on button "Continue" at bounding box center [532, 726] width 91 height 46
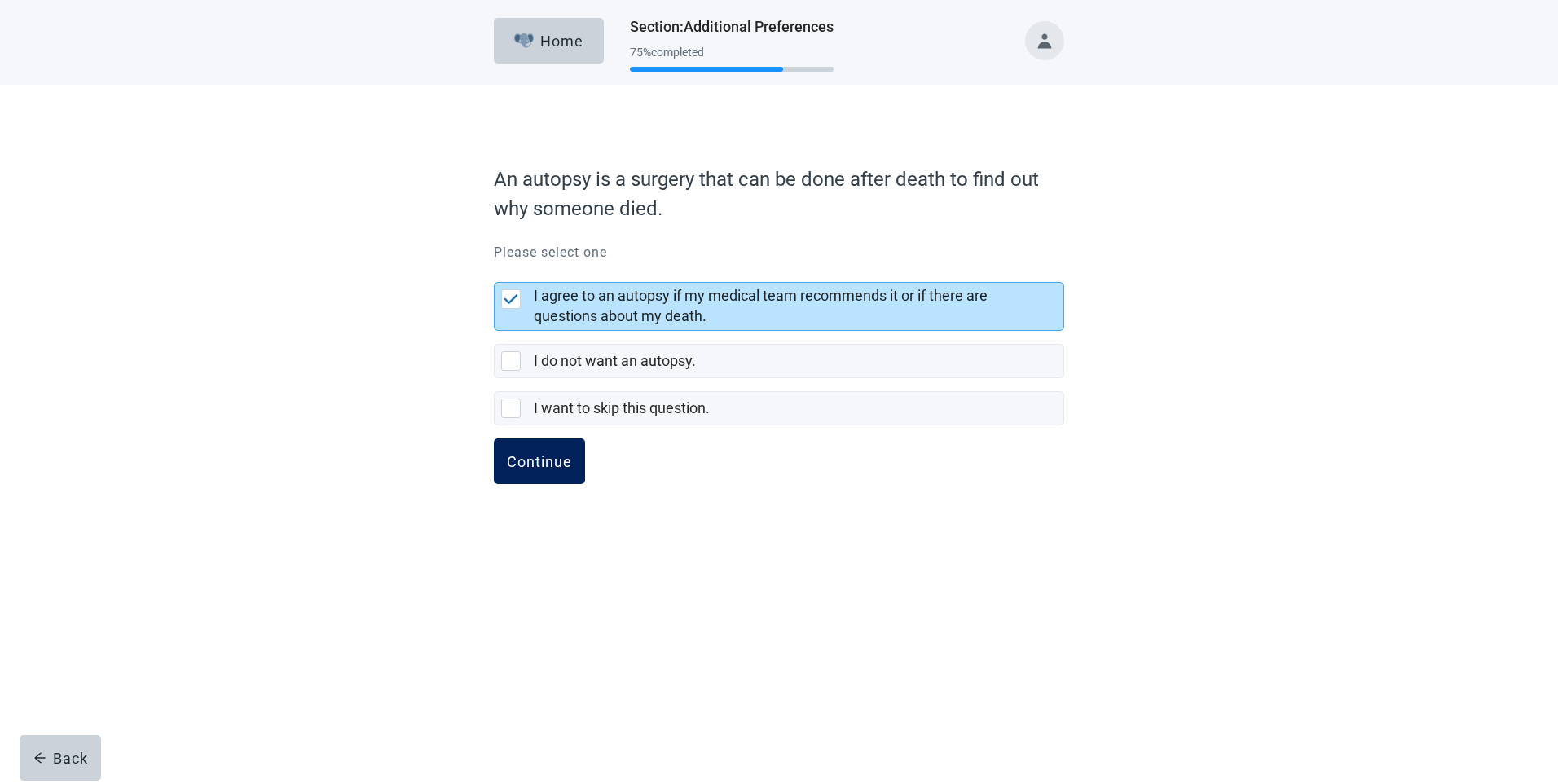
click at [548, 455] on div "Continue" at bounding box center [539, 461] width 65 height 16
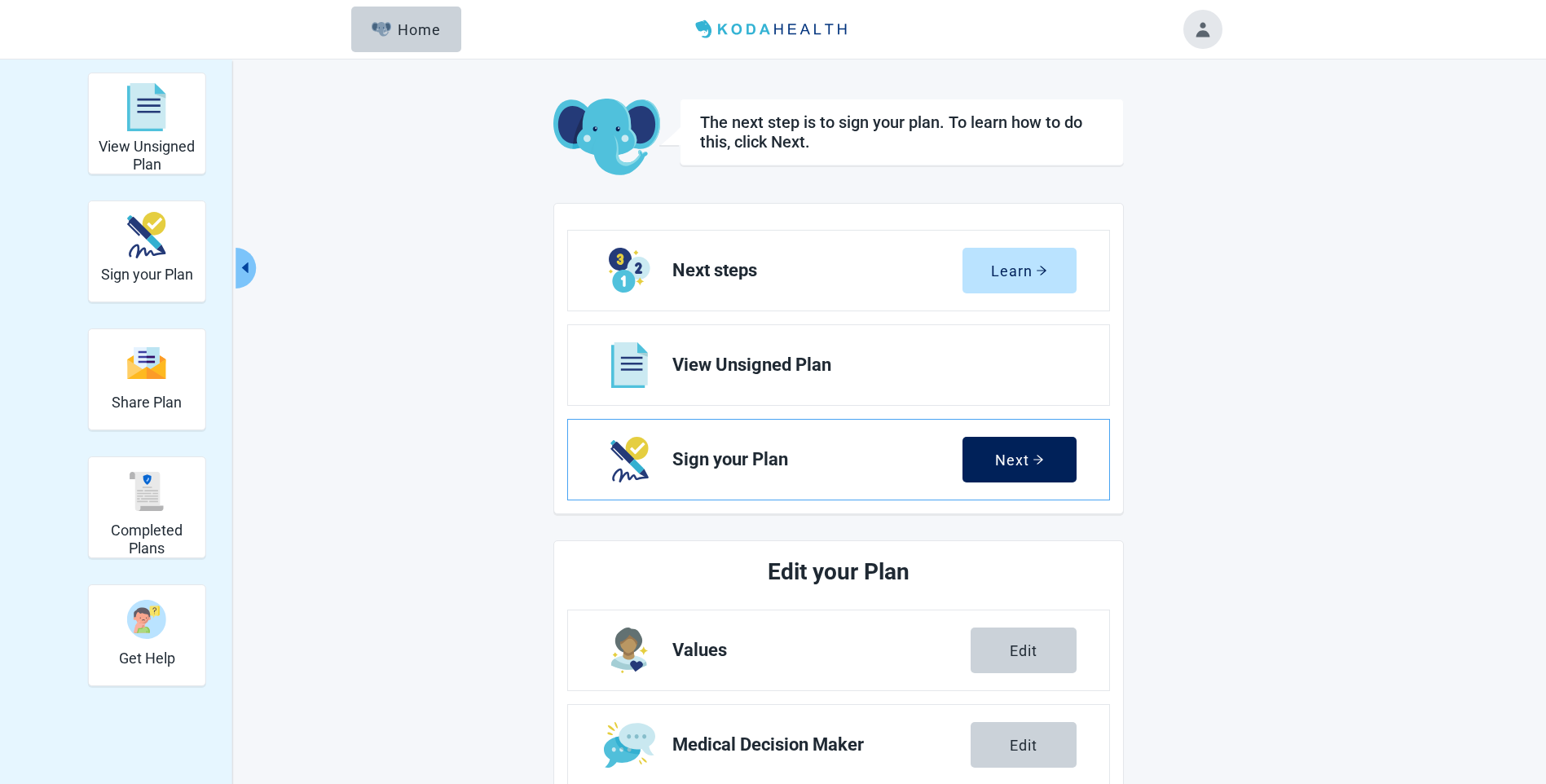
click at [1015, 463] on div "Next" at bounding box center [1019, 460] width 49 height 16
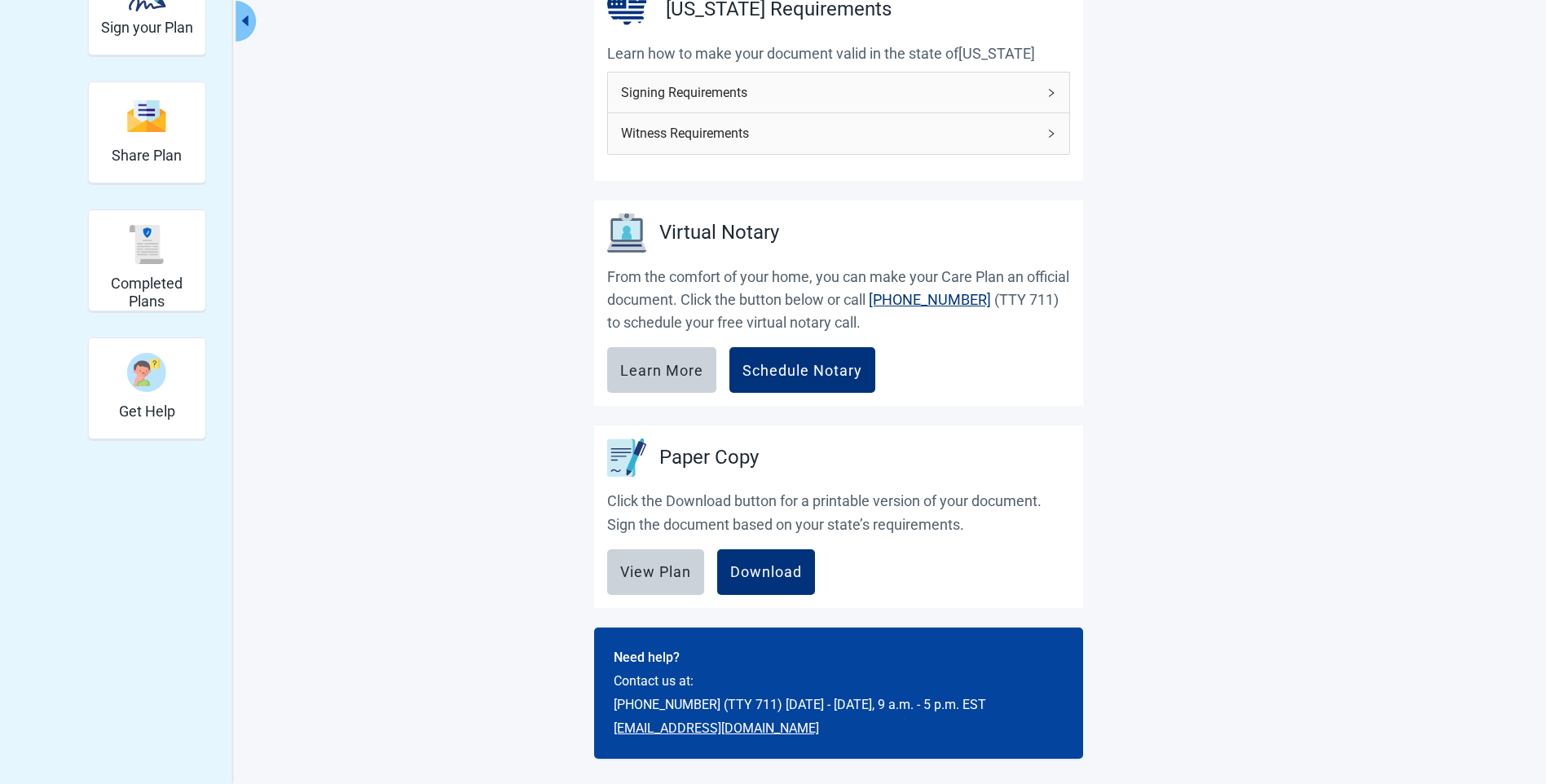
scroll to position [248, 0]
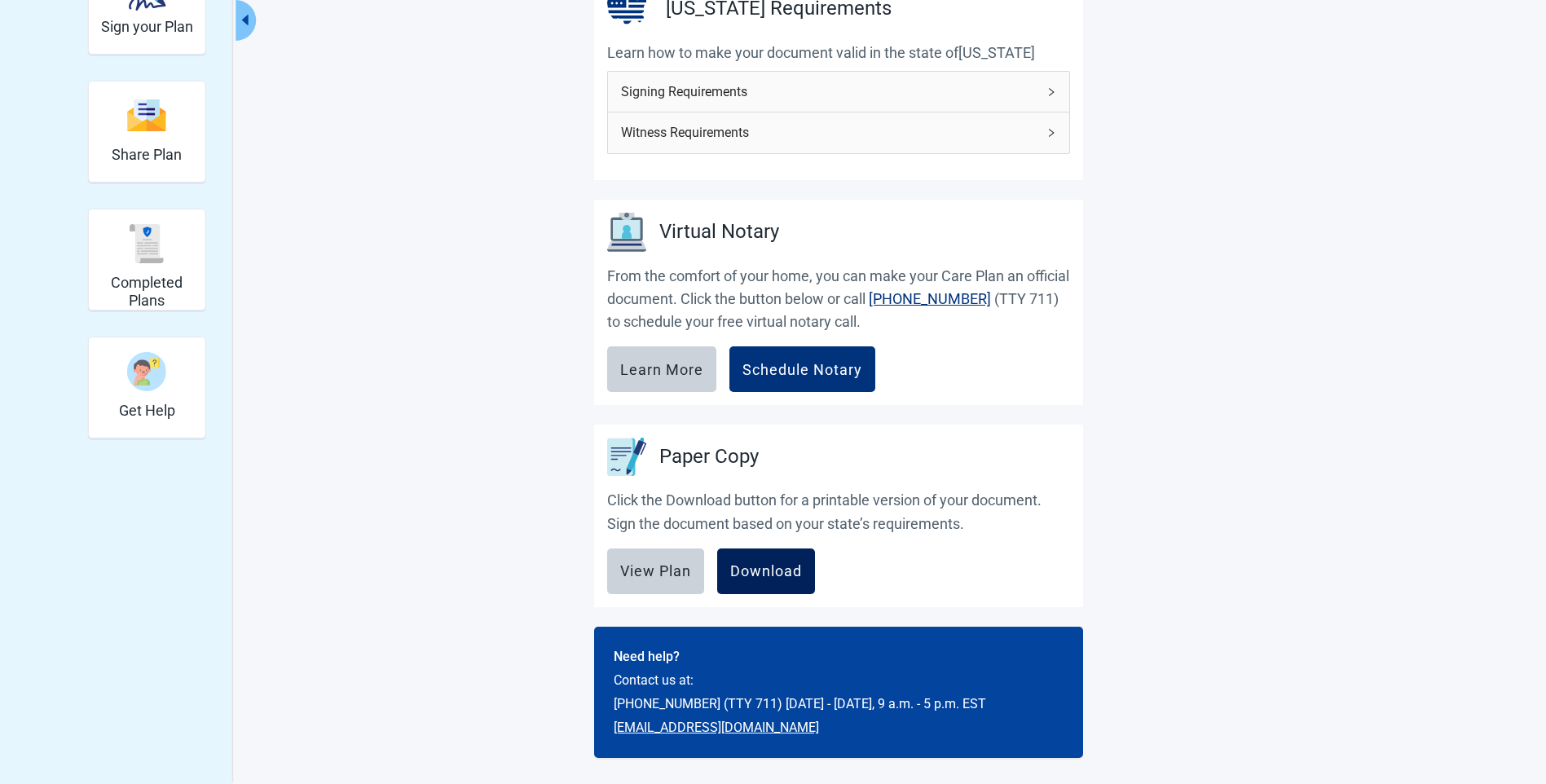
click at [759, 574] on div "Download" at bounding box center [766, 571] width 72 height 16
click at [663, 361] on div "Learn More" at bounding box center [661, 369] width 83 height 16
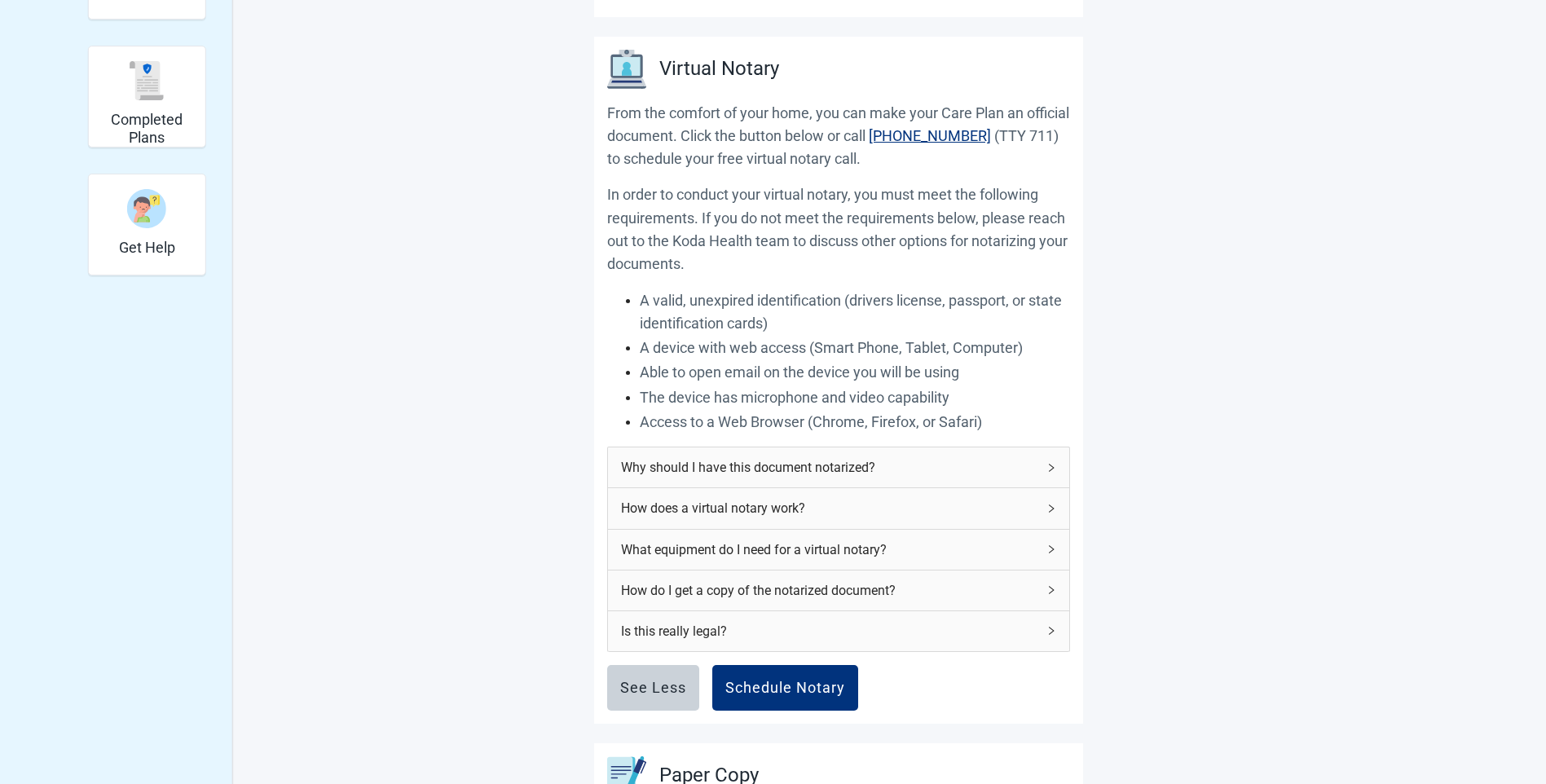
scroll to position [492, 0]
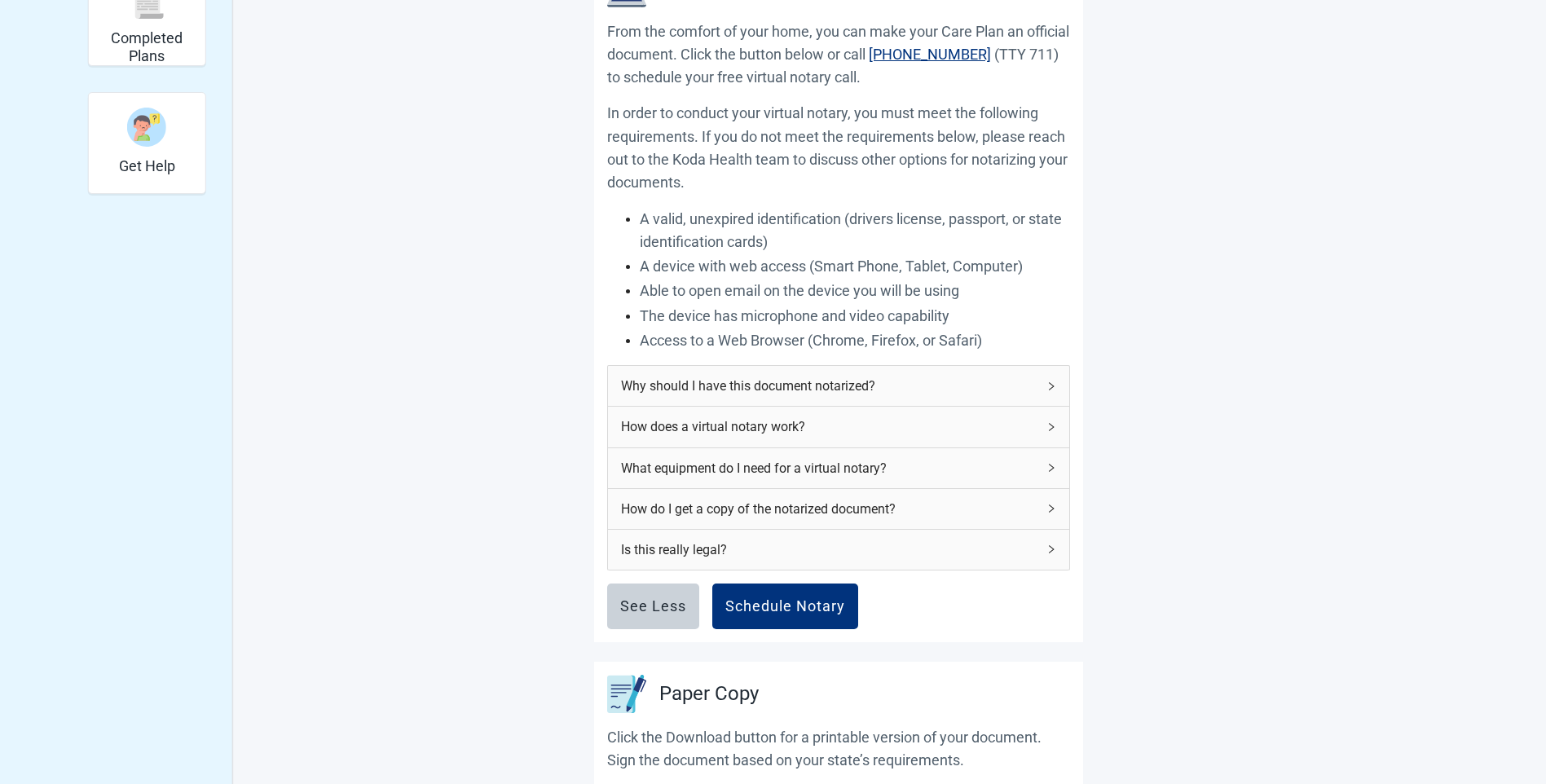
click at [1047, 379] on div "Why should I have this document notarized?" at bounding box center [838, 386] width 461 height 40
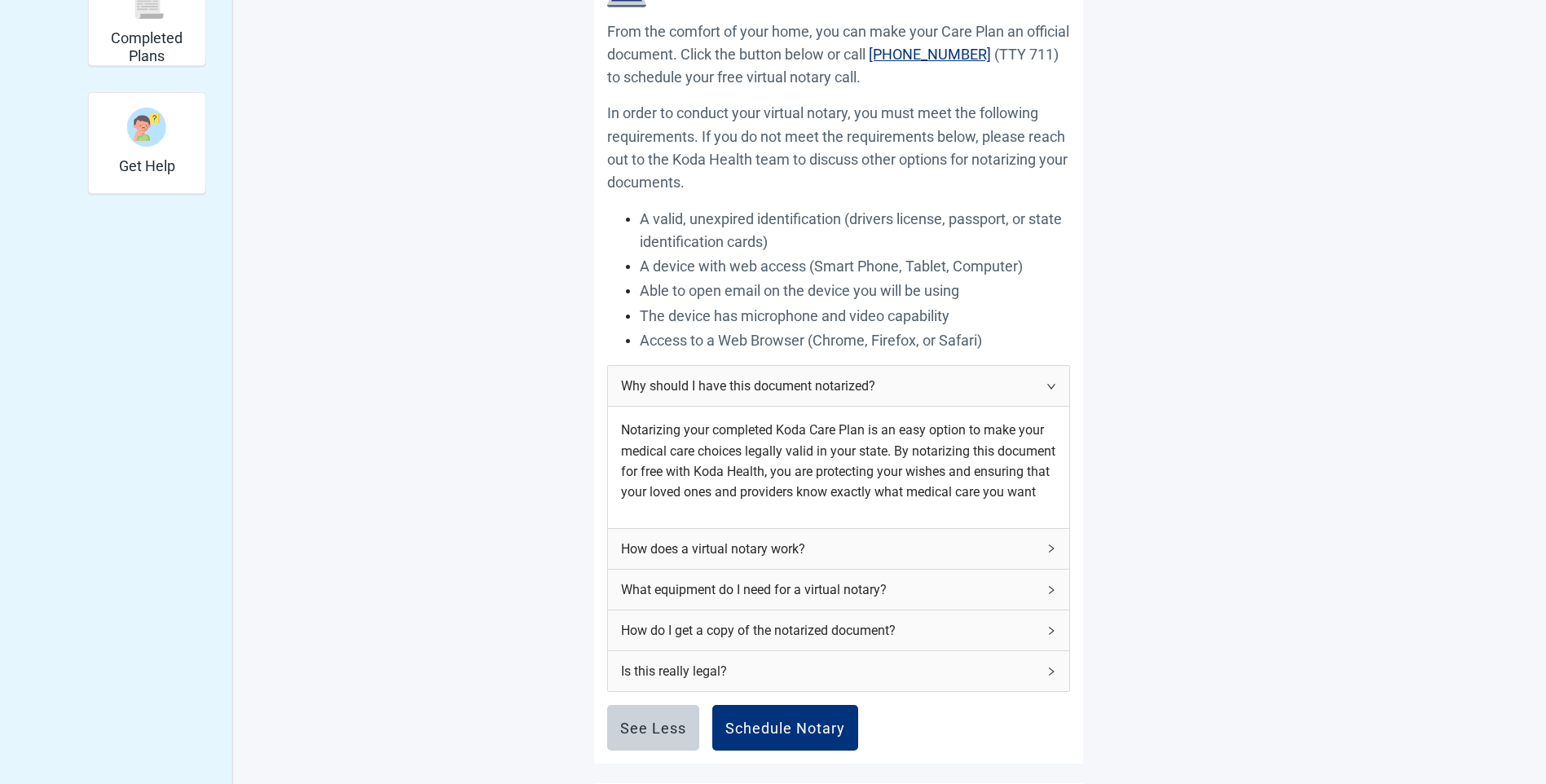
click at [1053, 553] on icon "right" at bounding box center [1051, 549] width 10 height 10
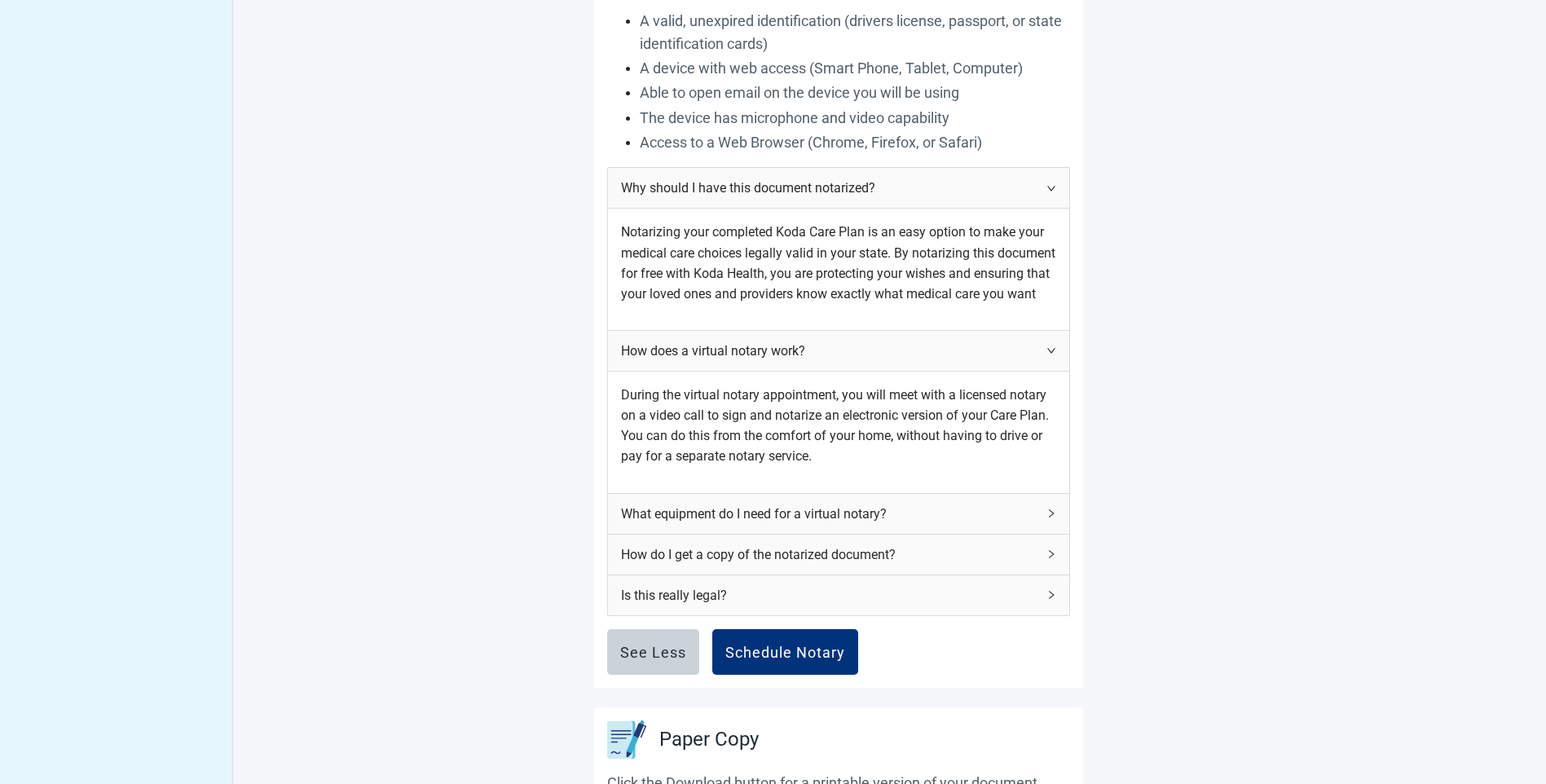
scroll to position [737, 0]
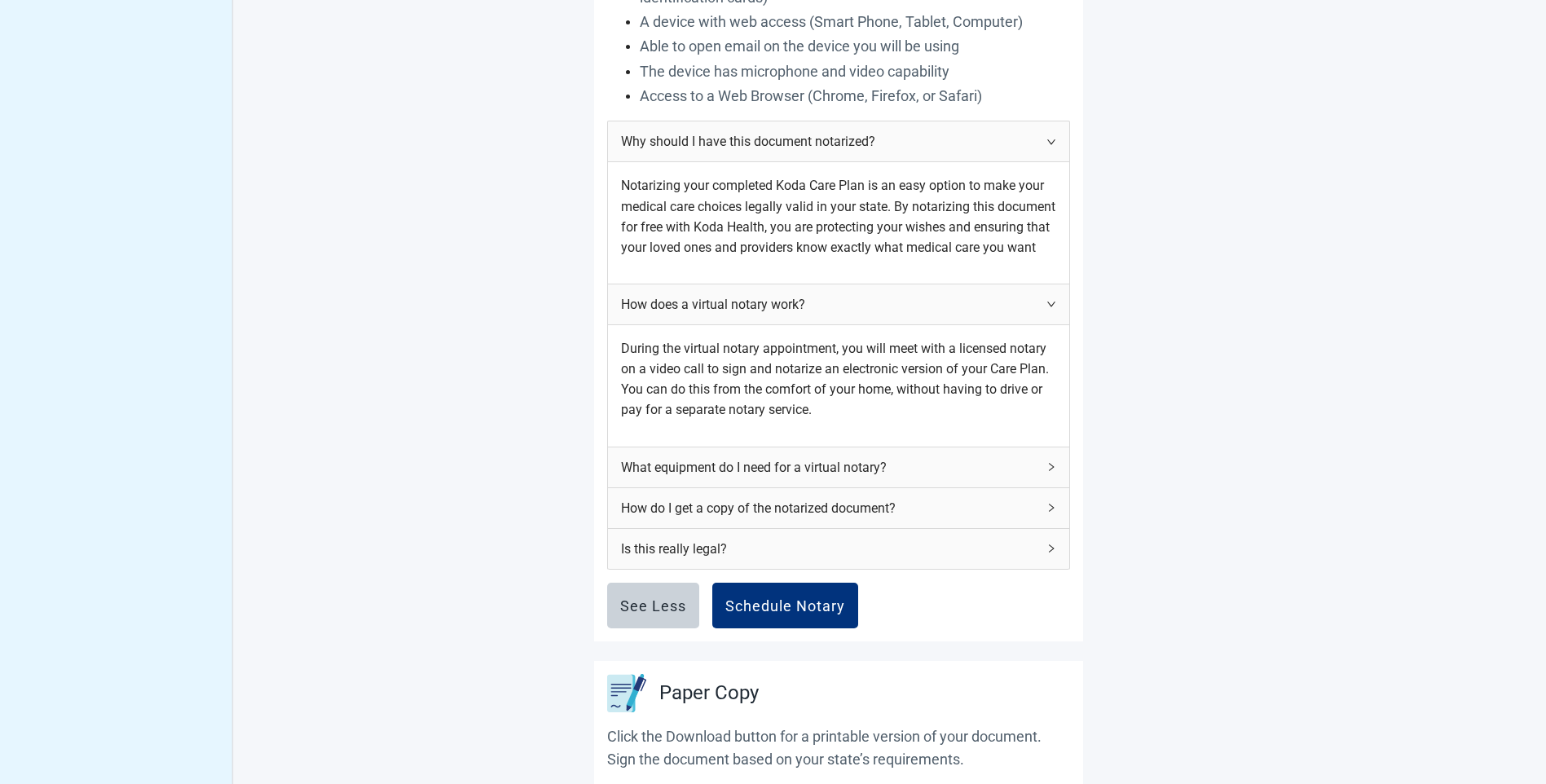
click at [1055, 472] on icon "right" at bounding box center [1051, 467] width 10 height 10
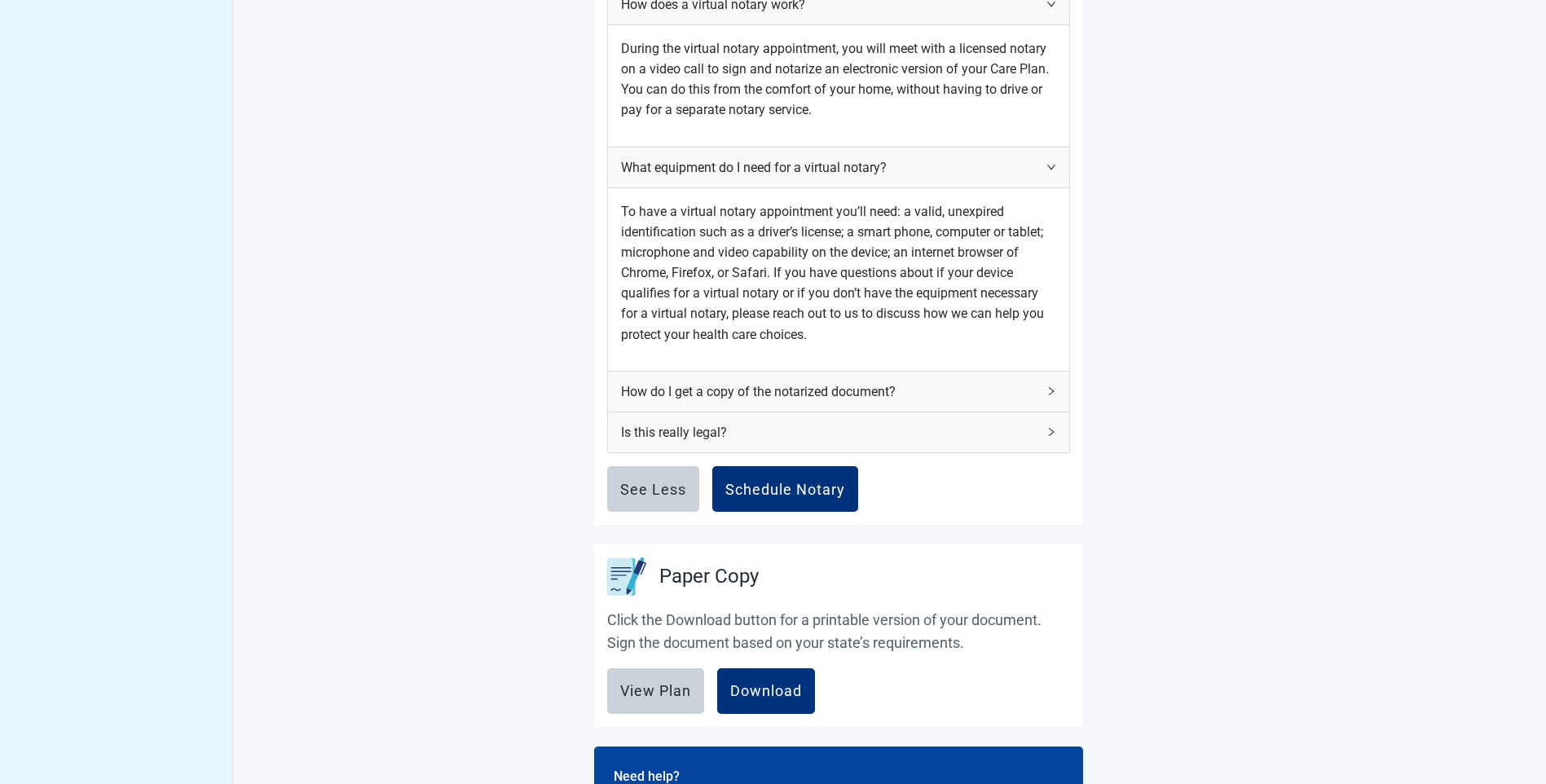
scroll to position [1063, 0]
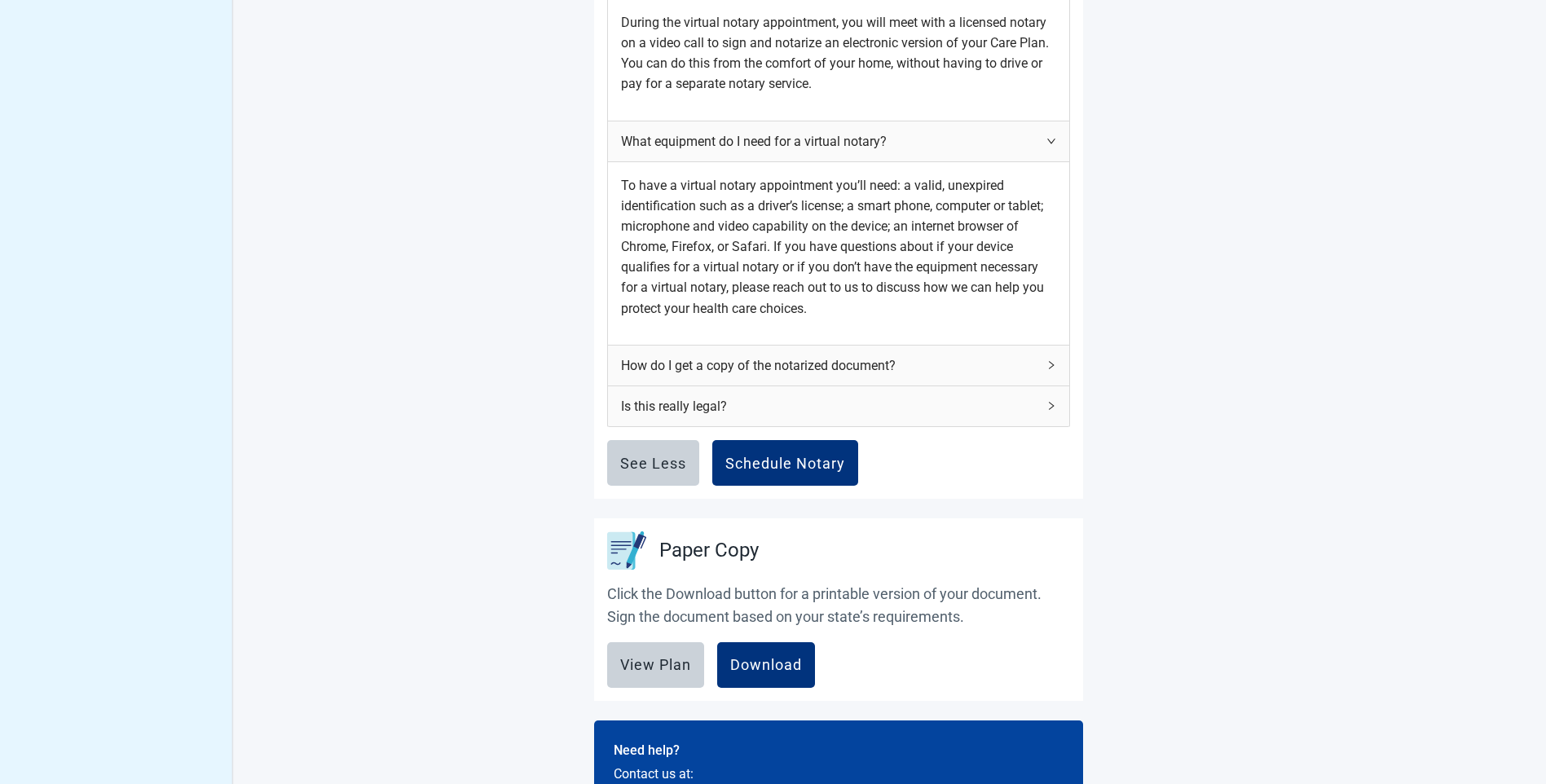
click at [1048, 370] on icon "right" at bounding box center [1051, 365] width 10 height 10
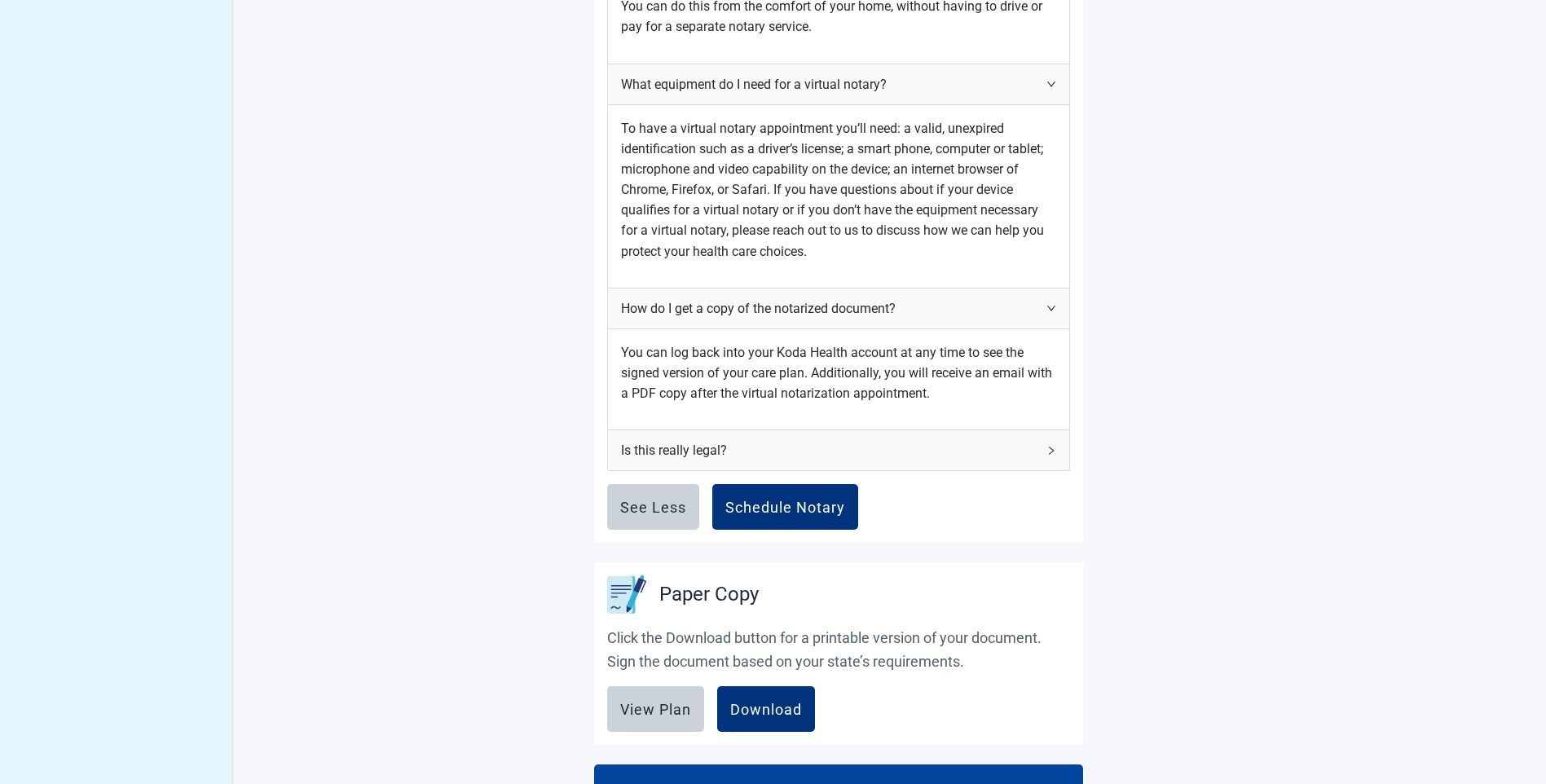
scroll to position [1144, 0]
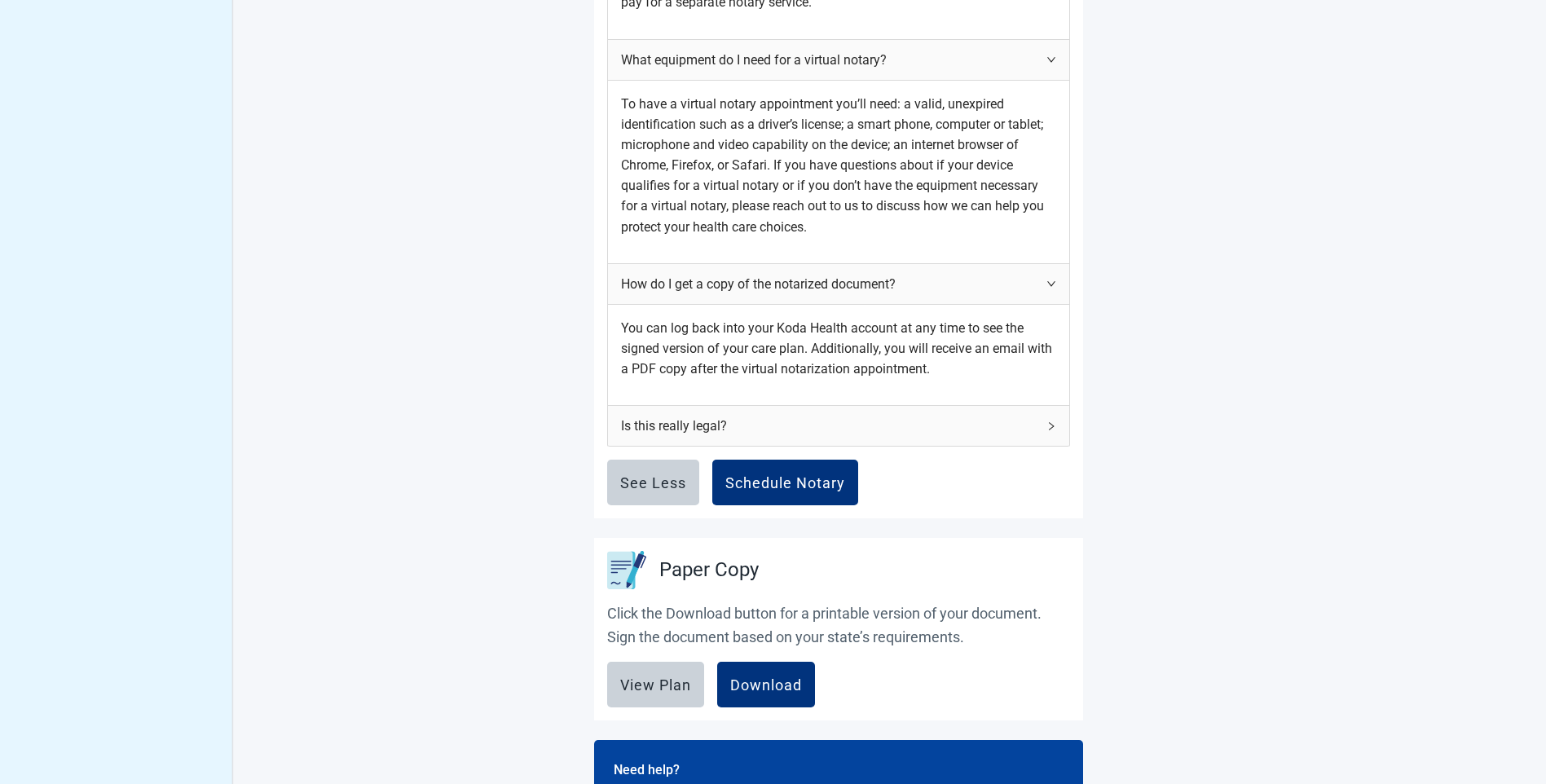
click at [1054, 431] on icon "right" at bounding box center [1051, 426] width 10 height 10
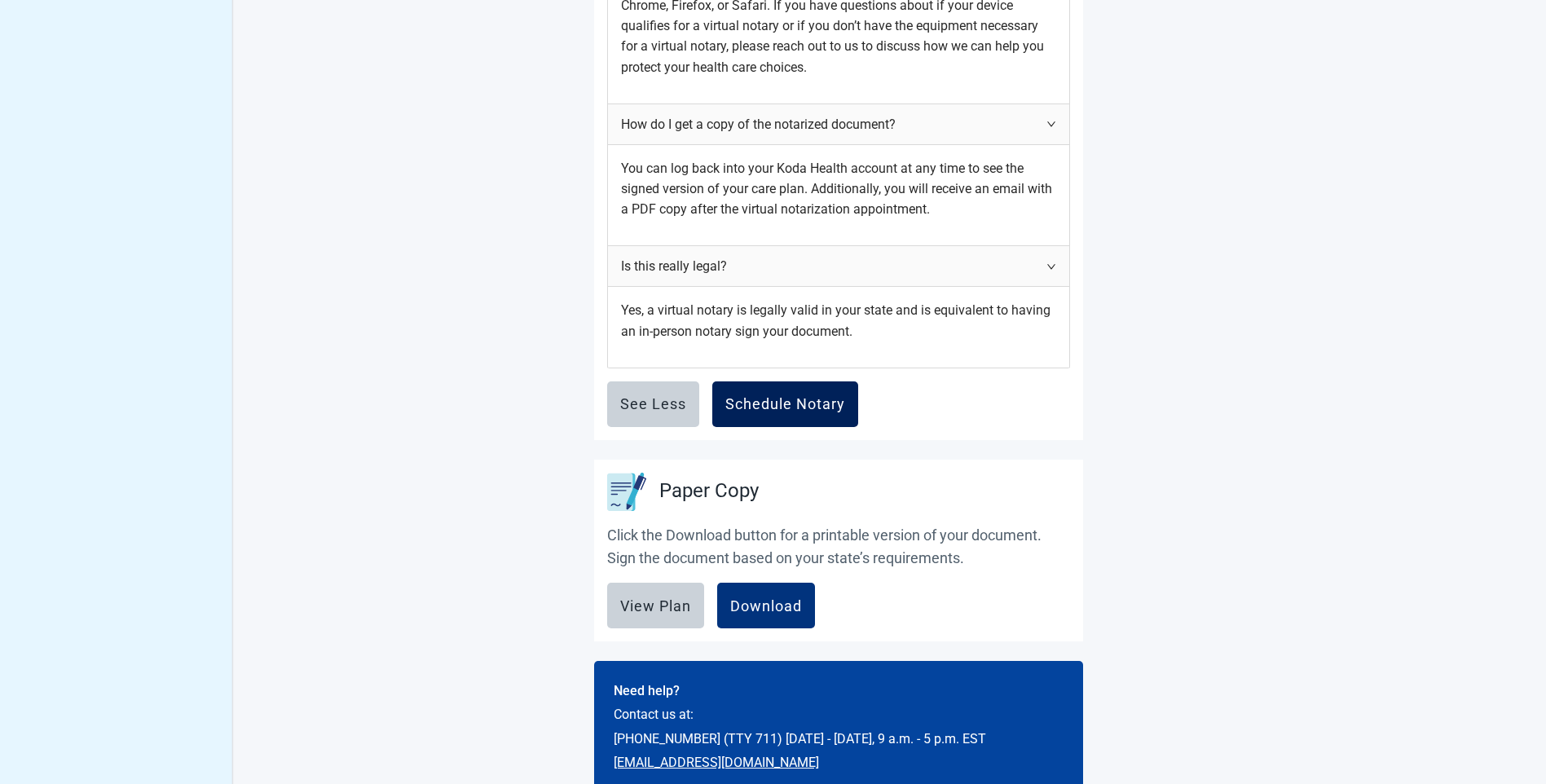
scroll to position [1307, 0]
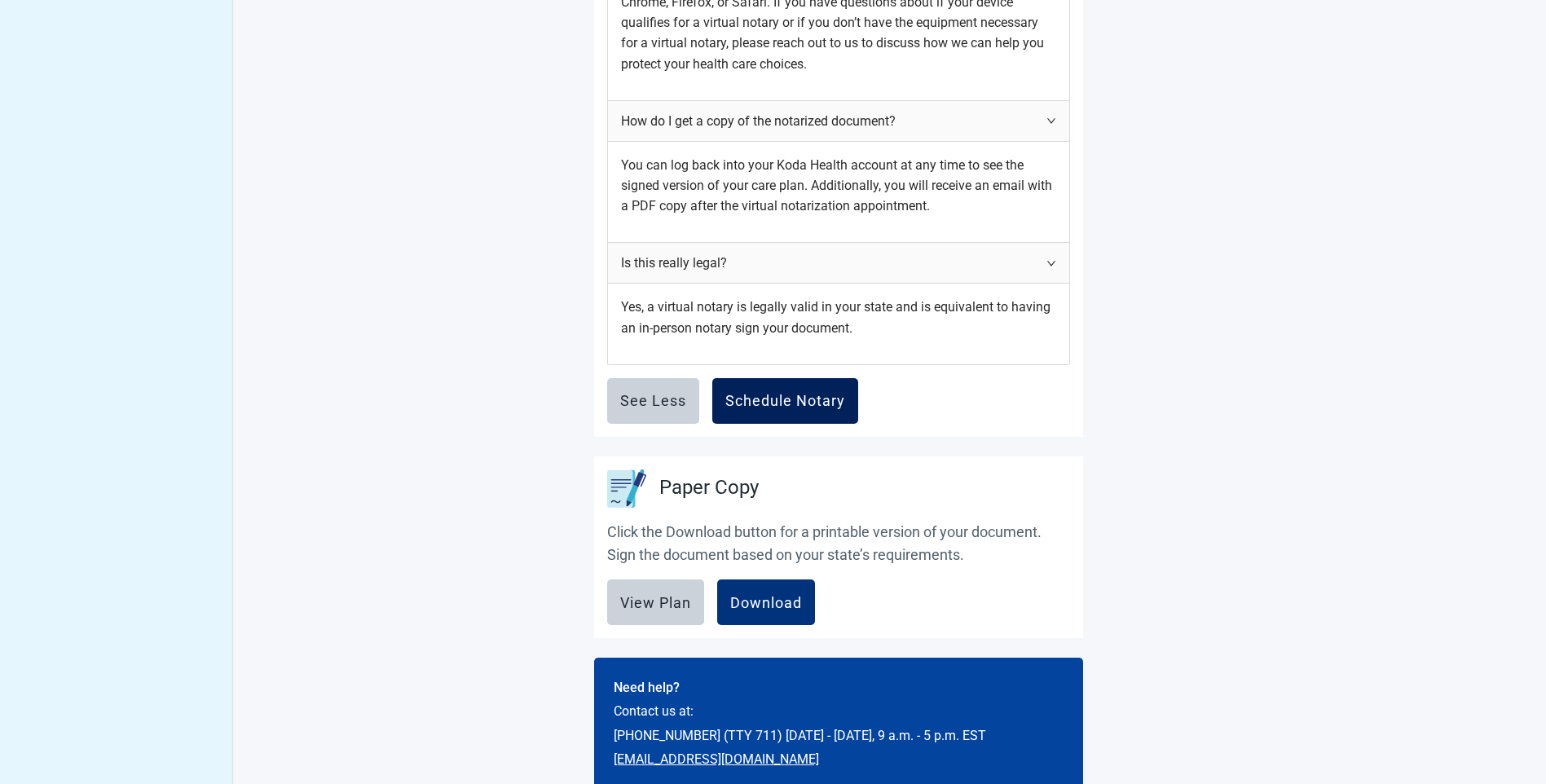
click at [769, 409] on div "Schedule Notary" at bounding box center [785, 401] width 120 height 16
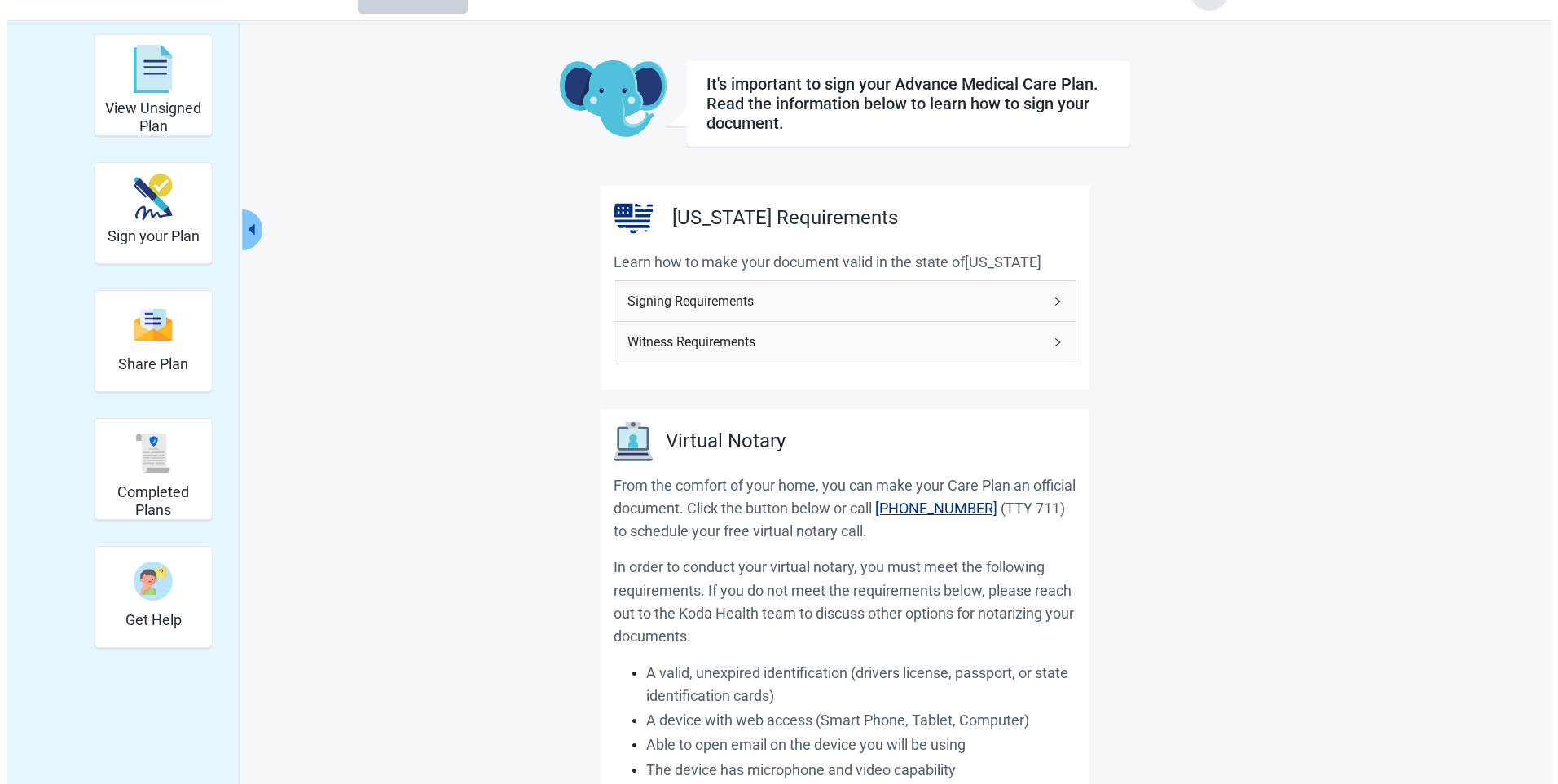
scroll to position [0, 0]
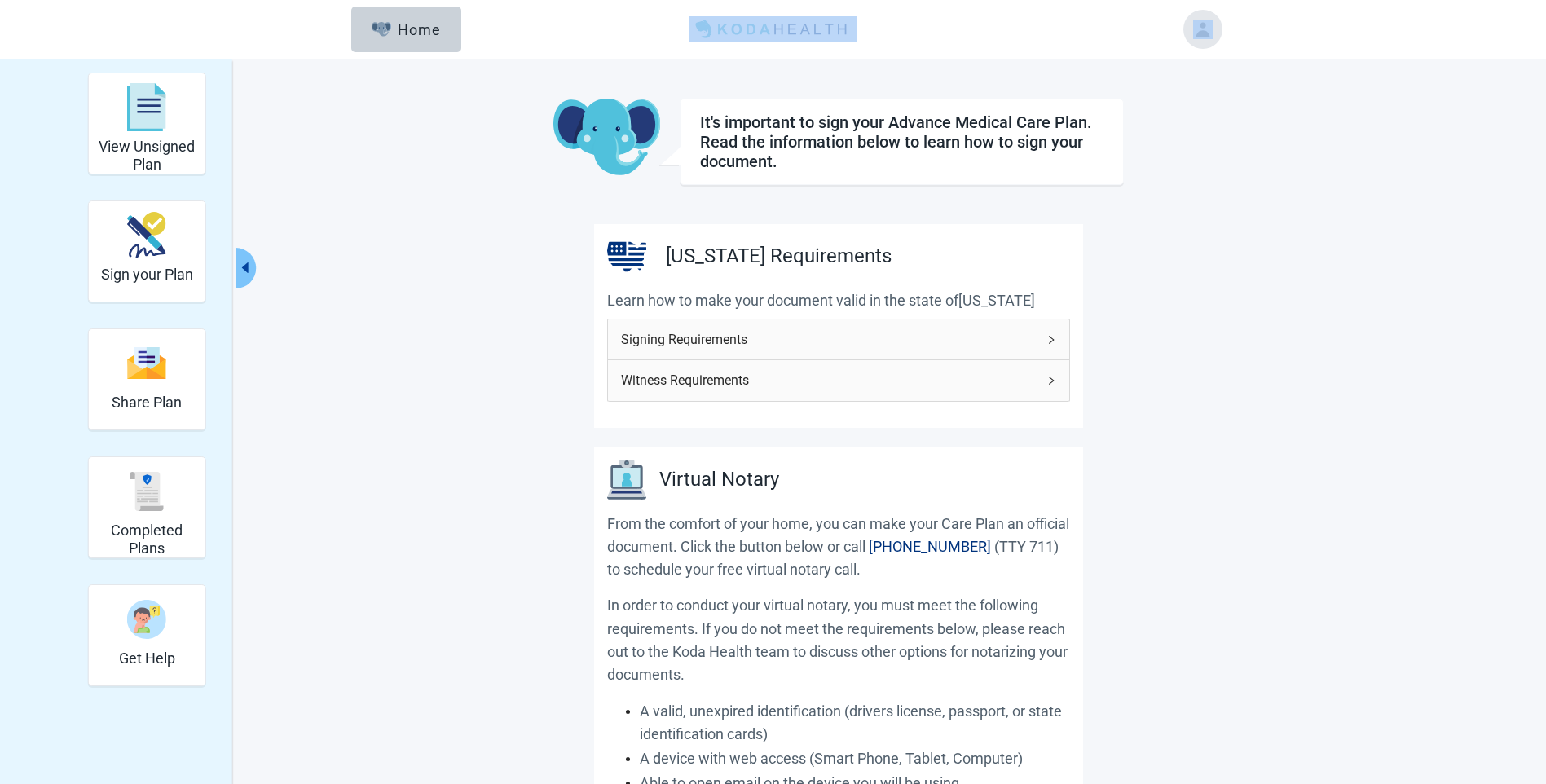
click at [1180, 17] on header "Menu Home" at bounding box center [773, 29] width 937 height 59
click at [1192, 24] on button "Toggle account menu" at bounding box center [1202, 29] width 39 height 39
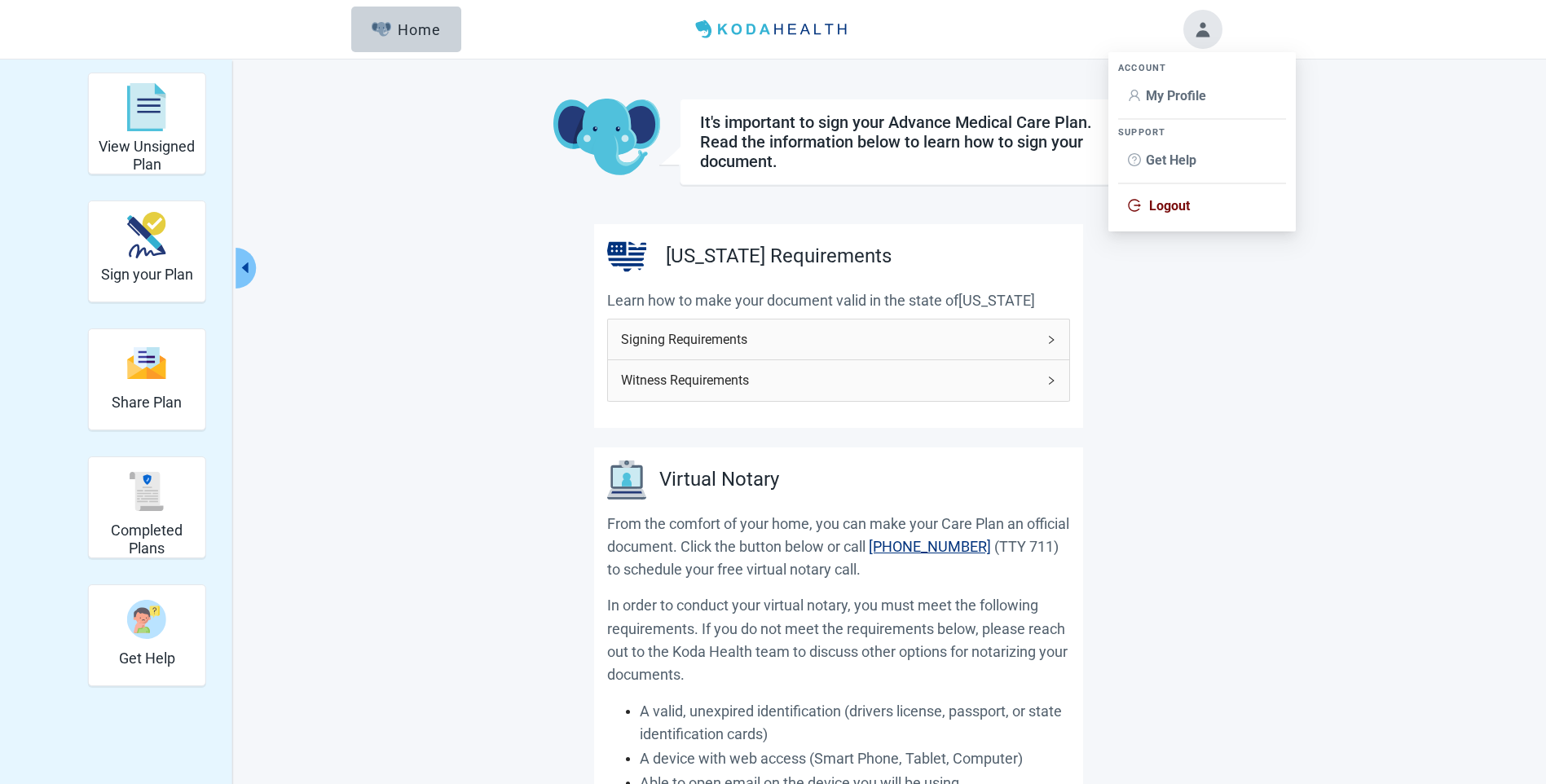
click at [1171, 201] on span "Logout" at bounding box center [1169, 205] width 41 height 15
